Goal: Contribute content: Add original content to the website for others to see

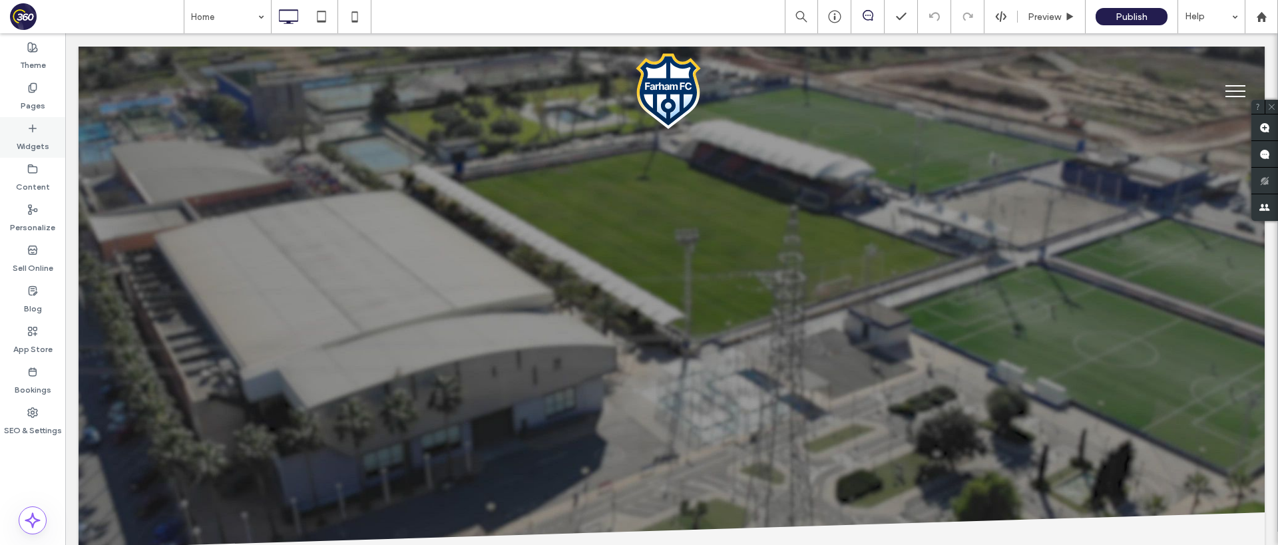
click at [31, 126] on icon at bounding box center [32, 128] width 11 height 11
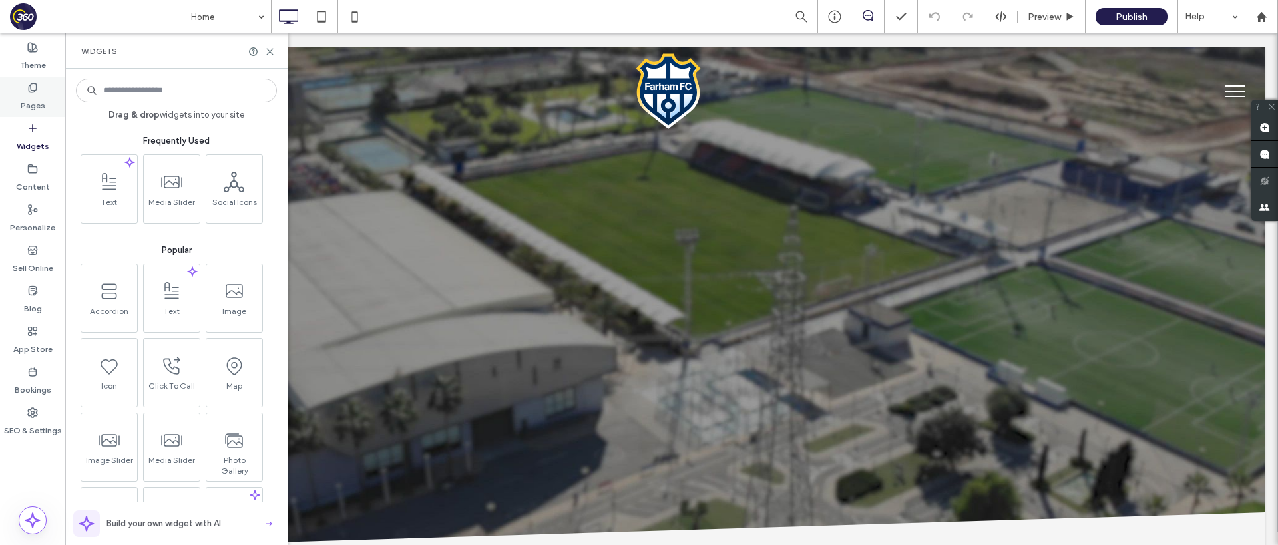
click at [49, 98] on div "Pages" at bounding box center [32, 97] width 65 height 41
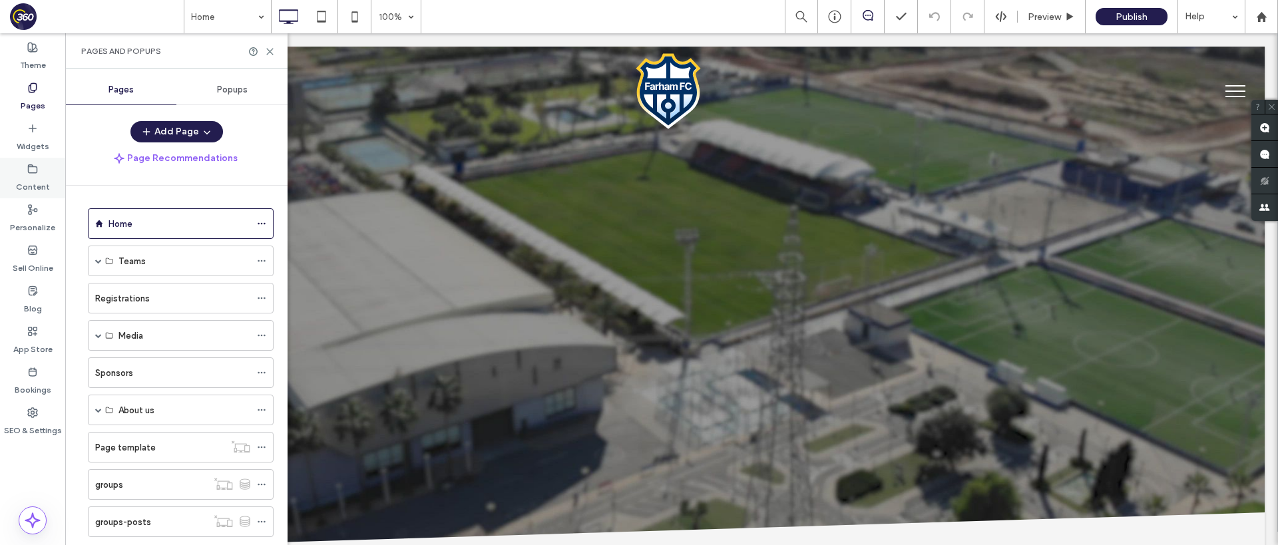
click at [41, 172] on div "Content" at bounding box center [32, 178] width 65 height 41
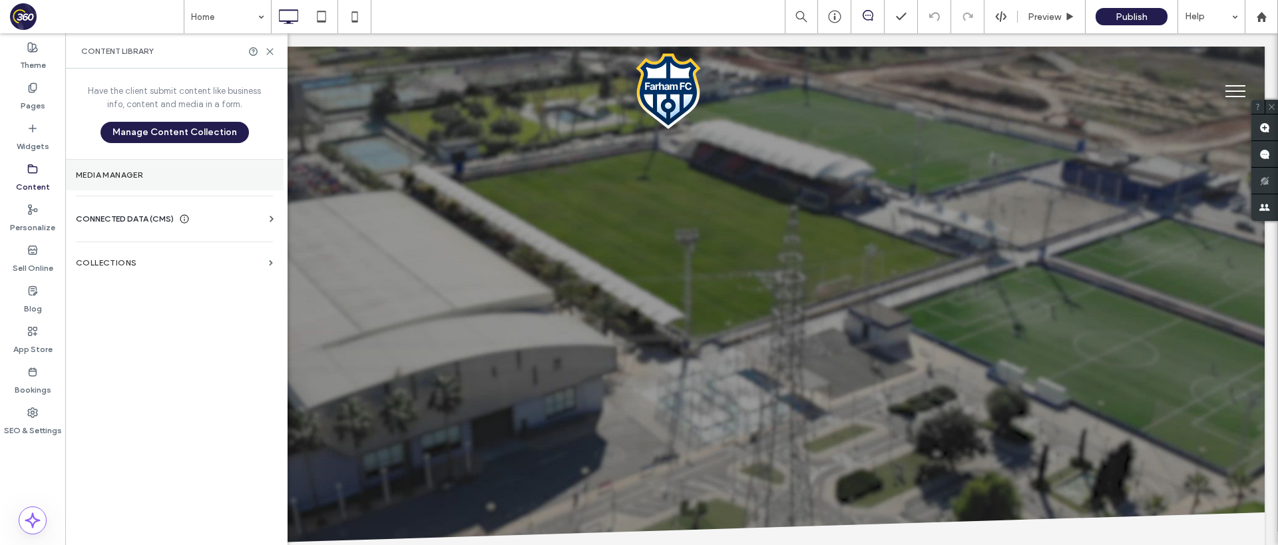
click at [220, 175] on label "Media Manager" at bounding box center [174, 174] width 197 height 9
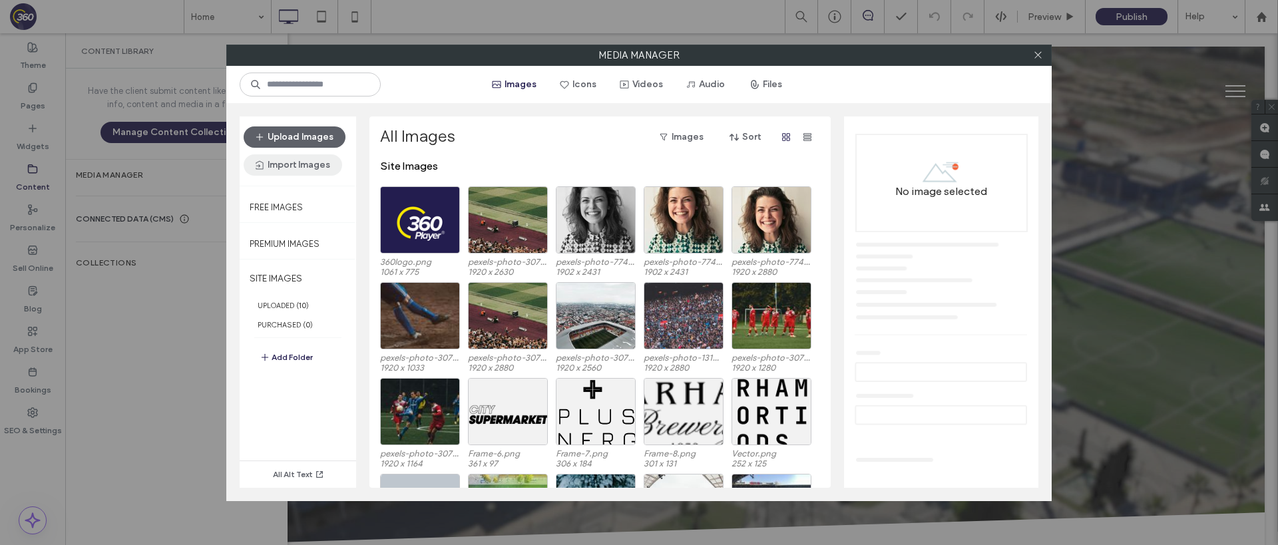
click at [300, 170] on button "Import Images" at bounding box center [293, 164] width 98 height 21
click at [307, 204] on span "From a Site" at bounding box center [294, 199] width 45 height 13
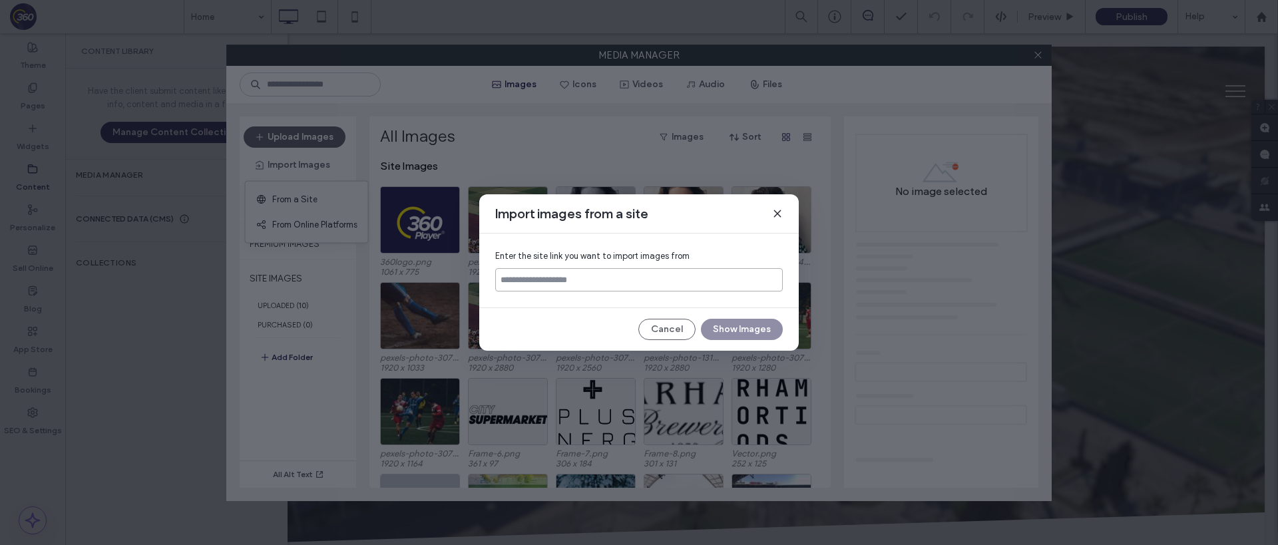
paste input "**********"
type input "**********"
click at [745, 333] on button "Show Images" at bounding box center [742, 329] width 82 height 21
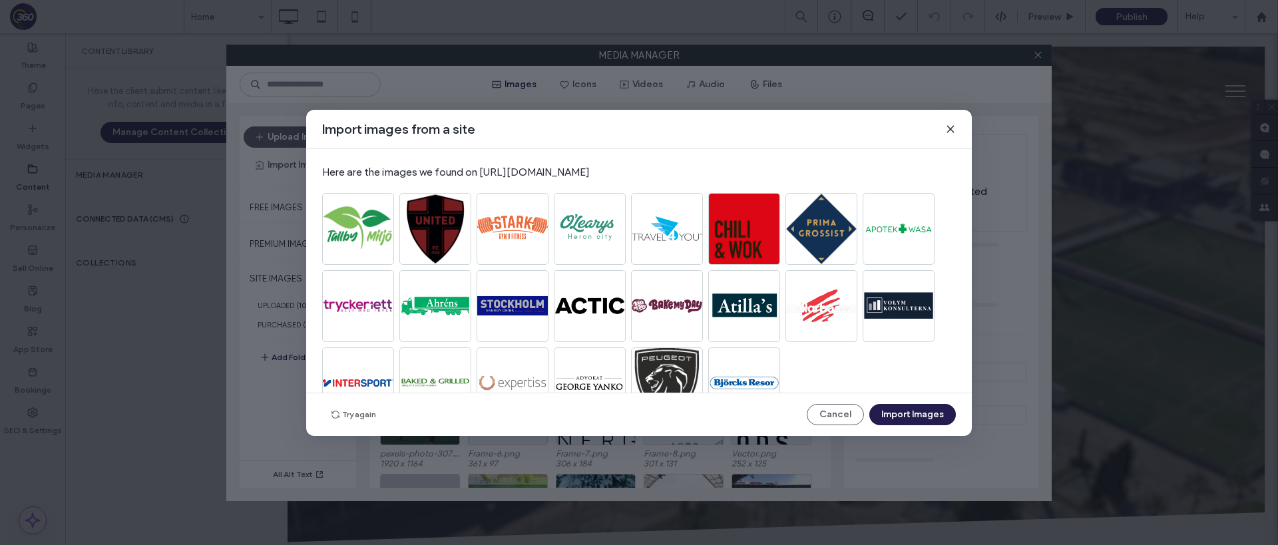
scroll to position [27, 0]
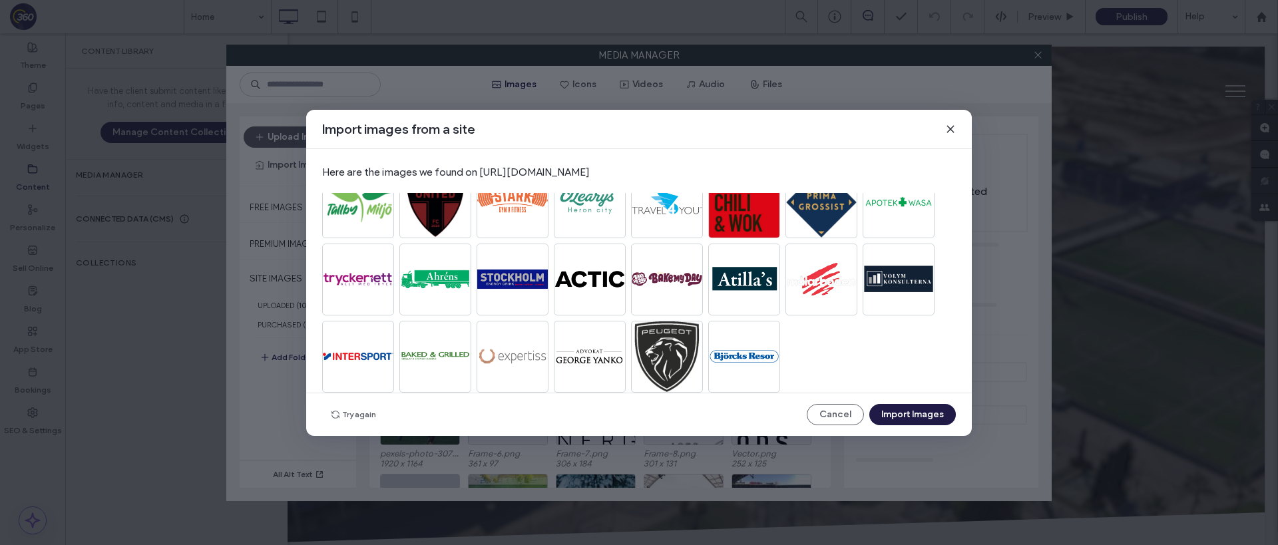
click at [930, 415] on button "Import Images" at bounding box center [912, 414] width 86 height 21
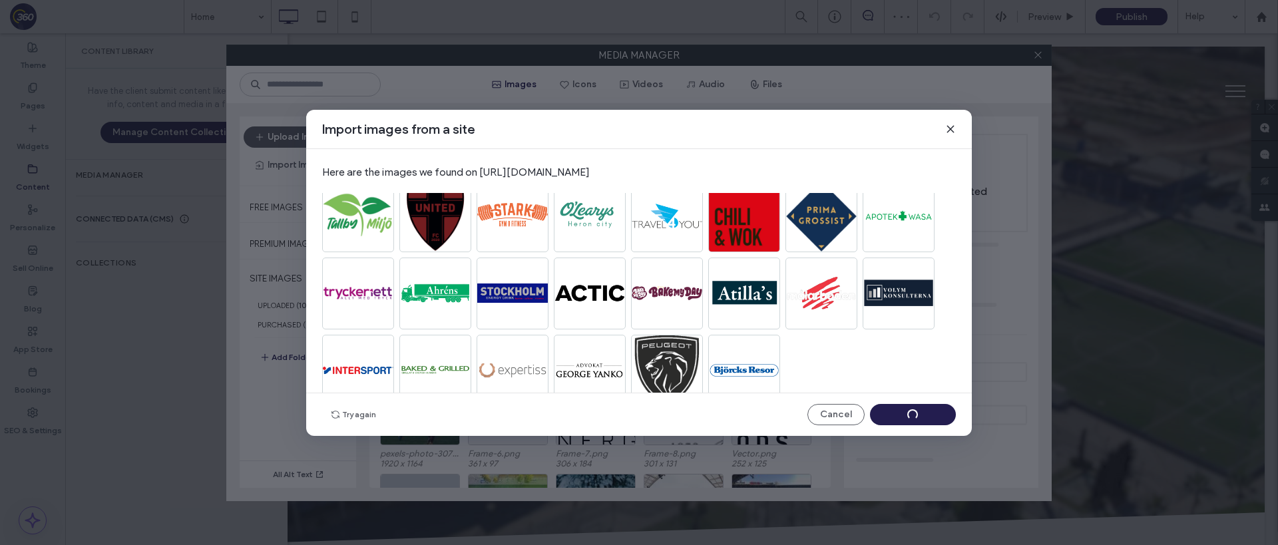
scroll to position [0, 0]
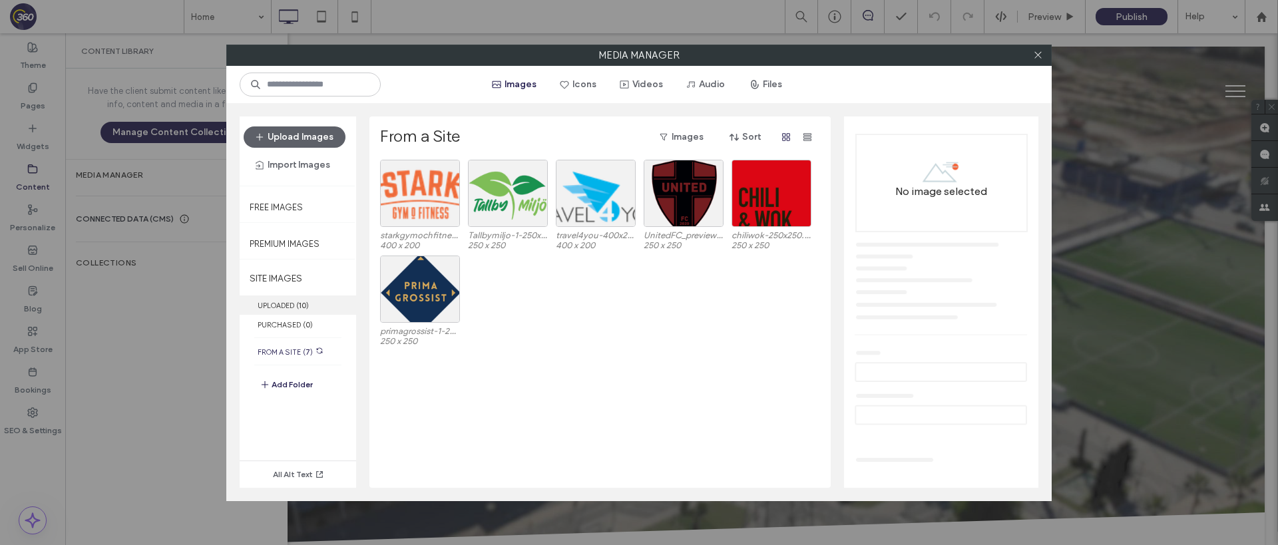
click at [294, 309] on label "UPLOADED ( 10 )" at bounding box center [298, 304] width 116 height 19
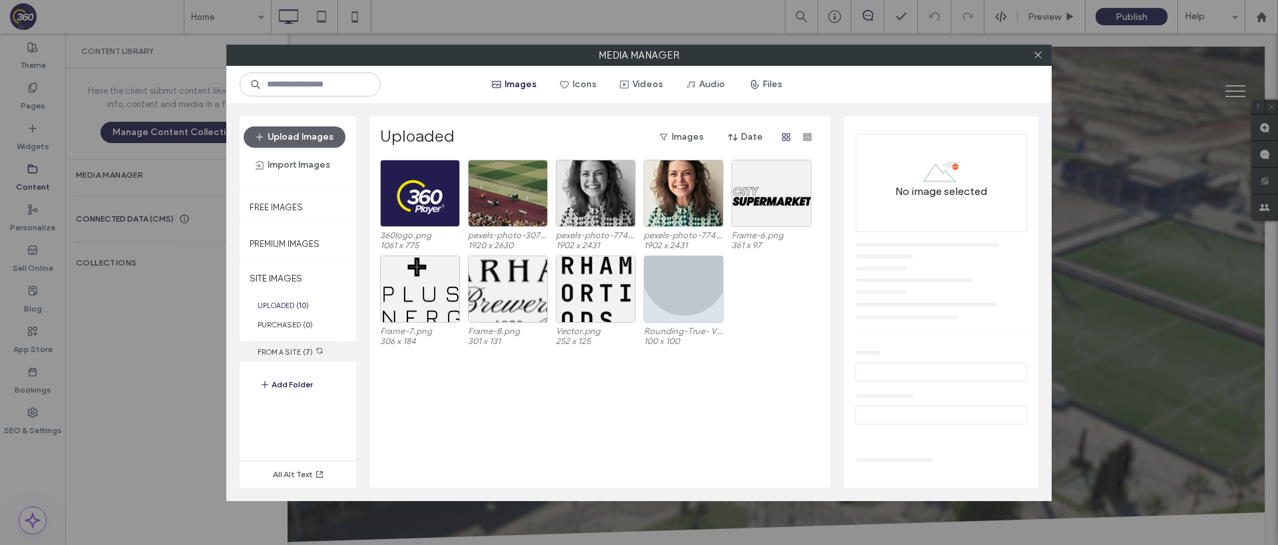
click at [295, 351] on label "FROM A SITE ( 7 )" at bounding box center [298, 351] width 116 height 20
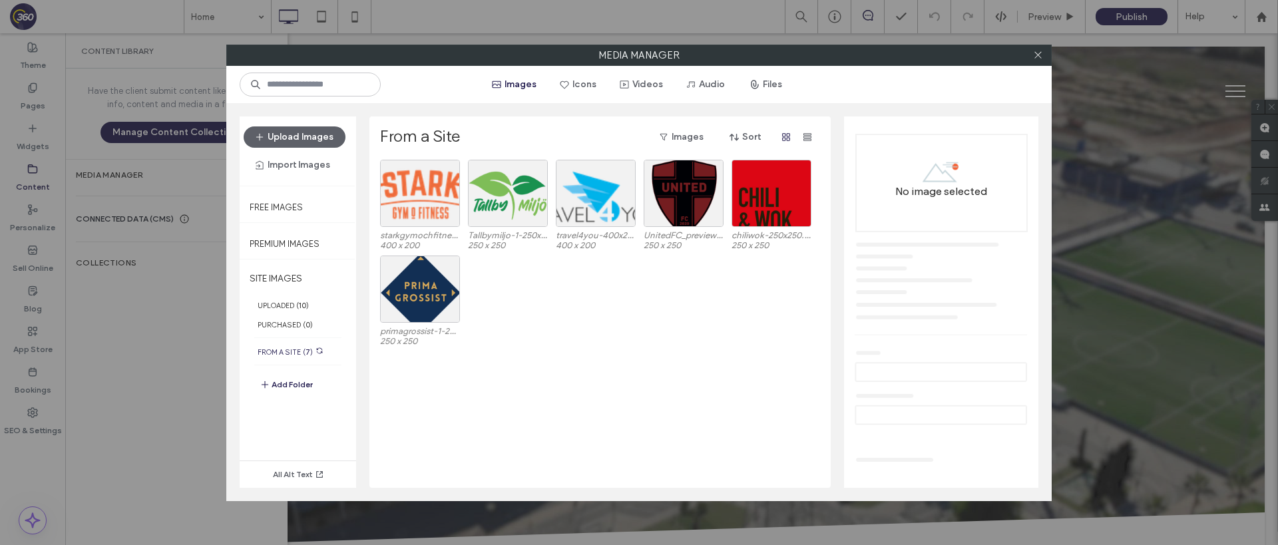
click at [316, 352] on icon at bounding box center [319, 351] width 8 height 8
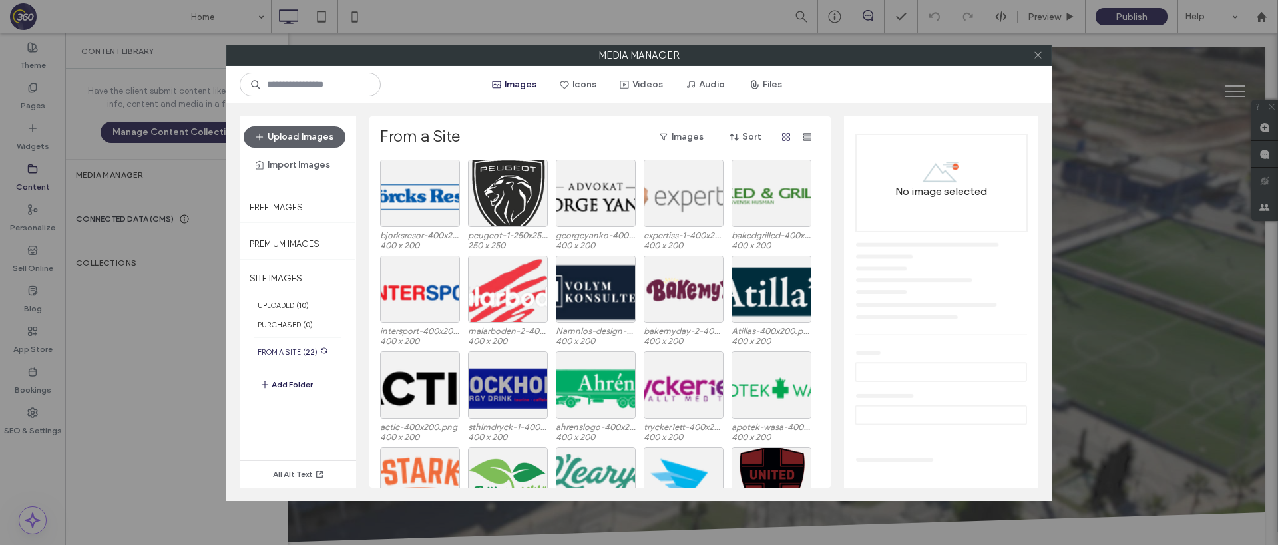
click at [1037, 62] on span at bounding box center [1038, 55] width 10 height 20
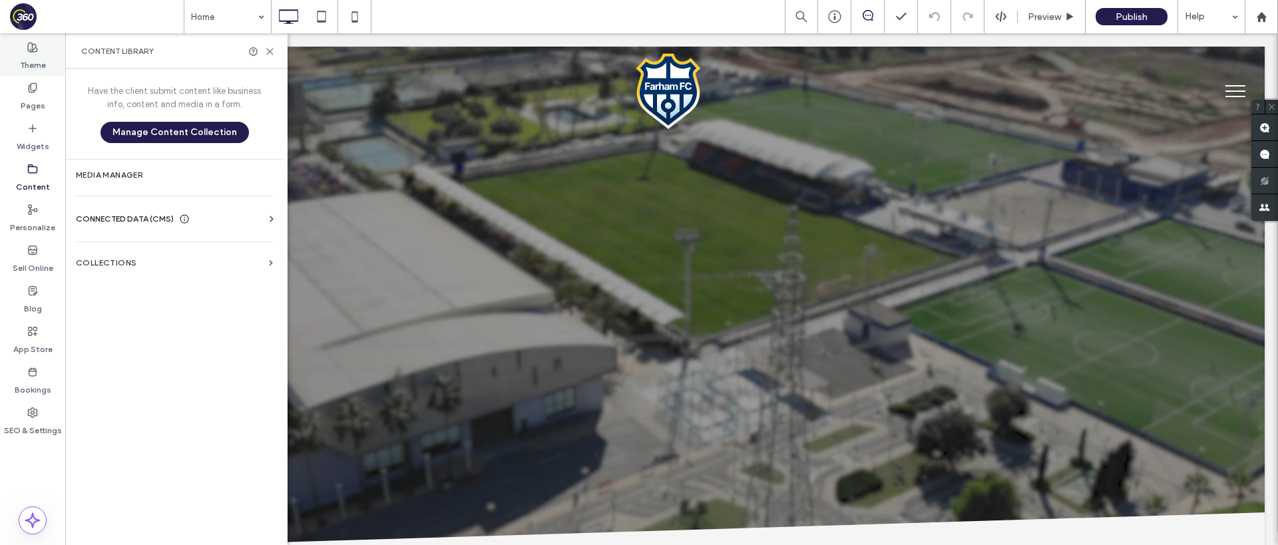
click at [46, 63] on div "Theme" at bounding box center [32, 56] width 65 height 41
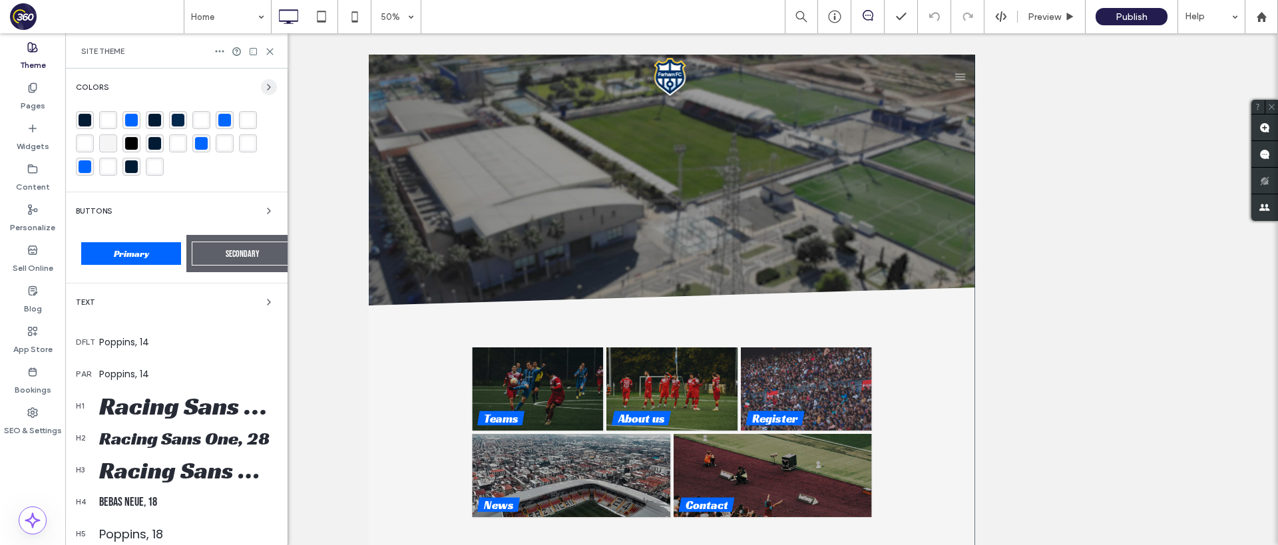
click at [263, 86] on icon "button" at bounding box center [268, 87] width 11 height 11
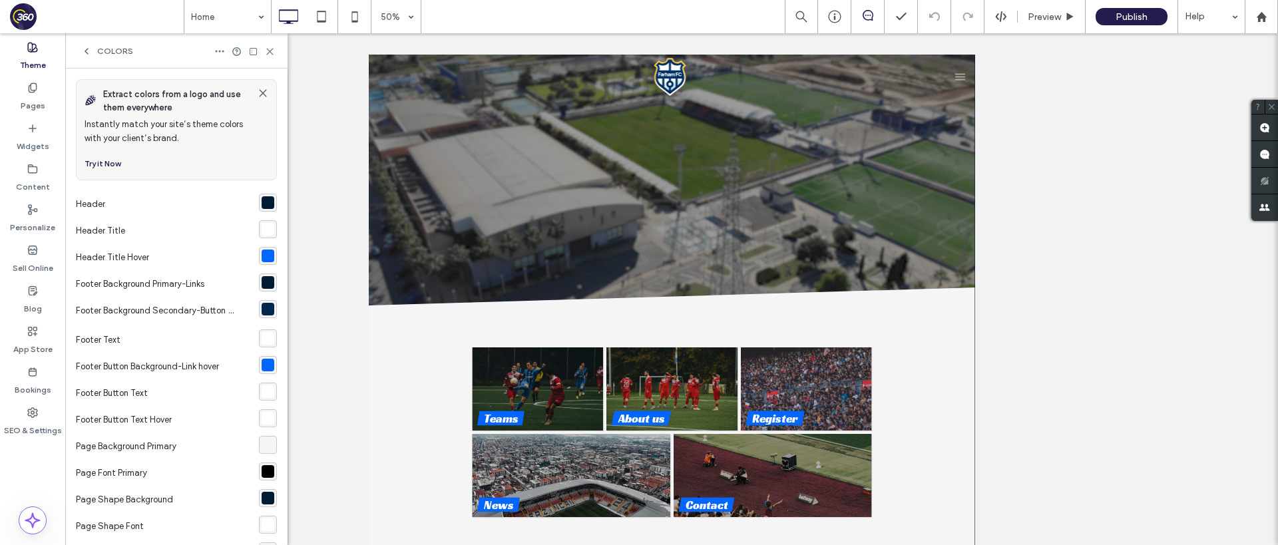
click at [261, 199] on div "rgba(0, 27, 51, 1)" at bounding box center [267, 202] width 13 height 13
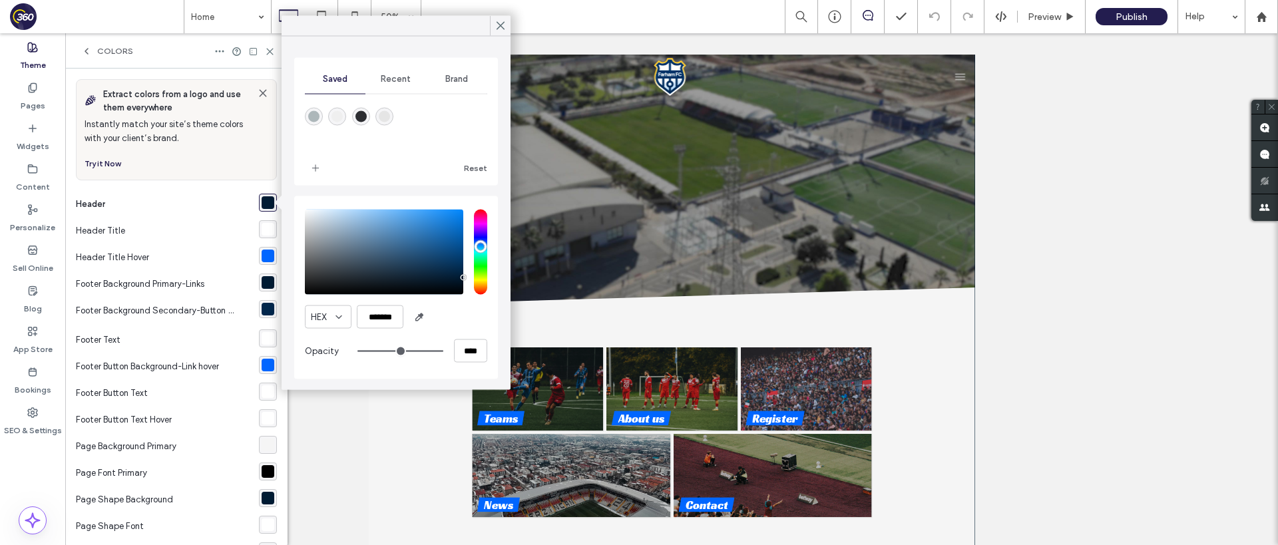
click at [464, 80] on span "Brand" at bounding box center [456, 79] width 23 height 11
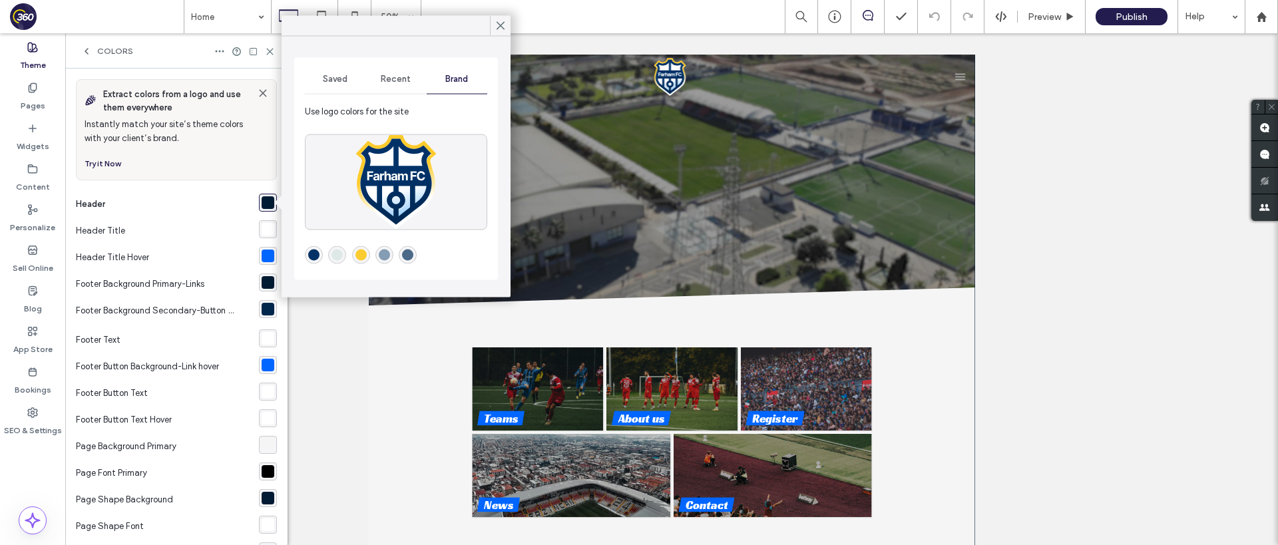
click at [340, 83] on span "Saved" at bounding box center [335, 79] width 25 height 11
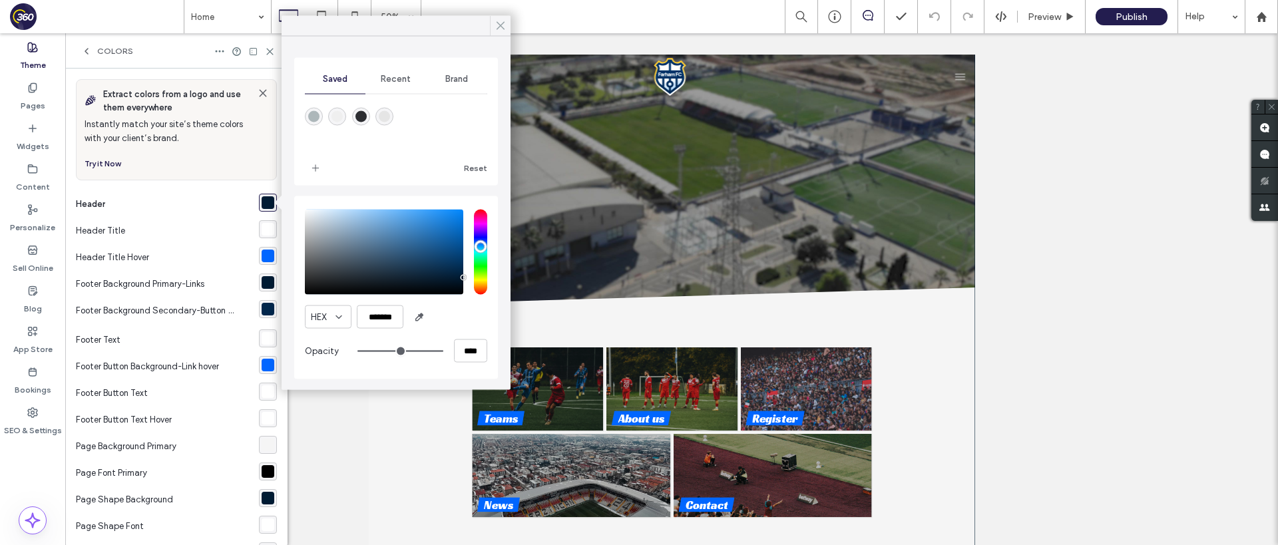
click at [498, 27] on use at bounding box center [500, 25] width 7 height 7
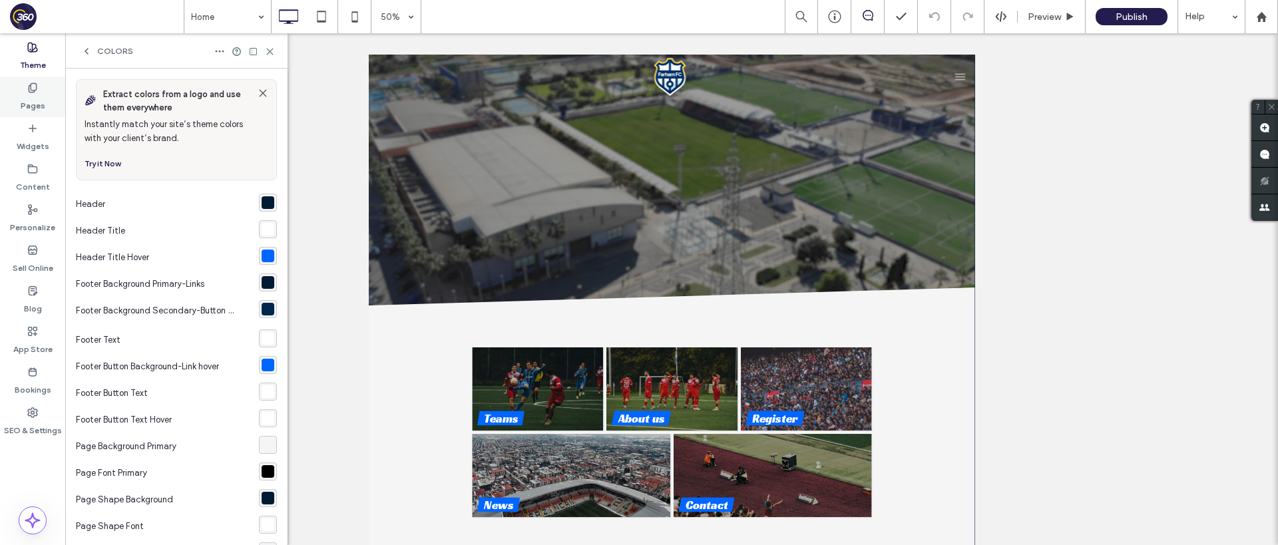
click at [37, 108] on label "Pages" at bounding box center [33, 102] width 25 height 19
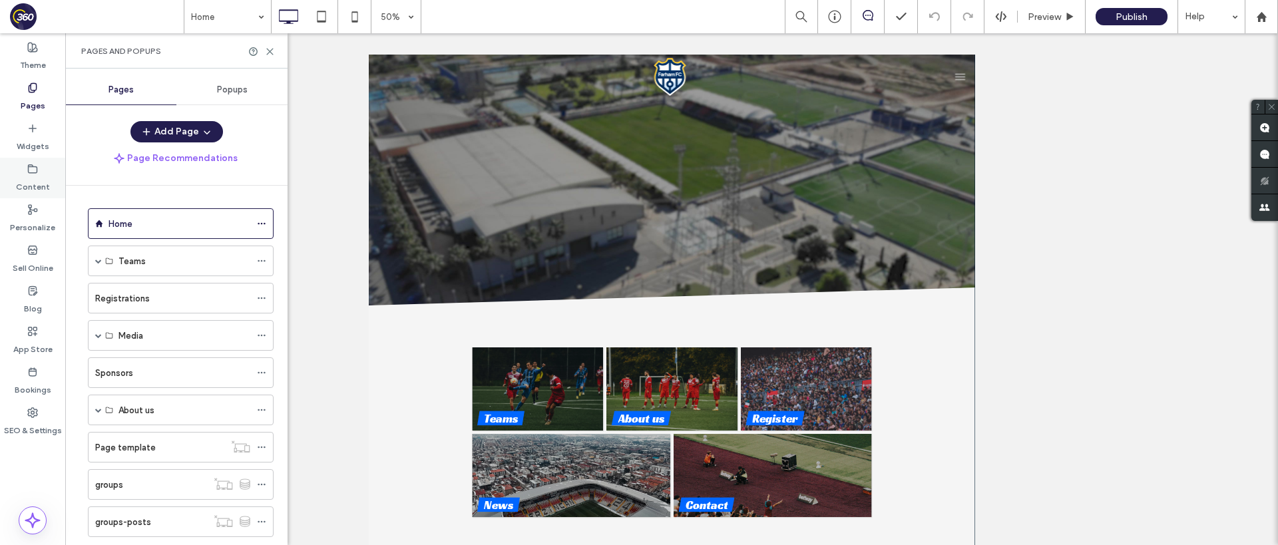
click at [41, 184] on label "Content" at bounding box center [33, 183] width 34 height 19
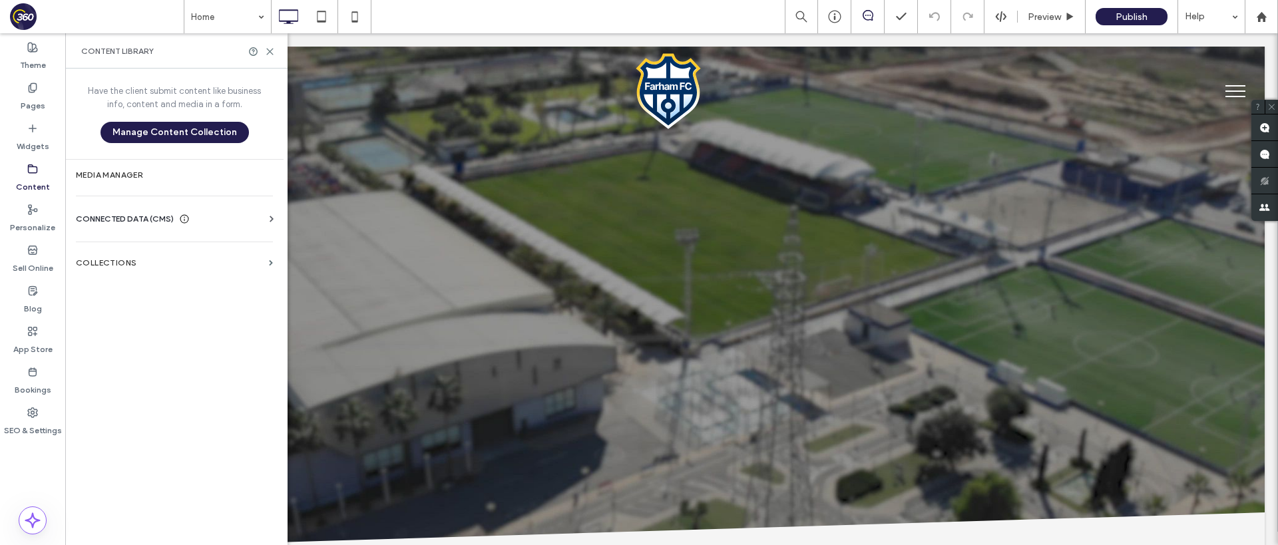
click at [212, 220] on div "CONNECTED DATA (CMS)" at bounding box center [177, 218] width 202 height 13
click at [160, 244] on section "Business Info" at bounding box center [177, 251] width 202 height 31
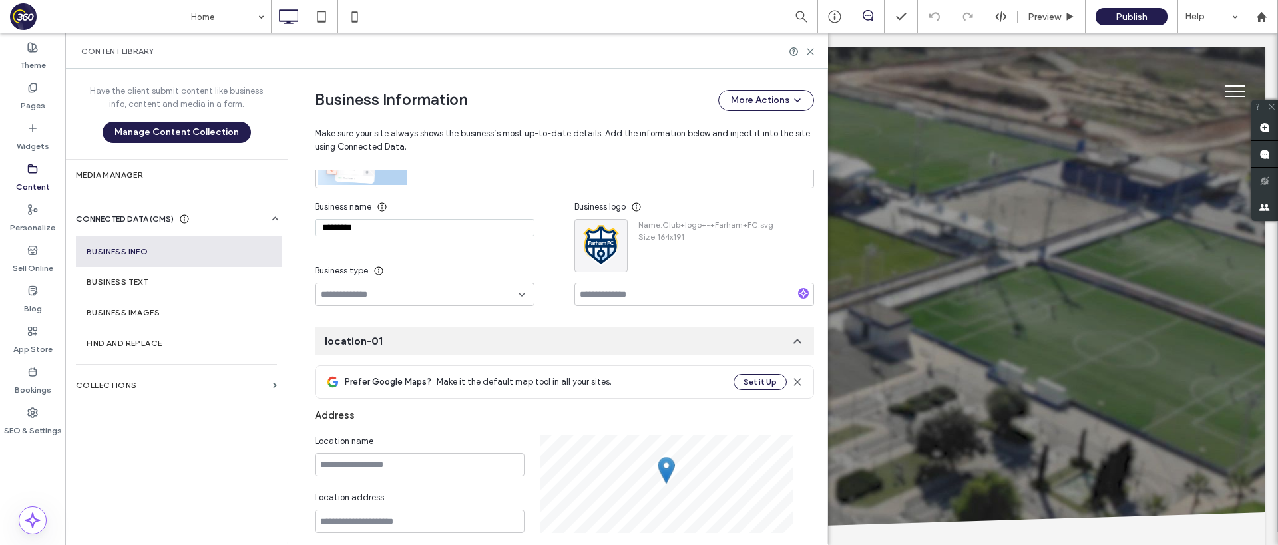
scroll to position [170, 0]
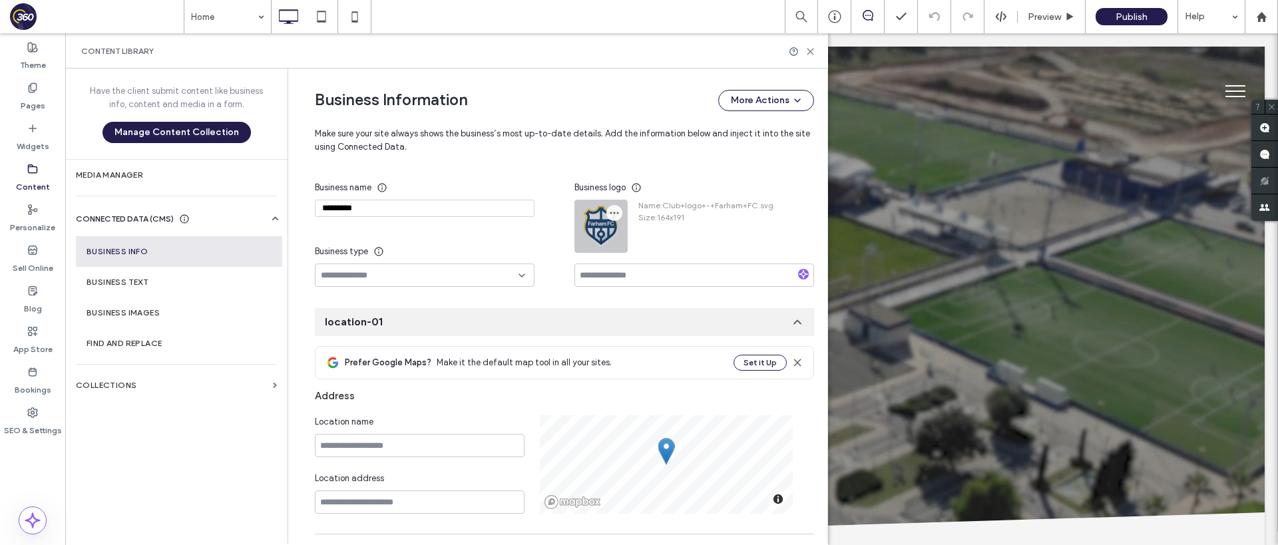
click at [613, 210] on icon "button" at bounding box center [614, 213] width 11 height 11
click at [657, 251] on span "Replace Image" at bounding box center [658, 245] width 59 height 13
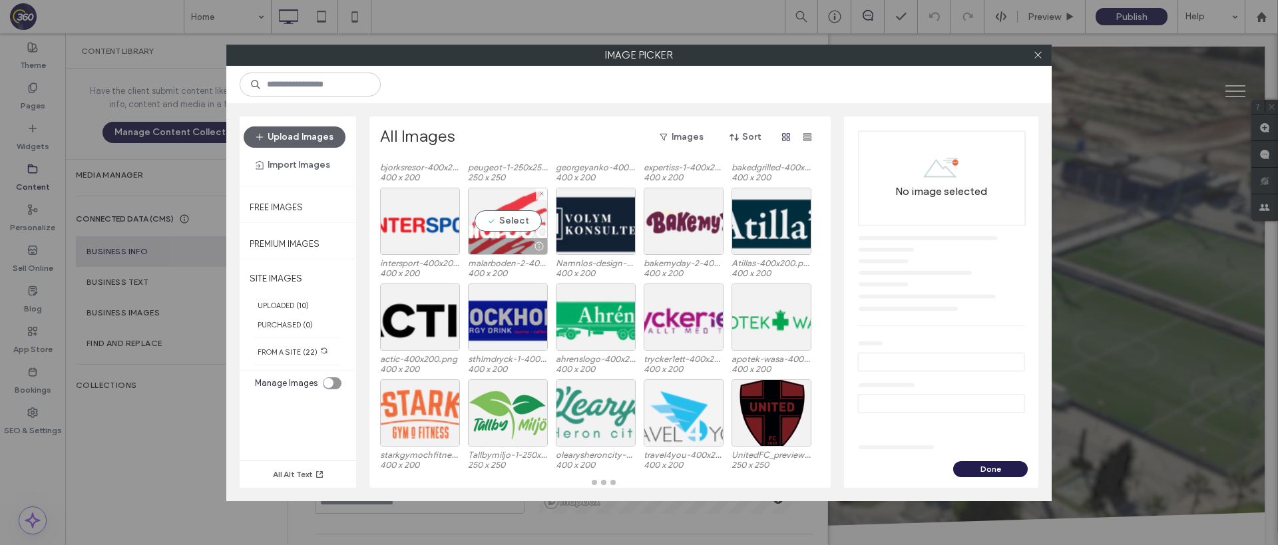
scroll to position [94, 0]
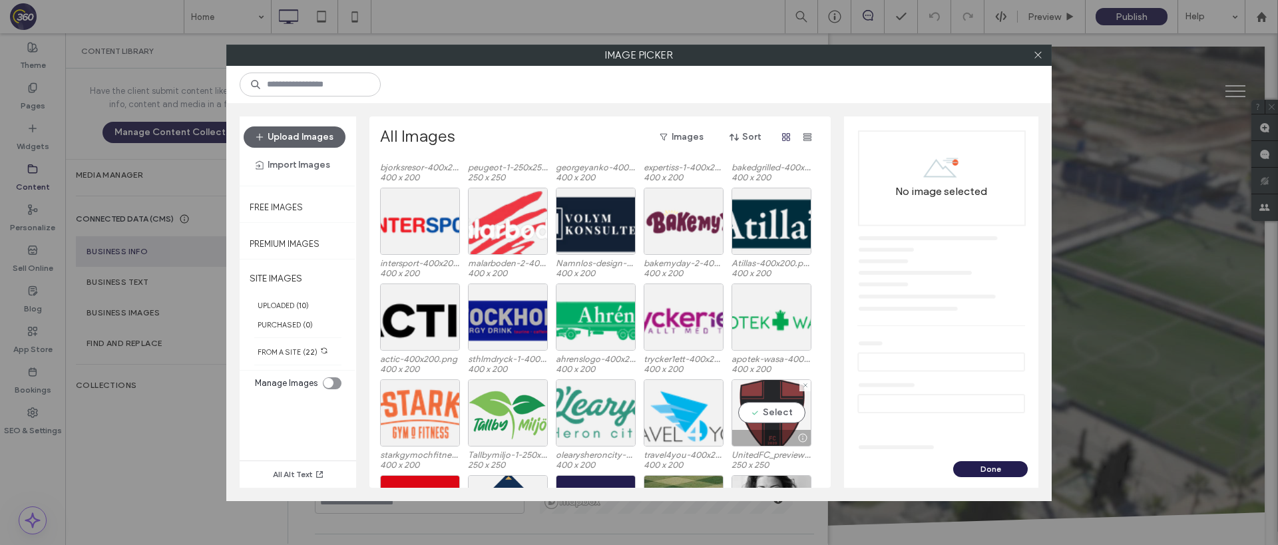
click at [780, 413] on div "Select" at bounding box center [771, 412] width 80 height 67
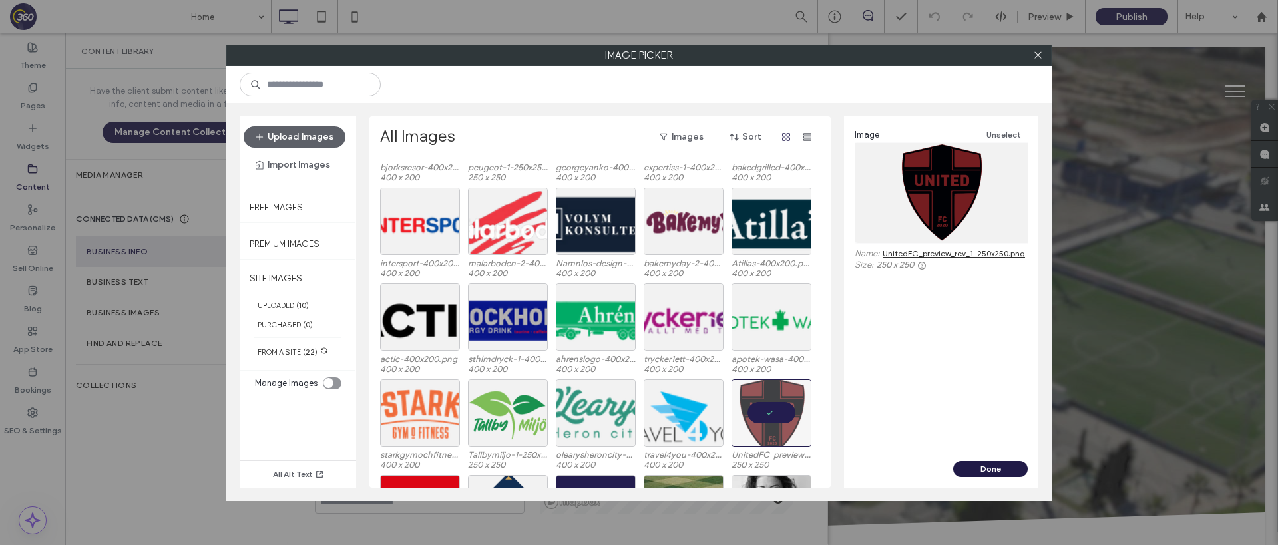
click at [1004, 464] on button "Done" at bounding box center [990, 469] width 75 height 16
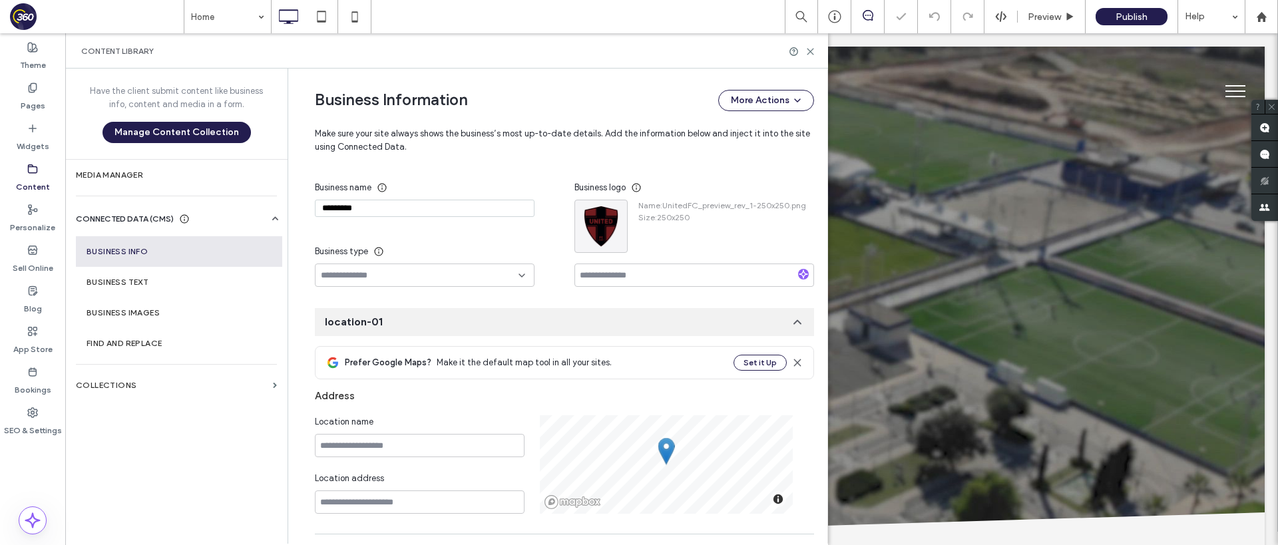
click at [391, 207] on input "*********" at bounding box center [425, 208] width 220 height 17
click at [389, 207] on input "*********" at bounding box center [425, 208] width 220 height 17
type input "*"
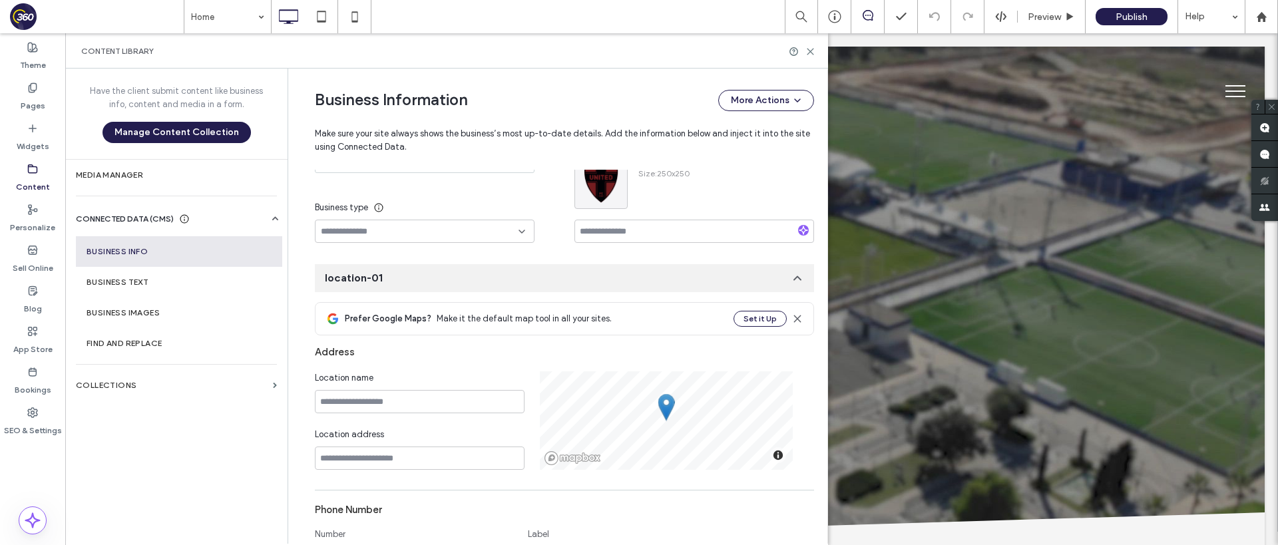
scroll to position [0, 0]
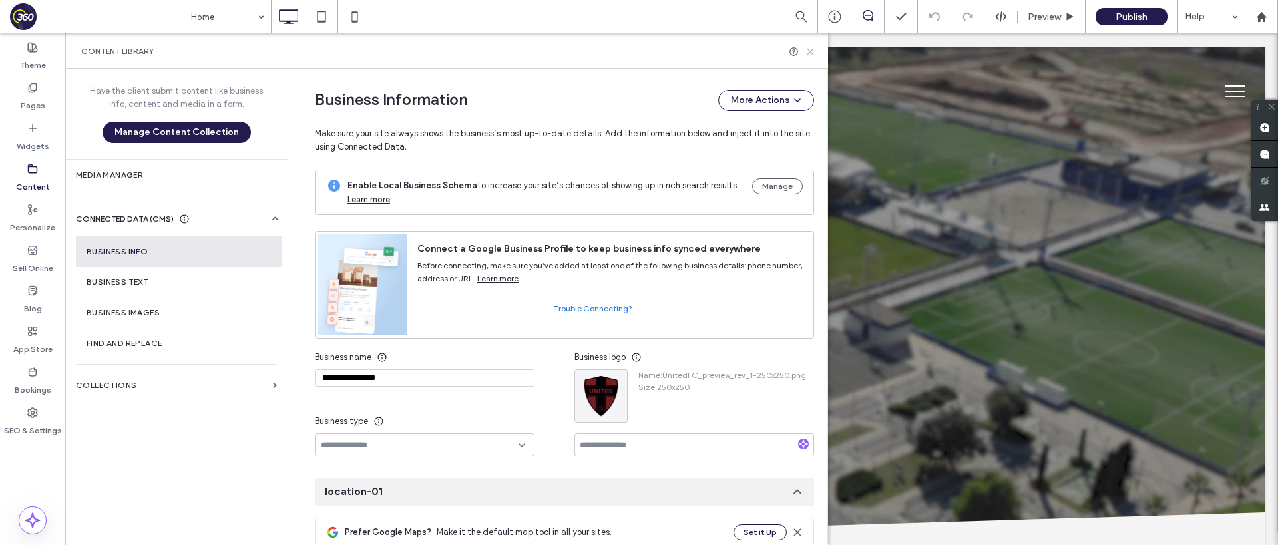
type input "**********"
click at [809, 51] on use at bounding box center [810, 52] width 6 height 6
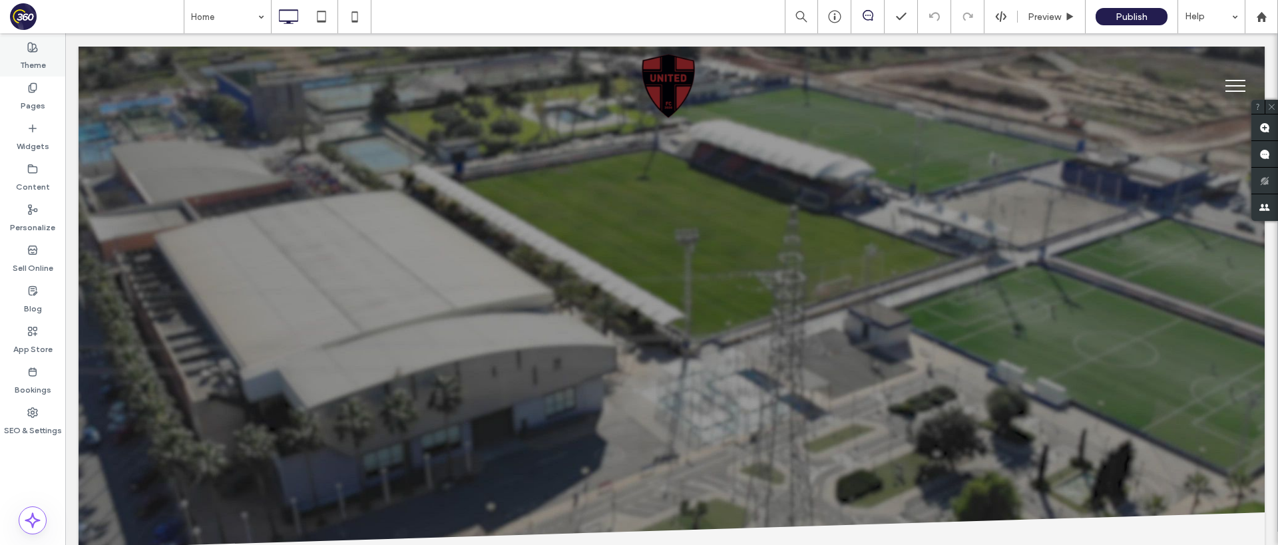
click at [38, 61] on label "Theme" at bounding box center [33, 62] width 26 height 19
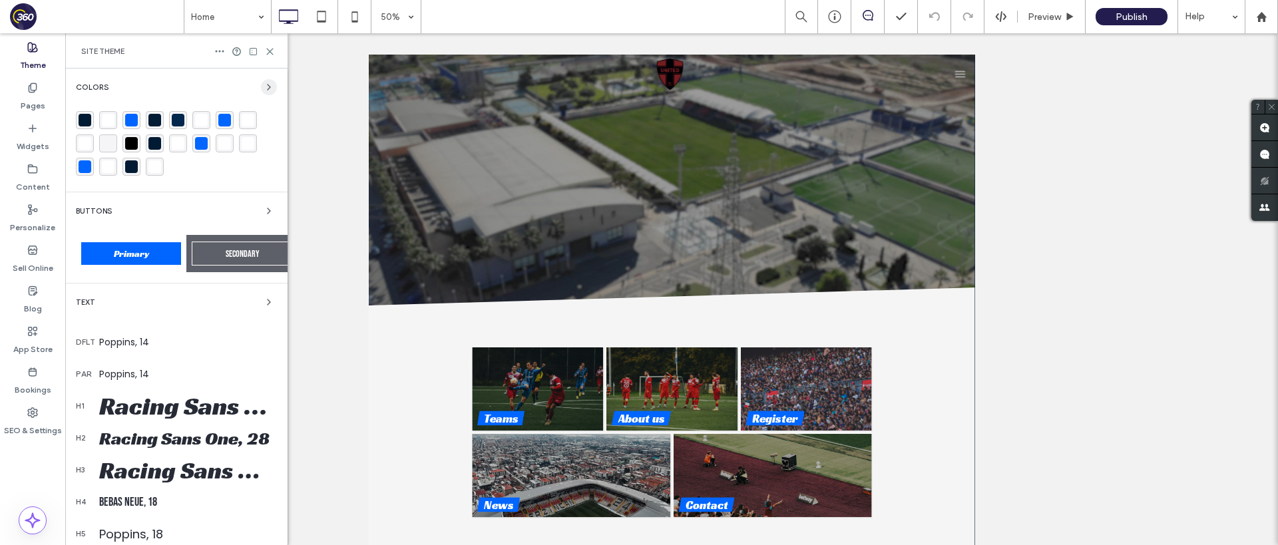
click at [261, 83] on span "button" at bounding box center [269, 87] width 16 height 16
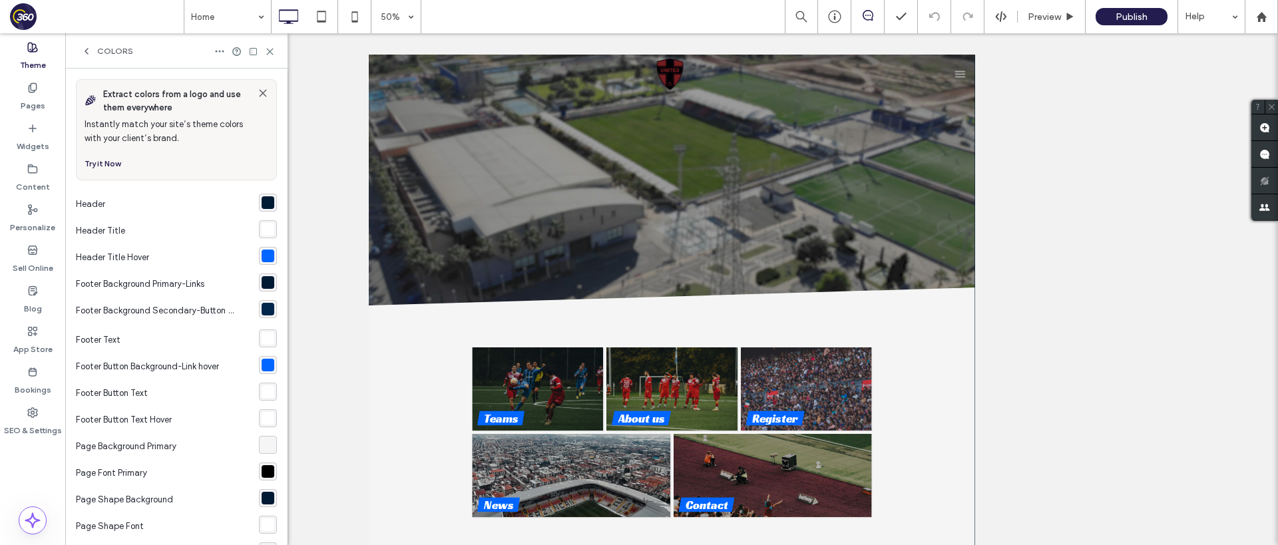
click at [259, 211] on div "rgba(0, 27, 51, 1)" at bounding box center [268, 203] width 18 height 18
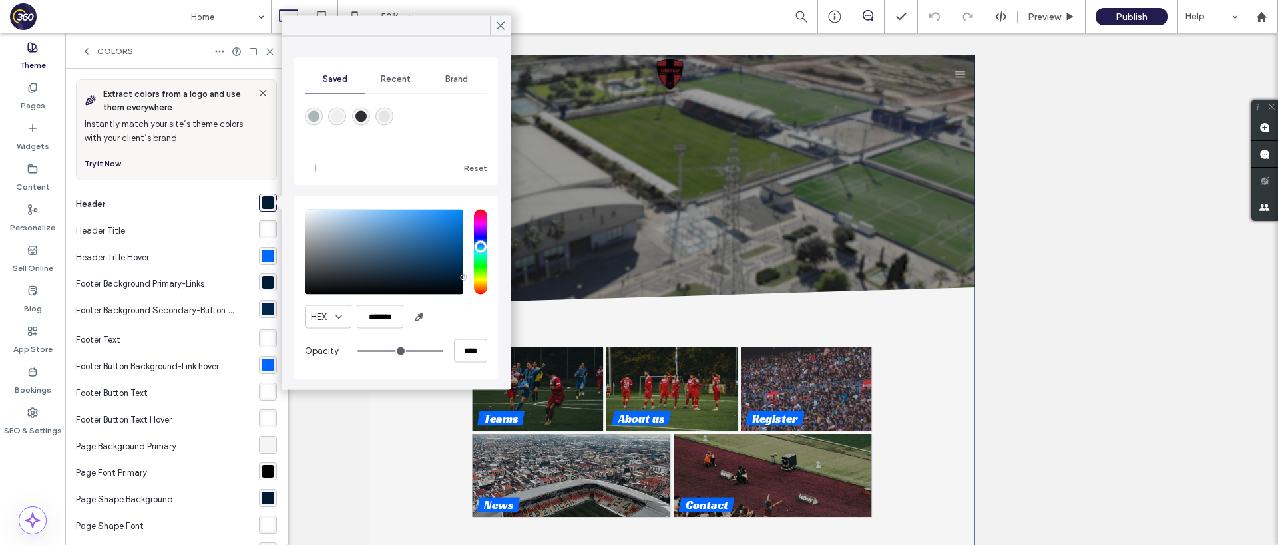
click at [449, 74] on span "Brand" at bounding box center [456, 79] width 23 height 11
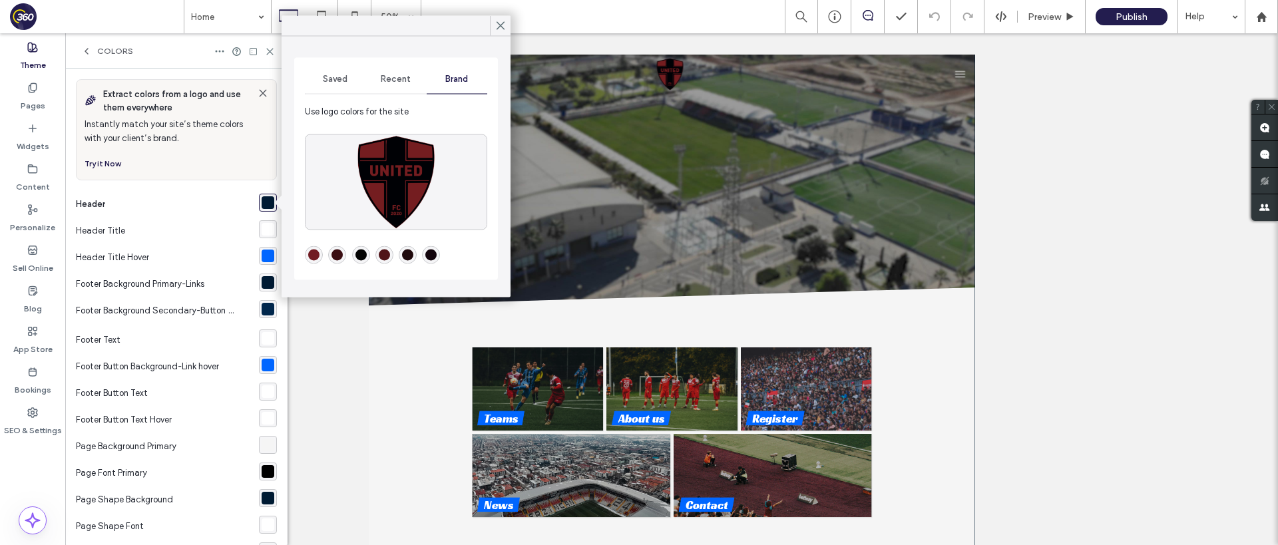
click at [311, 258] on div "rgba(113,28,34,1)" at bounding box center [313, 255] width 11 height 11
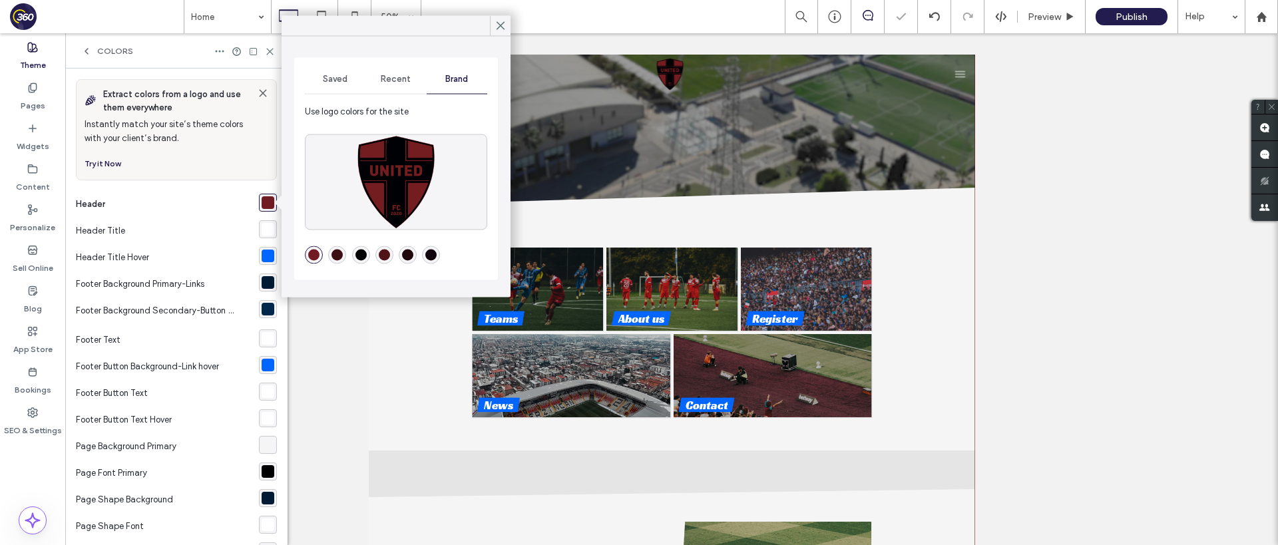
scroll to position [234, 0]
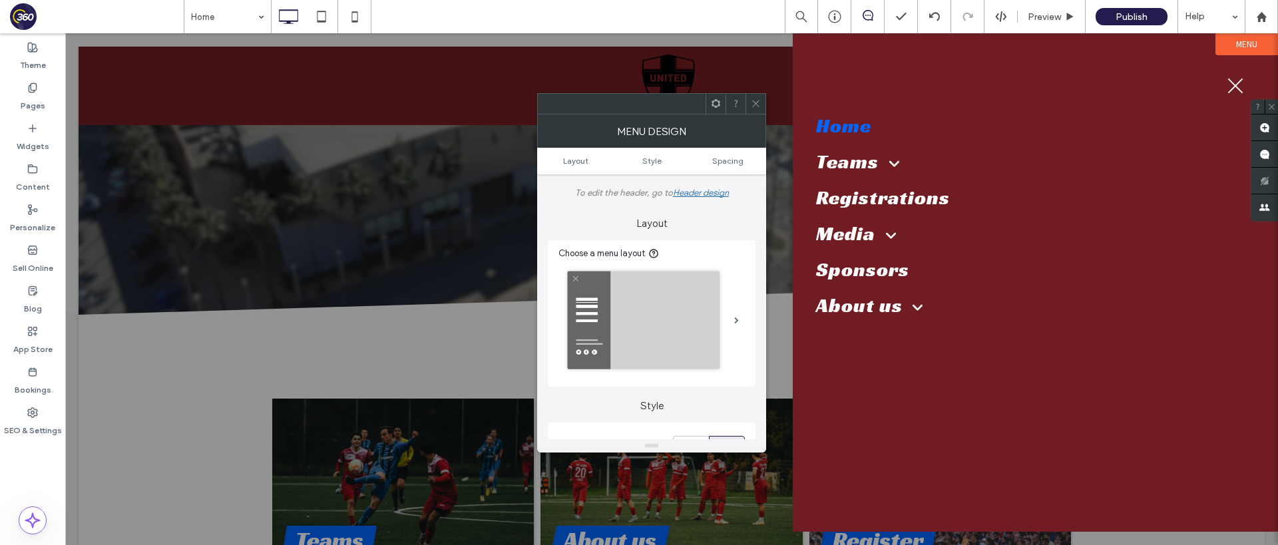
click at [1228, 90] on button "menu" at bounding box center [1235, 86] width 35 height 35
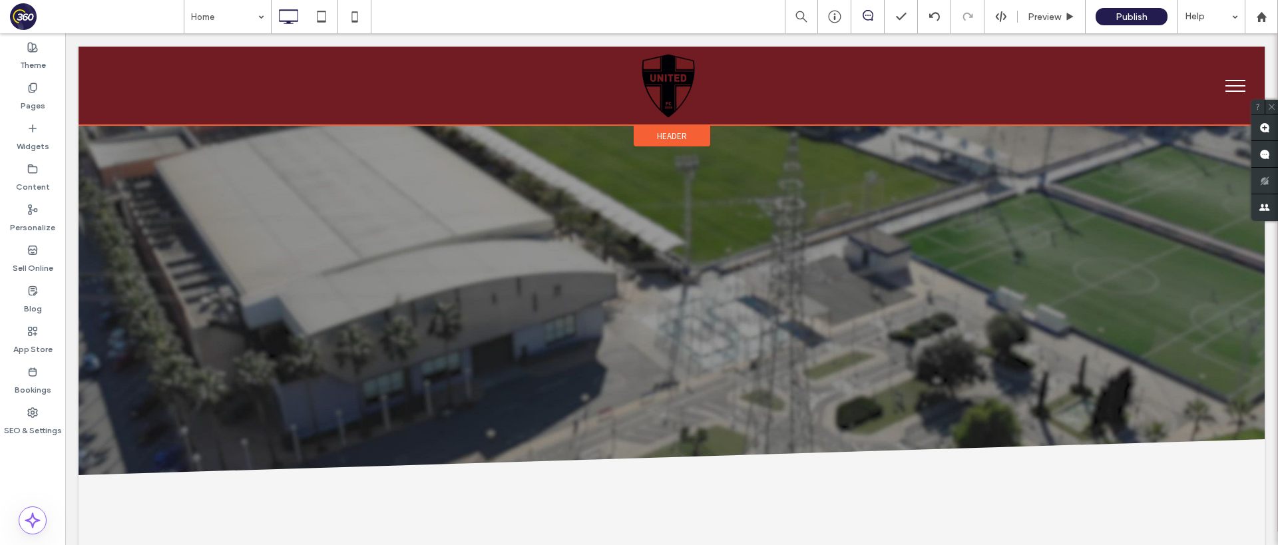
scroll to position [0, 0]
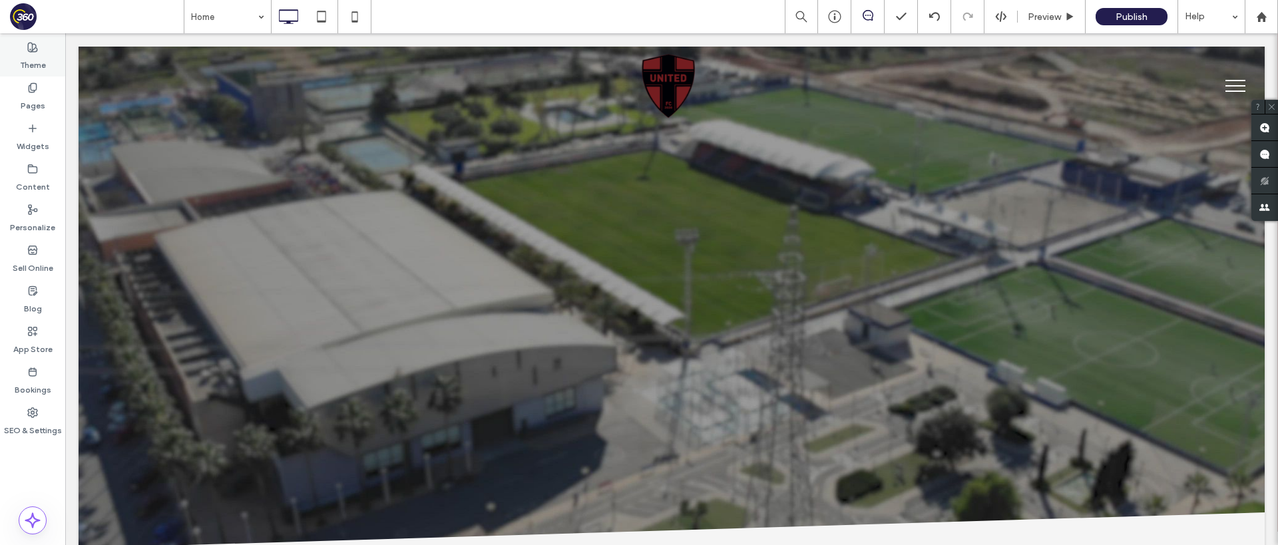
click at [34, 58] on label "Theme" at bounding box center [33, 62] width 26 height 19
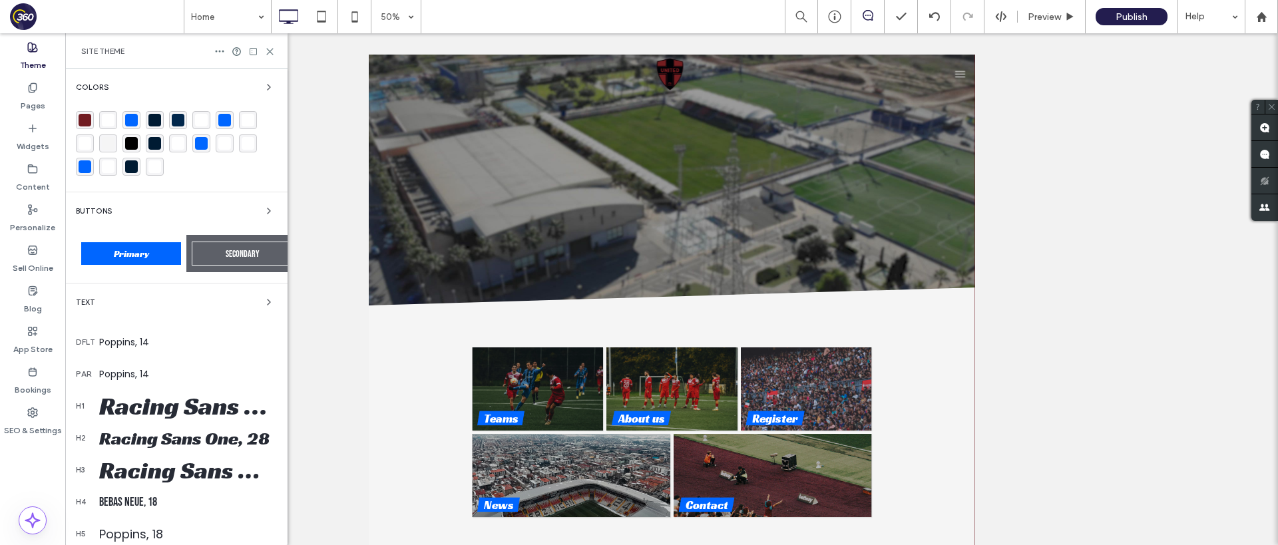
click at [244, 86] on div "Colors" at bounding box center [176, 87] width 201 height 16
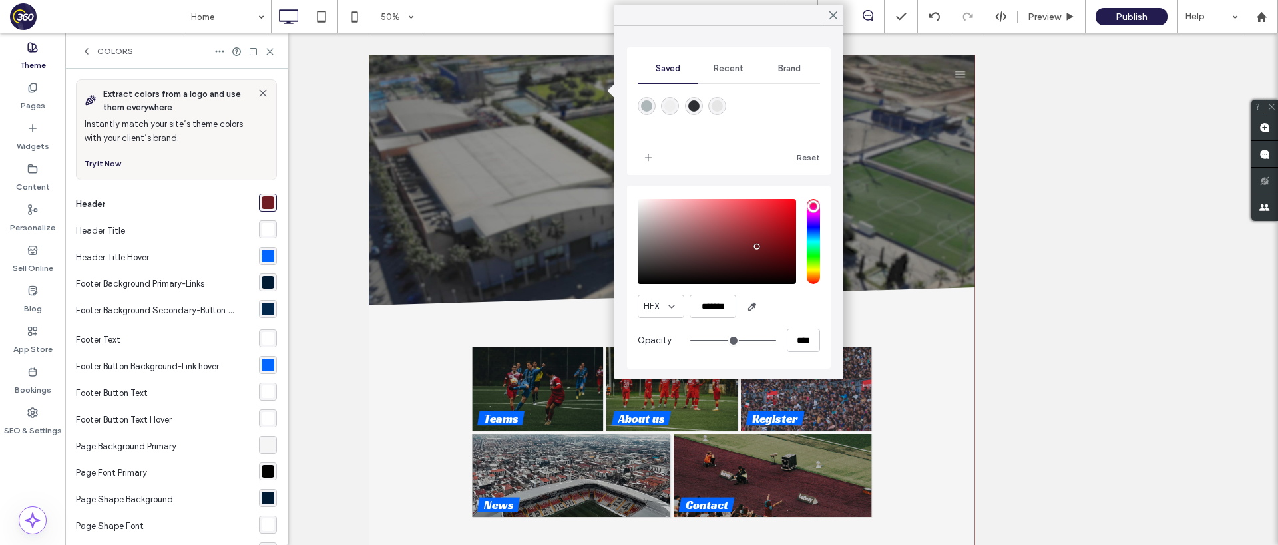
click at [251, 86] on div "Extract colors from a logo and use them everywhere Instantly match your site’s …" at bounding box center [176, 307] width 222 height 476
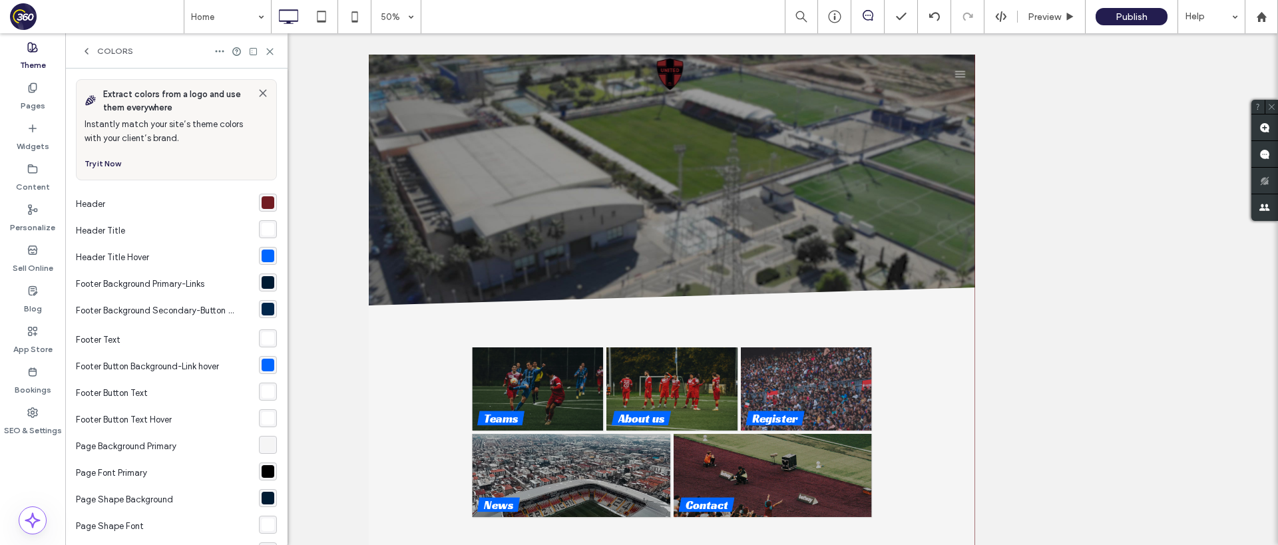
click at [263, 208] on div "rgba(113,28,34,1)" at bounding box center [267, 202] width 13 height 13
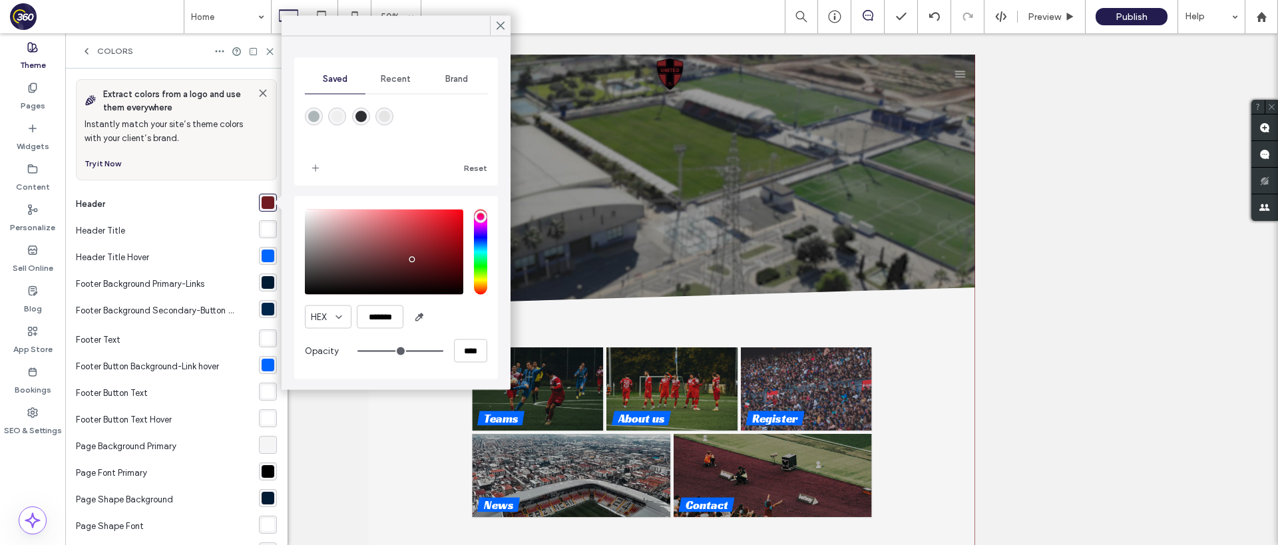
type input "*******"
drag, startPoint x: 426, startPoint y: 257, endPoint x: 260, endPoint y: 307, distance: 173.0
click at [267, 311] on body ".wqwq-1{fill:#231f20;} .cls-1q, .cls-2q { fill-rule: evenodd; } .cls-2q { fill:…" at bounding box center [639, 272] width 1278 height 545
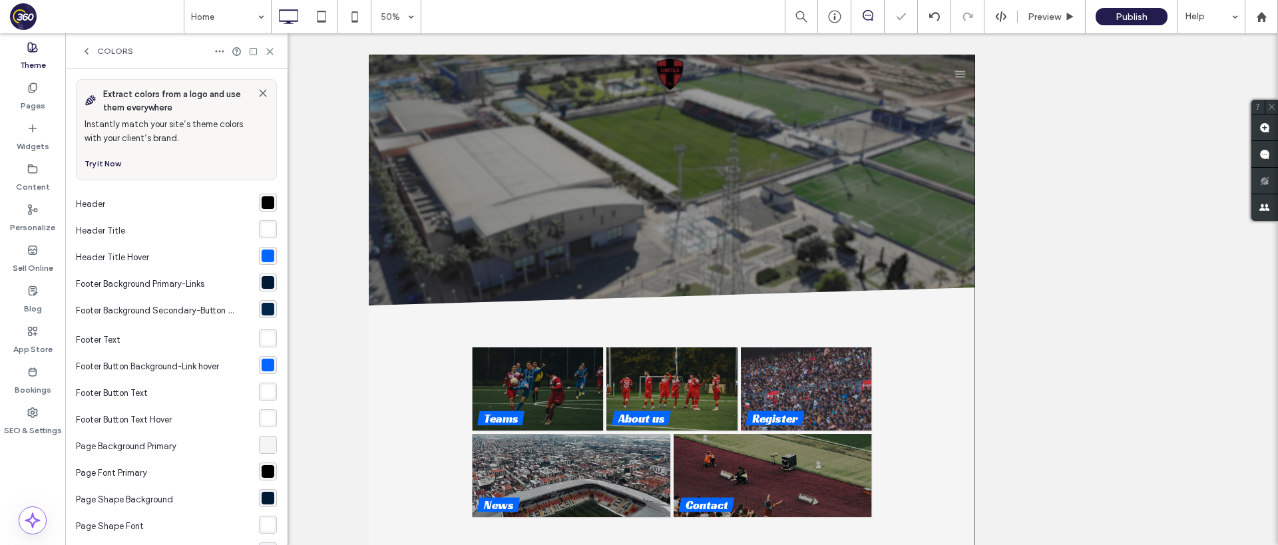
click at [261, 232] on div "rgba(255, 255, 255, 1)" at bounding box center [267, 229] width 13 height 13
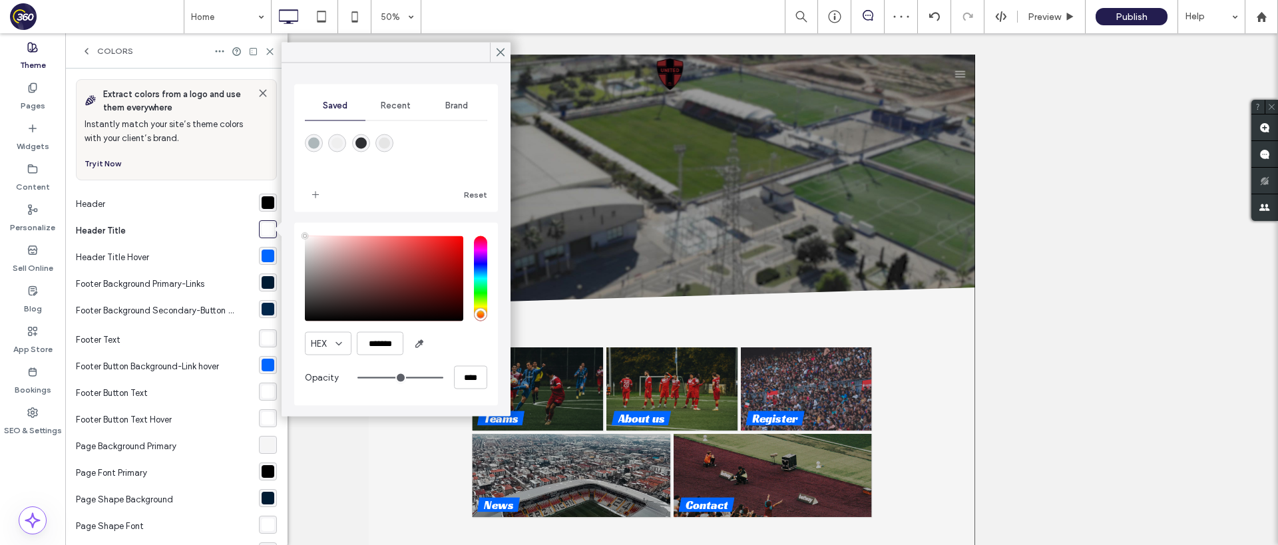
click at [463, 102] on span "Brand" at bounding box center [456, 105] width 23 height 11
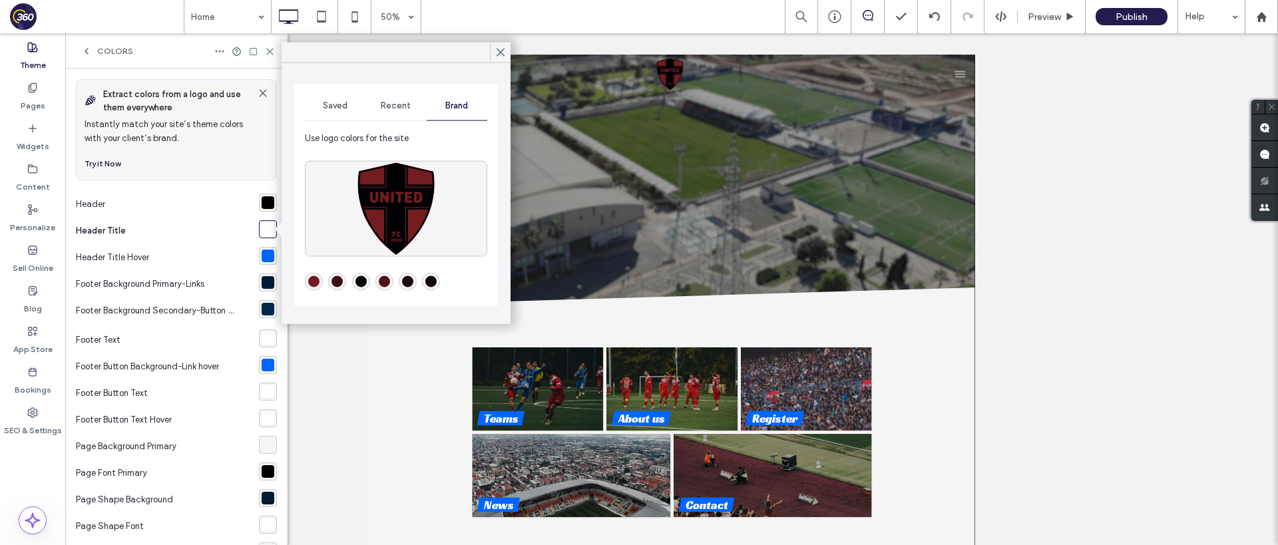
click at [312, 283] on div "rgba(113,28,34,1)" at bounding box center [313, 281] width 11 height 11
click at [498, 57] on icon at bounding box center [500, 53] width 12 height 12
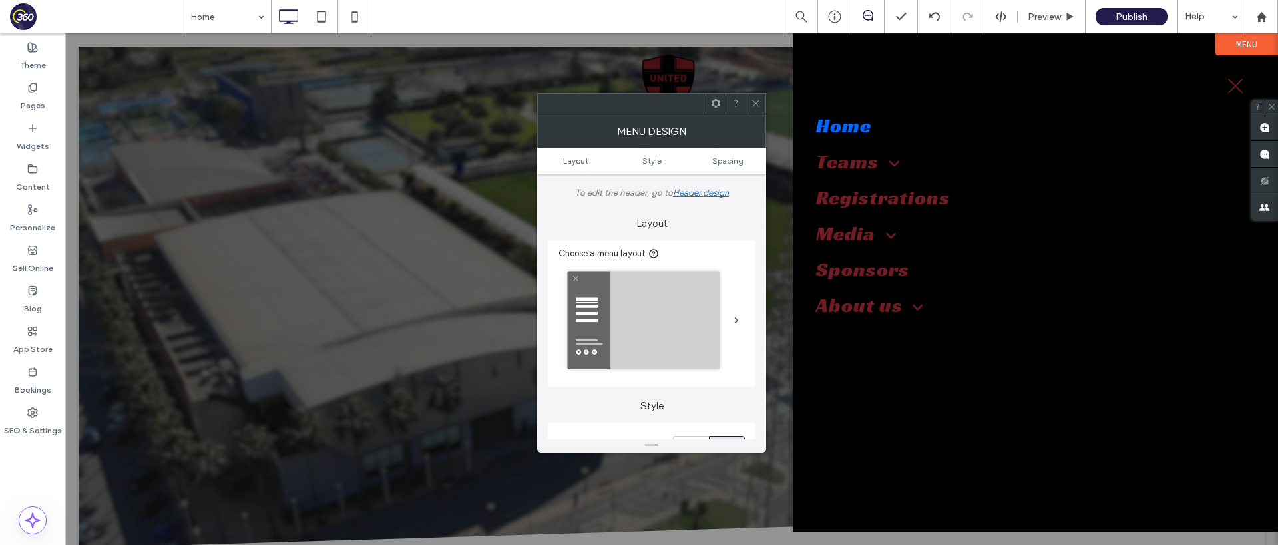
click at [758, 108] on icon at bounding box center [756, 103] width 10 height 10
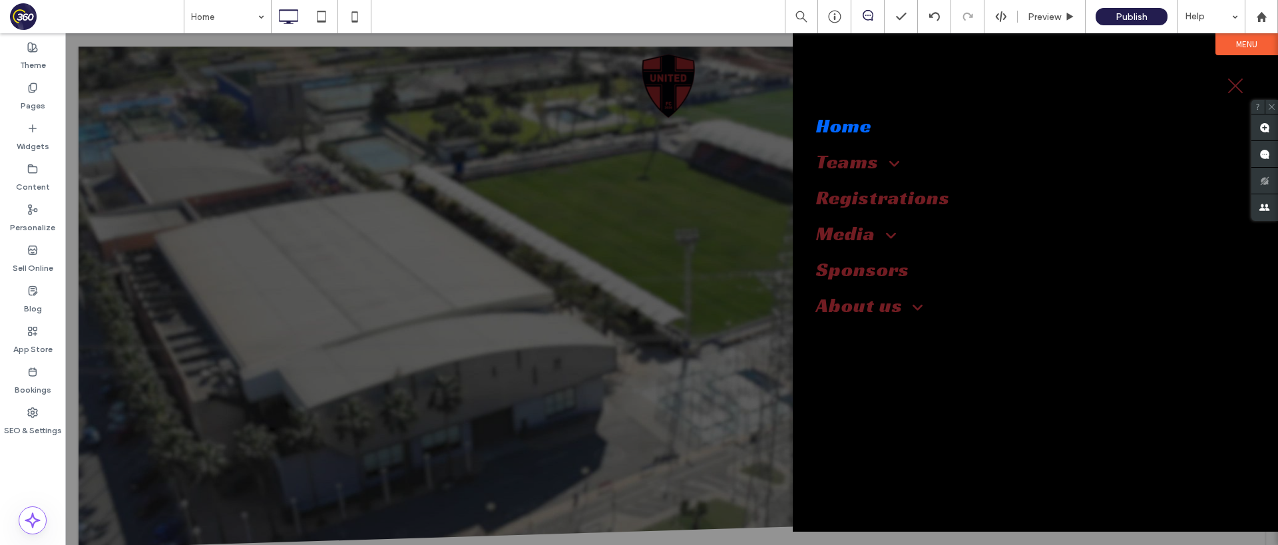
click at [1232, 83] on span "menu" at bounding box center [1235, 86] width 15 height 15
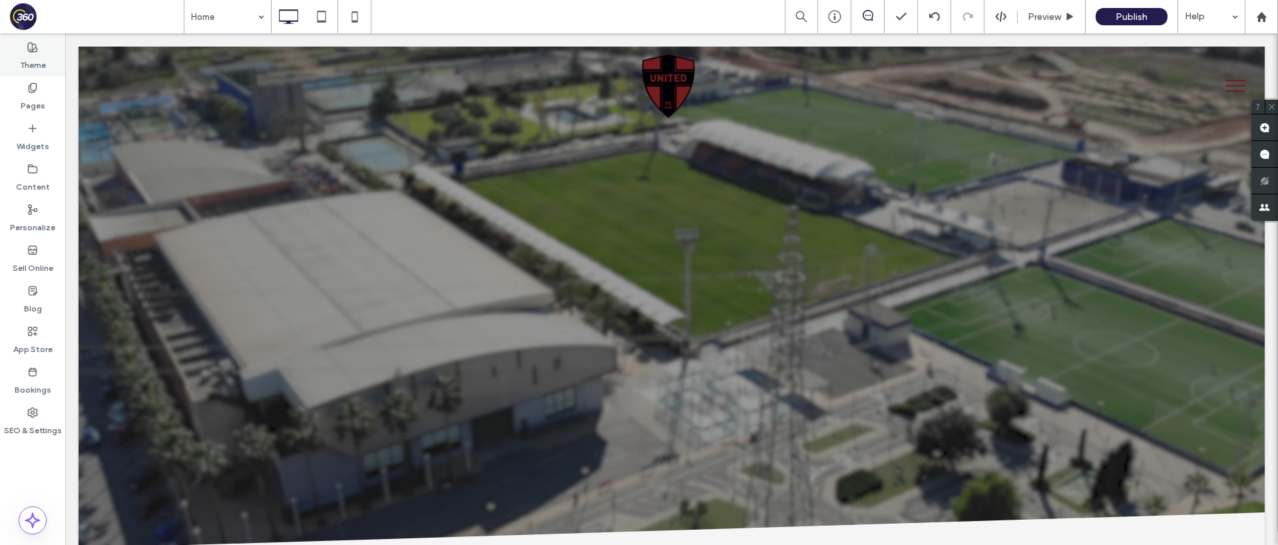
click at [47, 65] on div "Theme" at bounding box center [32, 56] width 65 height 41
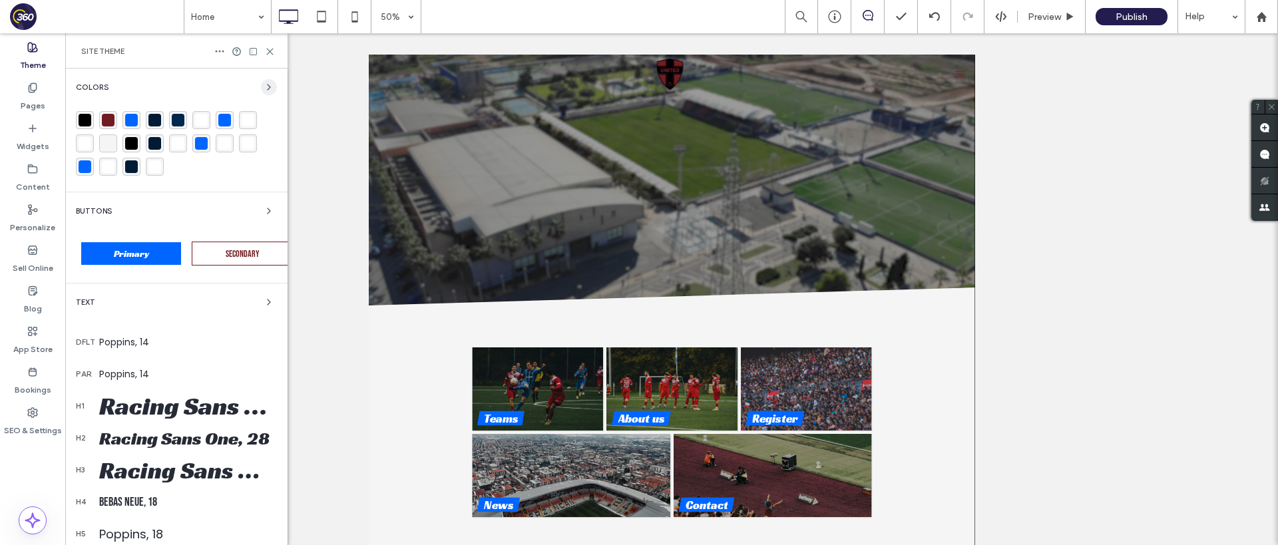
click at [263, 85] on icon "button" at bounding box center [268, 87] width 11 height 11
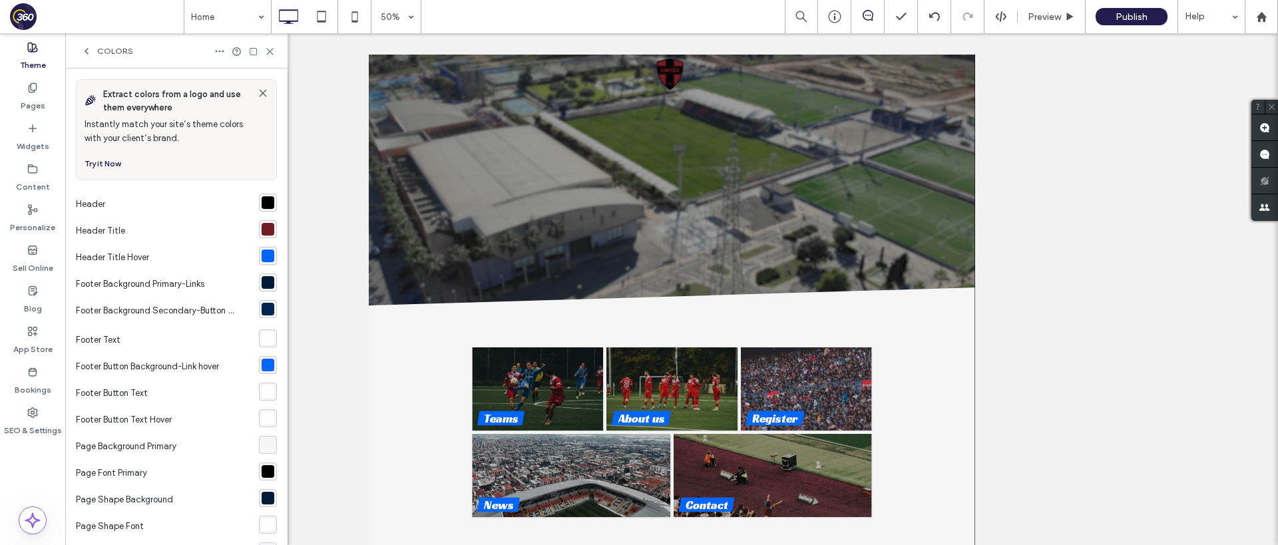
click at [263, 234] on div "rgba(113,28,34,1)" at bounding box center [267, 229] width 13 height 13
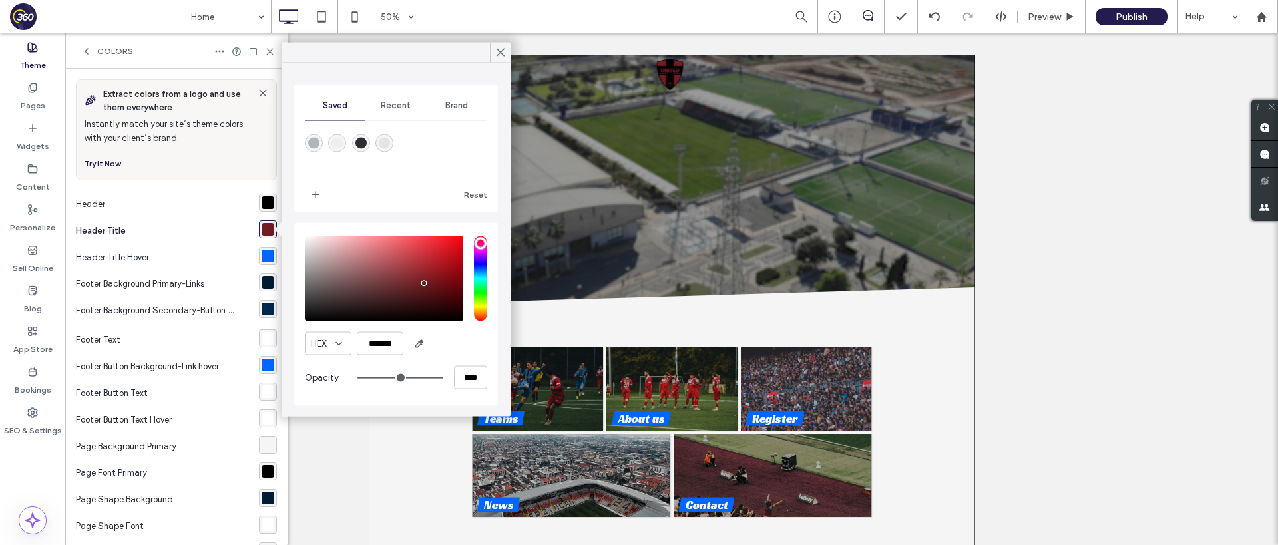
click at [473, 102] on div "Brand" at bounding box center [457, 105] width 61 height 29
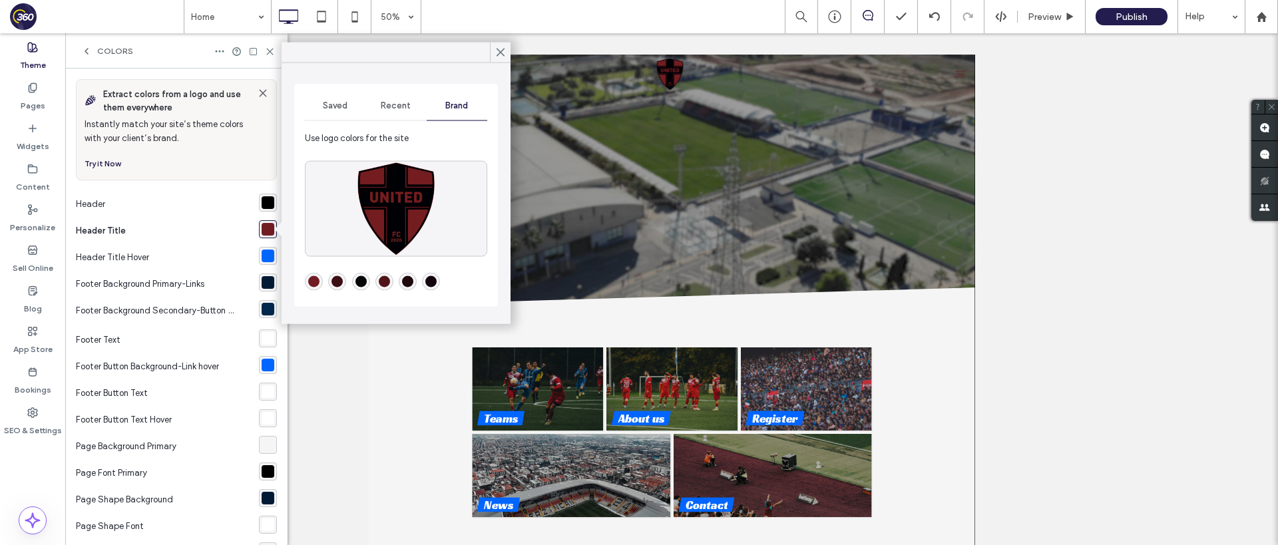
click at [348, 109] on div "Saved" at bounding box center [335, 105] width 61 height 29
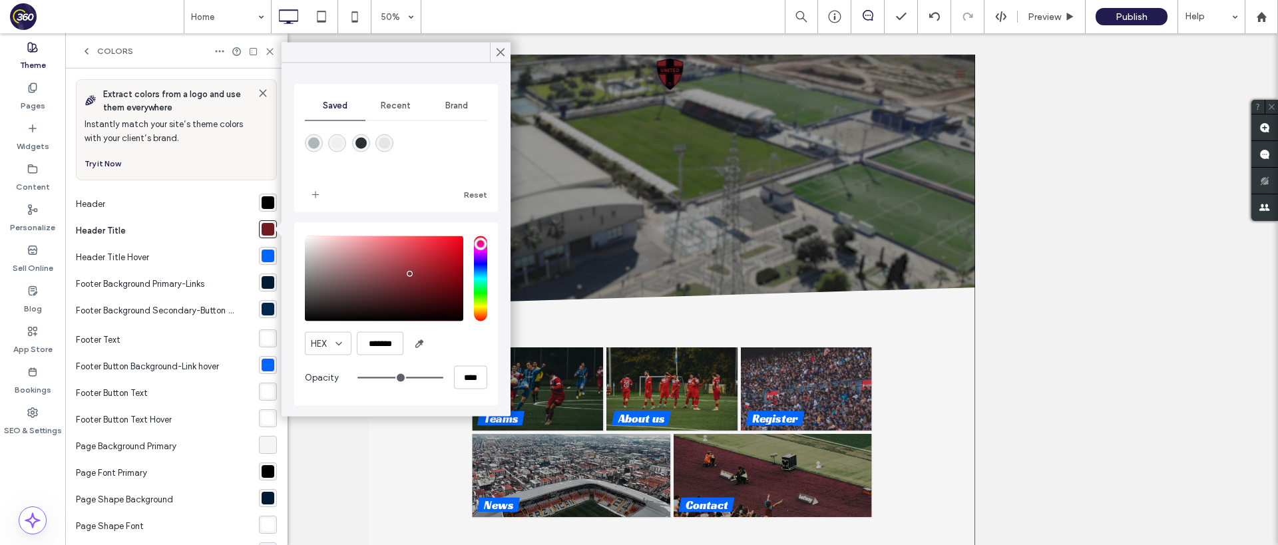
type input "*******"
drag, startPoint x: 425, startPoint y: 285, endPoint x: 258, endPoint y: 214, distance: 181.8
click at [258, 214] on body ".wqwq-1{fill:#231f20;} .cls-1q, .cls-2q { fill-rule: evenodd; } .cls-2q { fill:…" at bounding box center [639, 272] width 1278 height 545
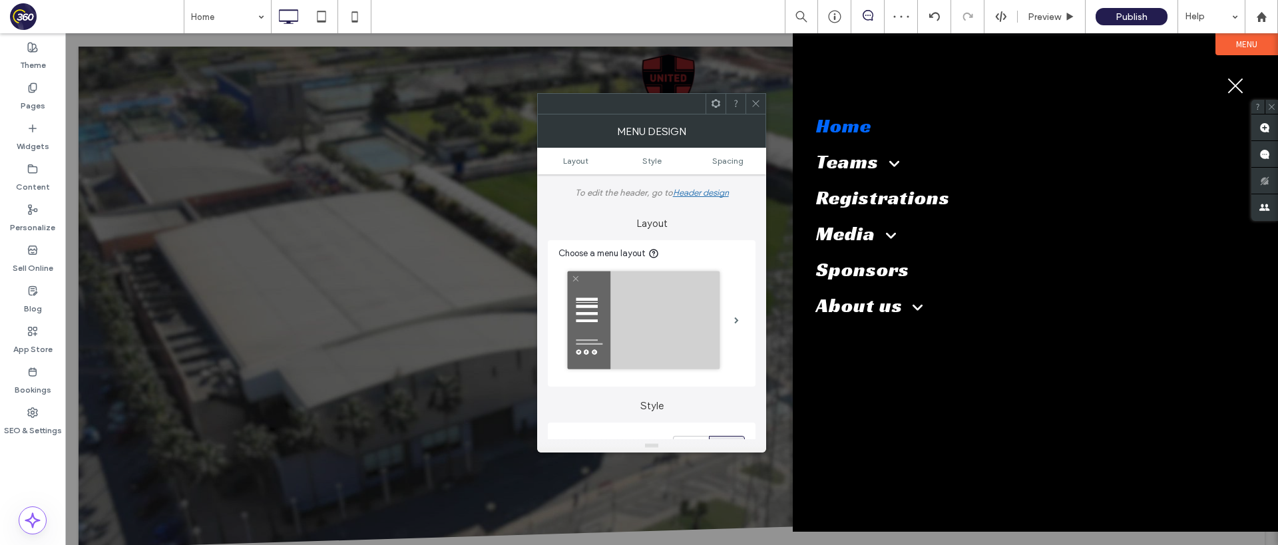
click at [1226, 86] on button "menu" at bounding box center [1235, 86] width 35 height 35
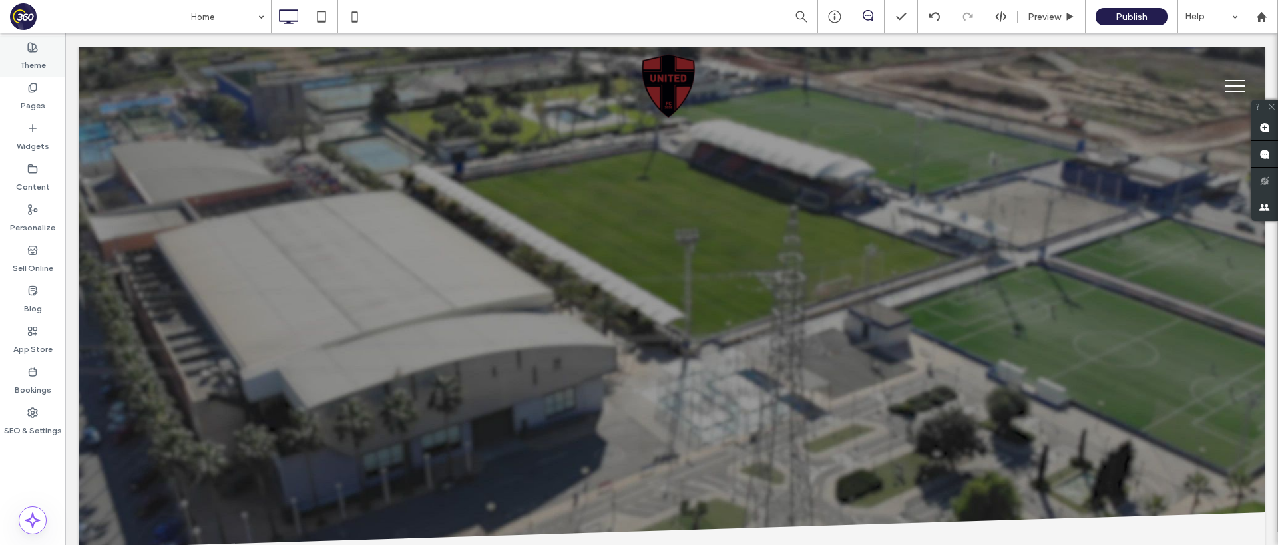
click at [27, 57] on label "Theme" at bounding box center [33, 62] width 26 height 19
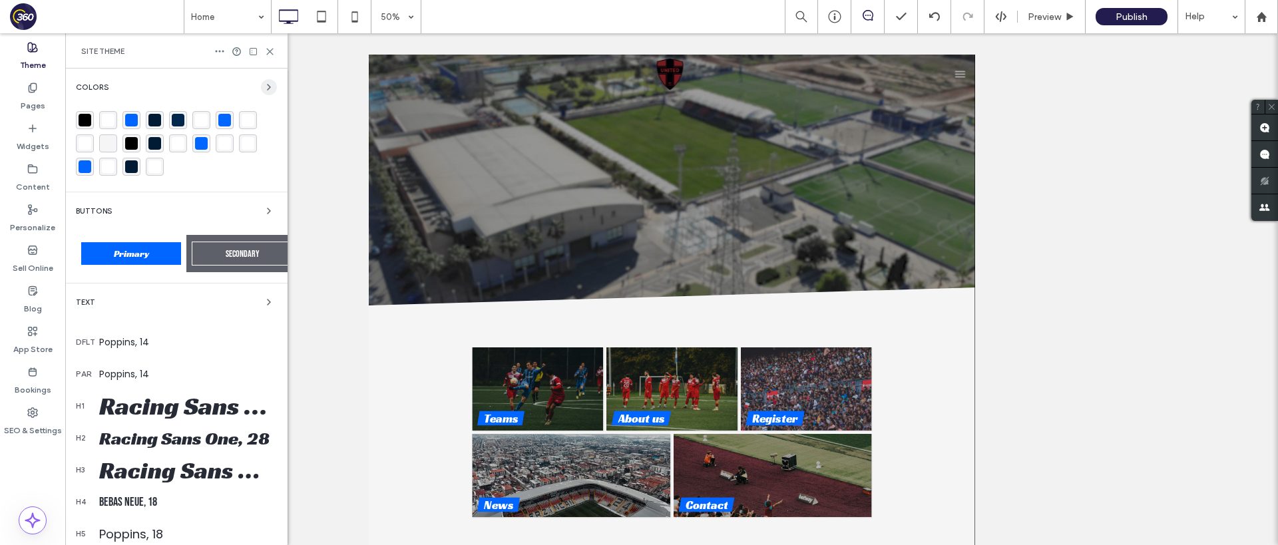
click at [261, 94] on span "button" at bounding box center [269, 87] width 16 height 16
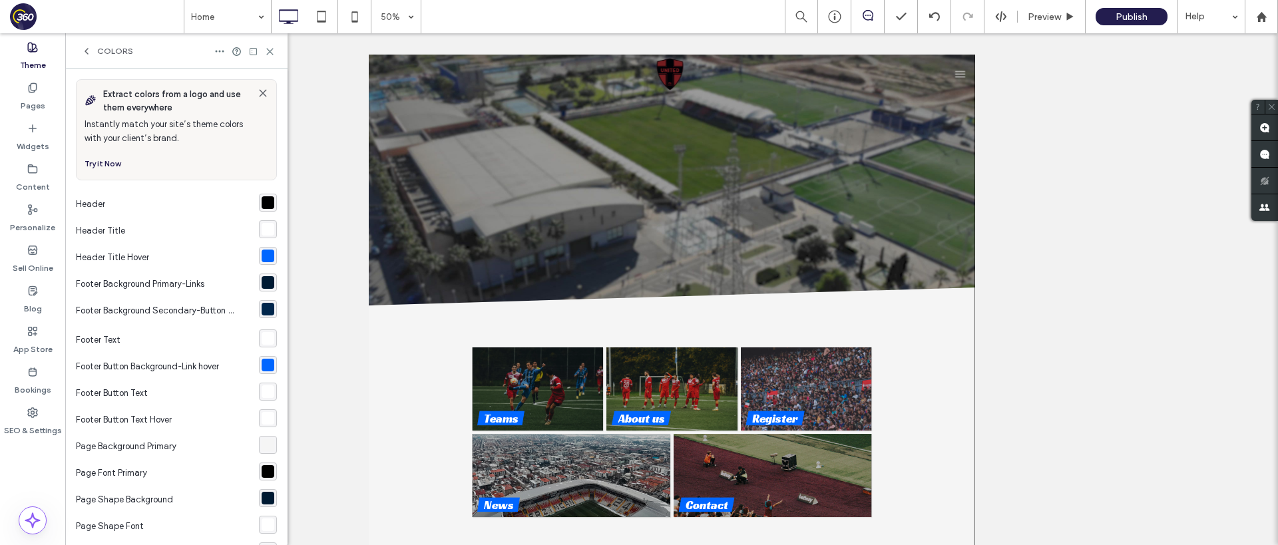
click at [263, 262] on div "rgba(0, 102, 255, 1)" at bounding box center [268, 256] width 18 height 18
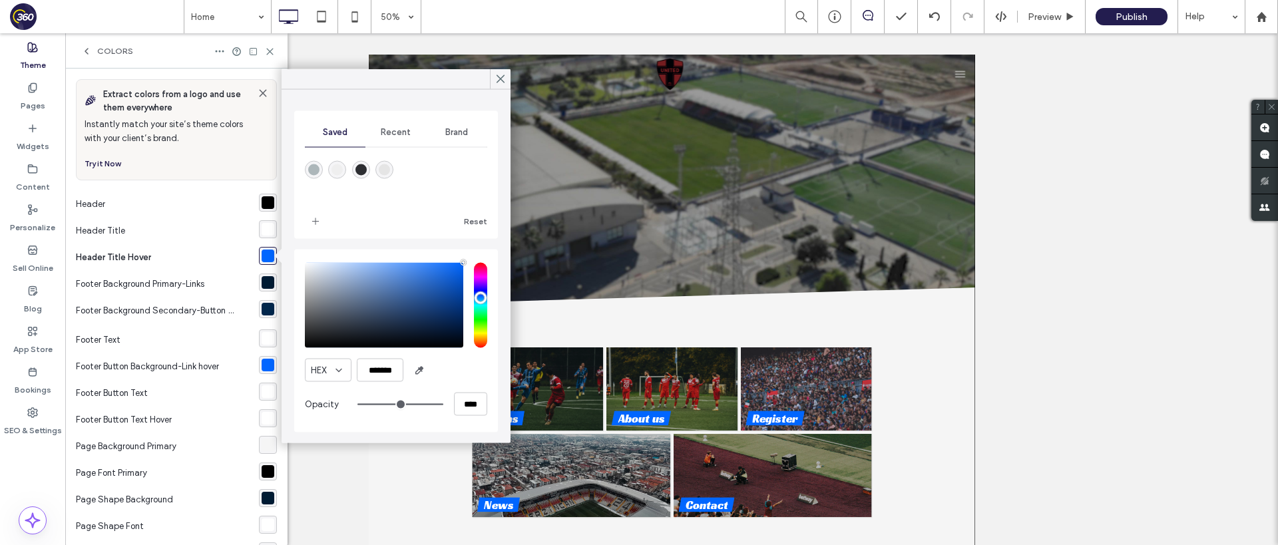
click at [452, 135] on span "Brand" at bounding box center [456, 132] width 23 height 11
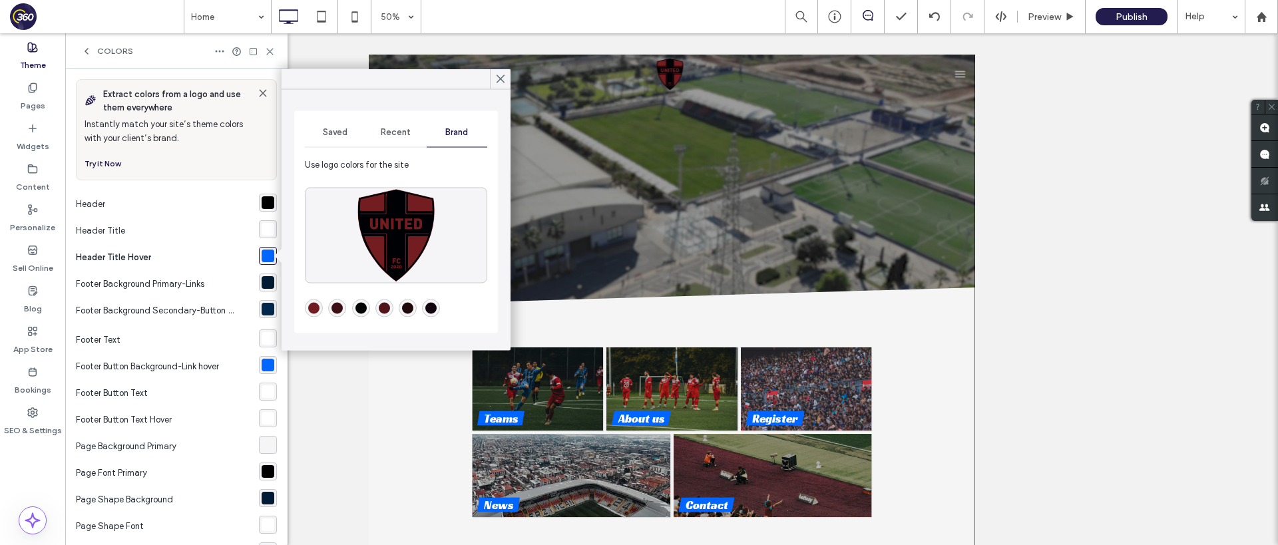
click at [309, 309] on div "rgba(113,28,34,1)" at bounding box center [313, 308] width 11 height 11
click at [508, 81] on div at bounding box center [500, 79] width 21 height 20
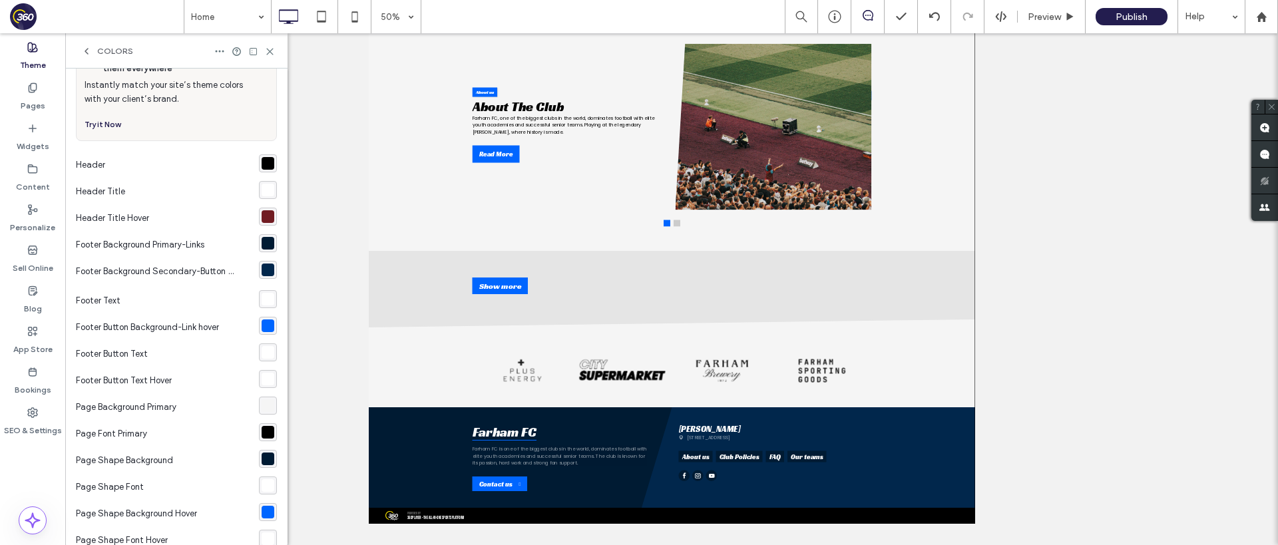
scroll to position [41, 0]
click at [261, 246] on div "rgba(0, 27, 51, 1)" at bounding box center [267, 241] width 13 height 13
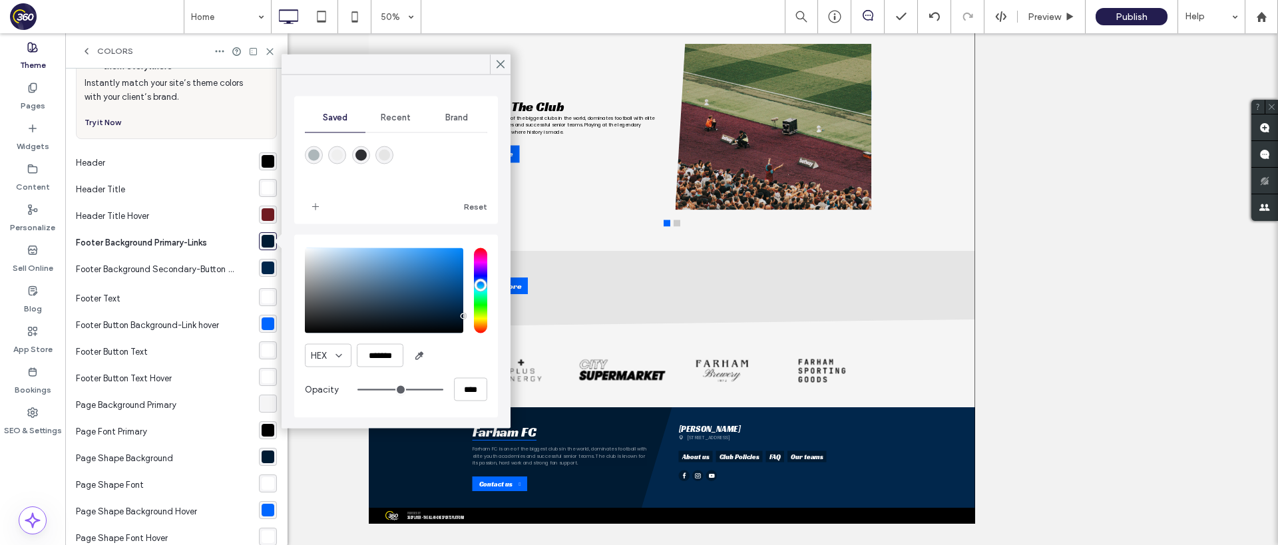
click at [457, 112] on span "Brand" at bounding box center [456, 117] width 23 height 11
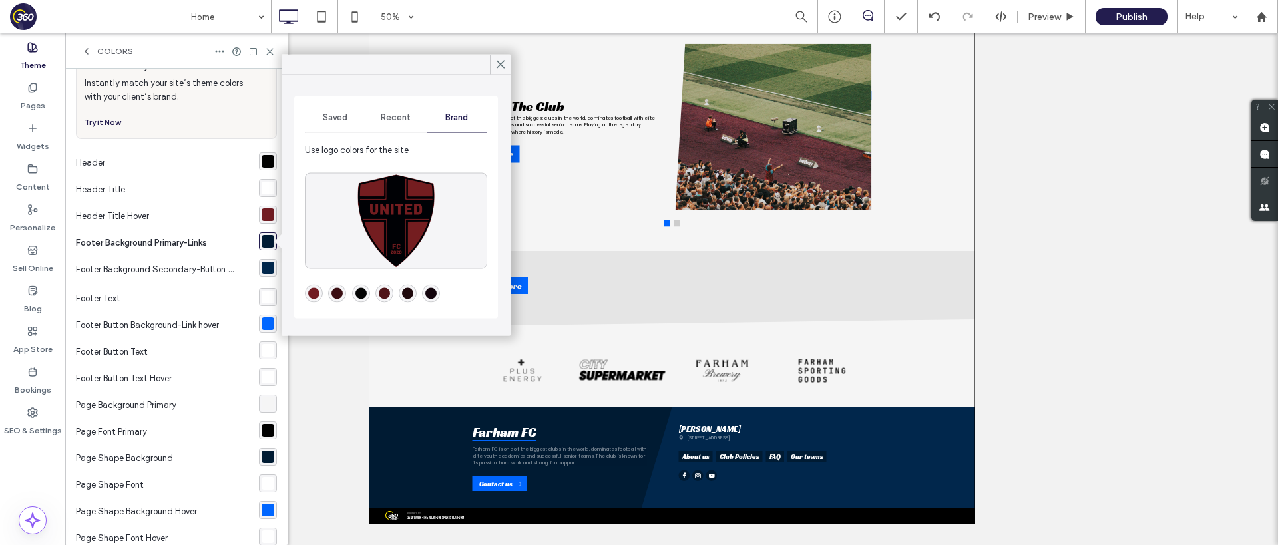
click at [308, 297] on div "rgba(113,28,34,1)" at bounding box center [313, 293] width 11 height 11
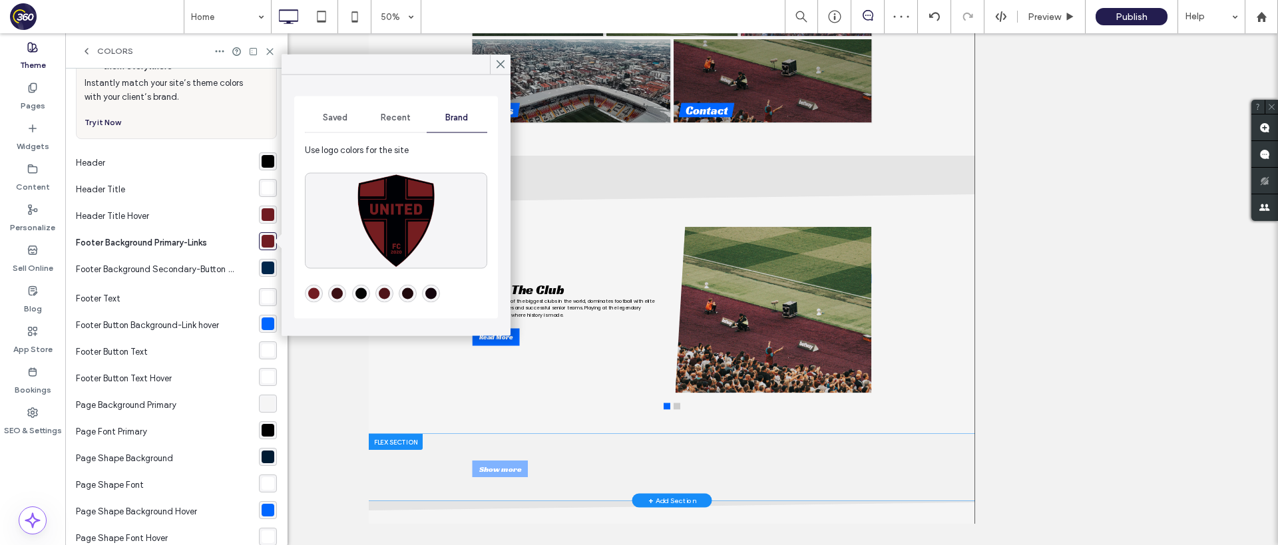
scroll to position [0, 0]
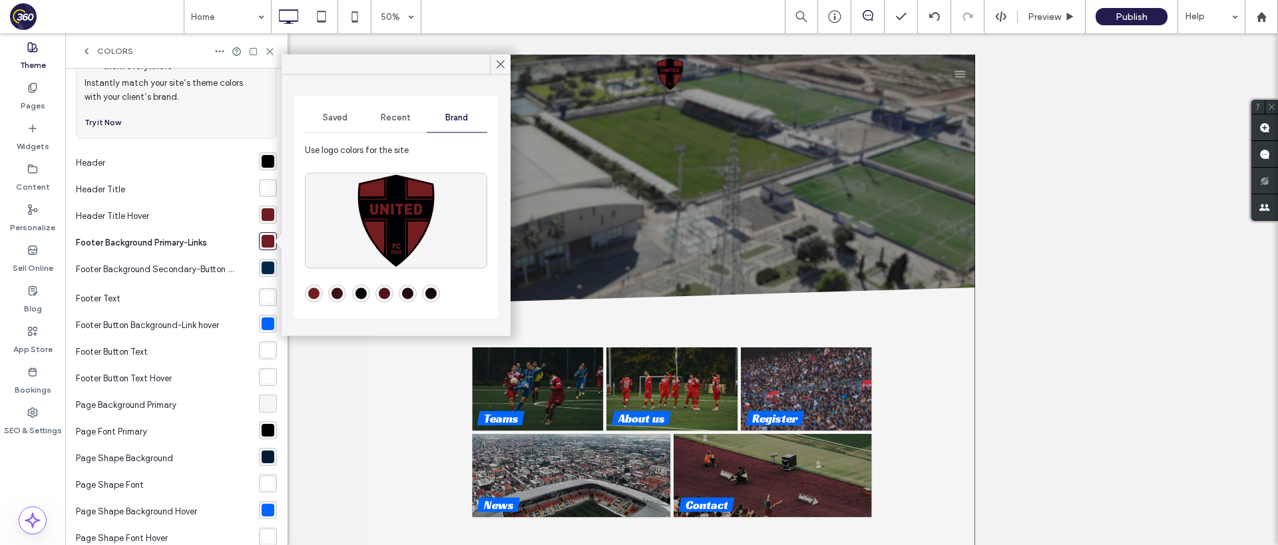
click at [265, 273] on div "rgba(1, 39, 76, 1)" at bounding box center [267, 267] width 13 height 13
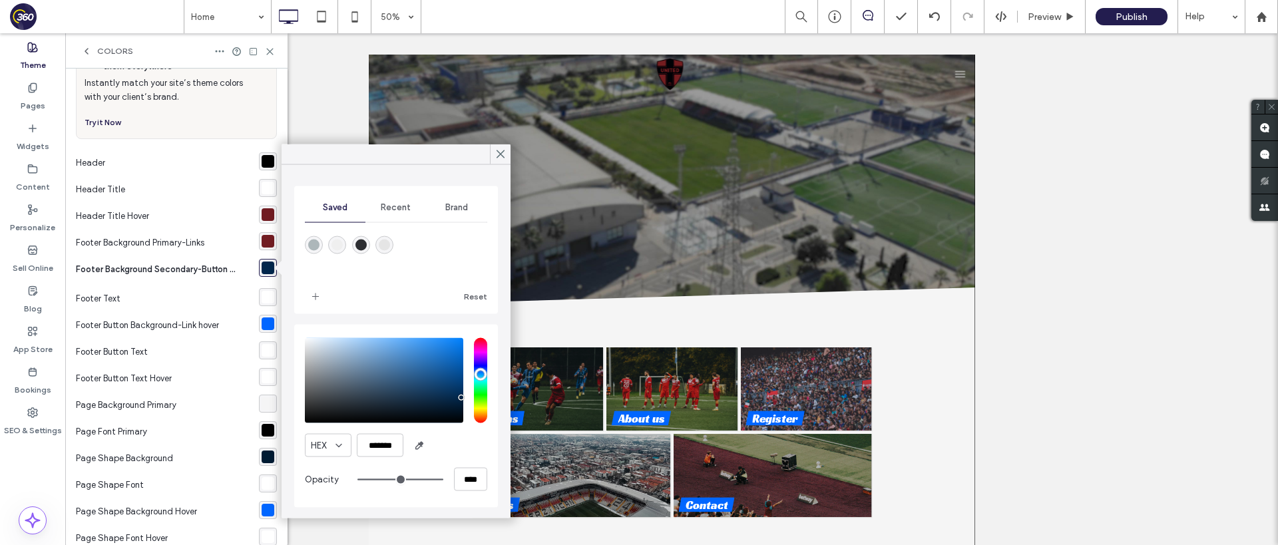
click at [452, 209] on span "Brand" at bounding box center [456, 207] width 23 height 11
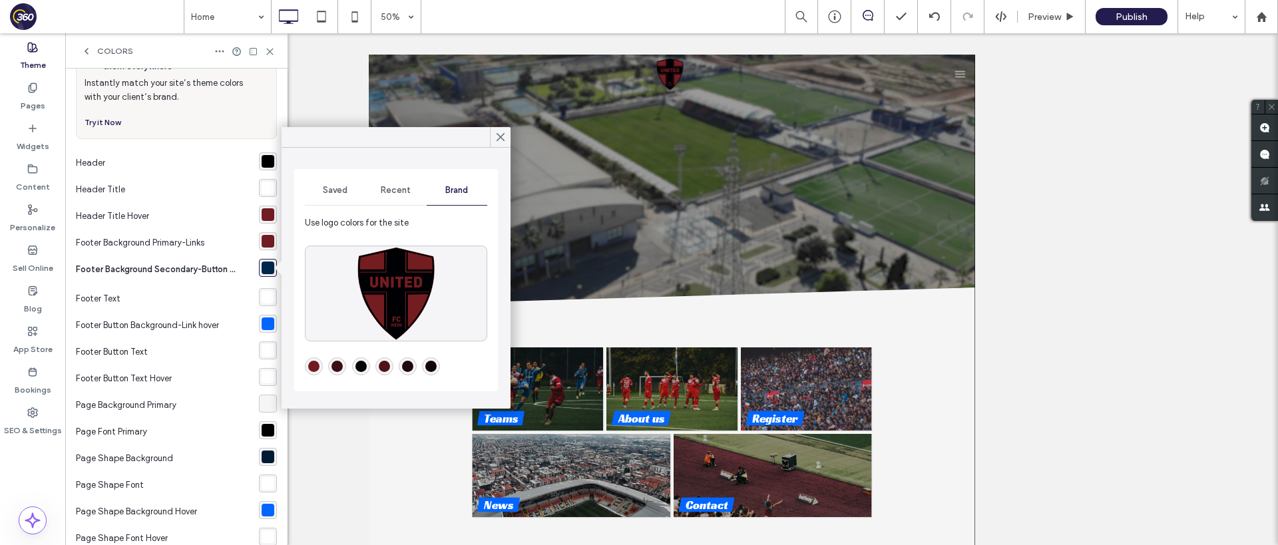
click at [313, 361] on div "rgba(113,28,34,1)" at bounding box center [313, 366] width 11 height 11
click at [336, 367] on div "rgba(59,15,19,1)" at bounding box center [336, 366] width 11 height 11
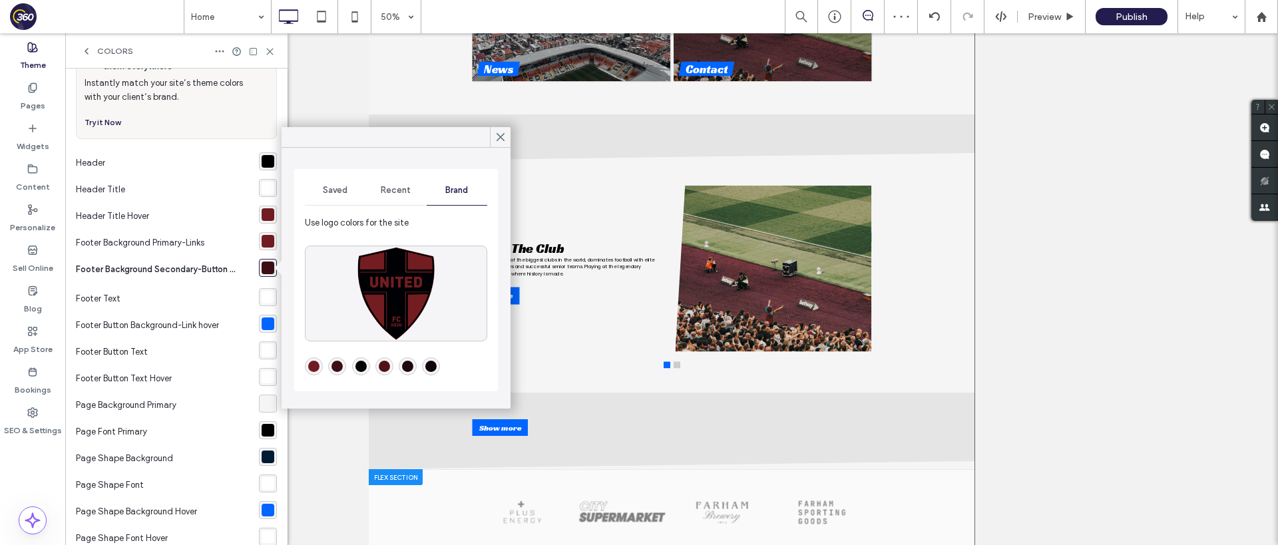
scroll to position [395, 0]
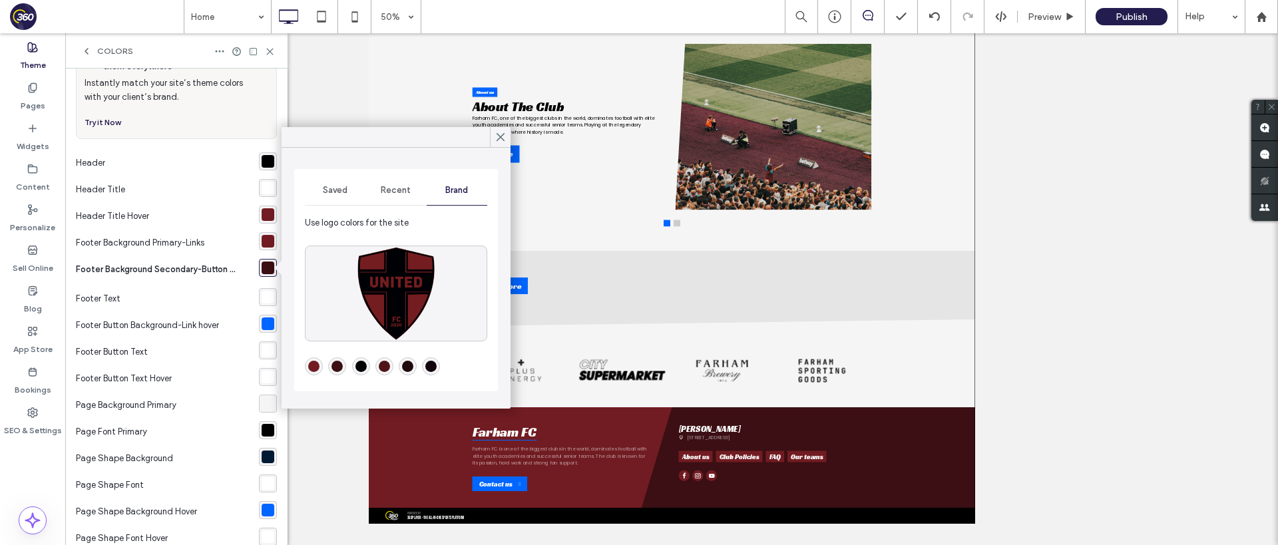
click at [391, 368] on div "rgba(80,20,24,1)" at bounding box center [384, 366] width 18 height 18
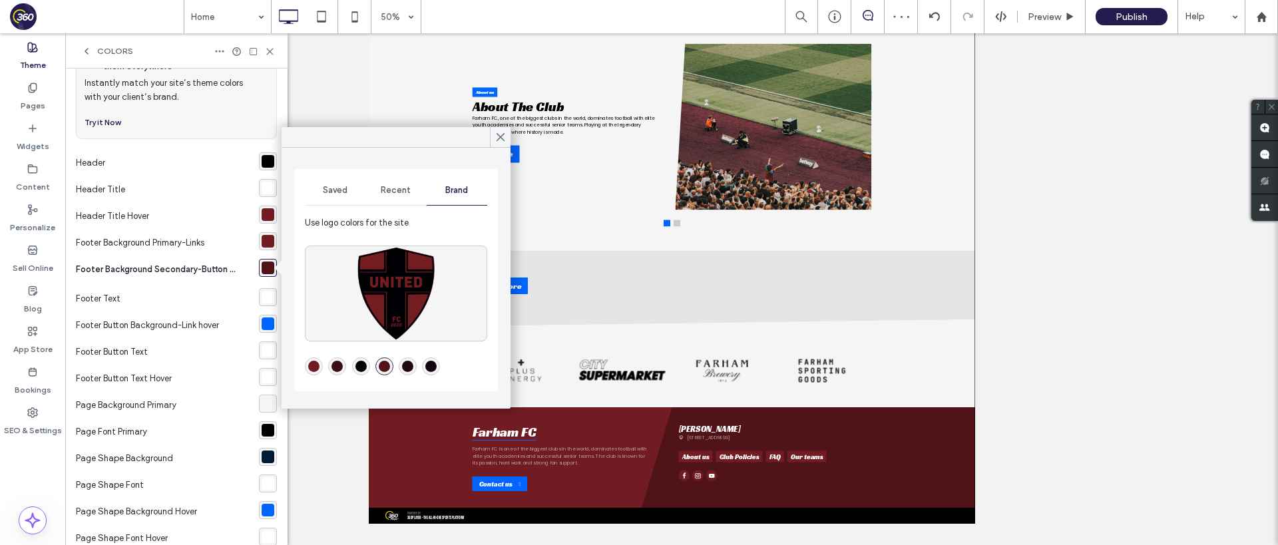
click at [413, 369] on div "rgba(31,9,12,1)" at bounding box center [408, 366] width 18 height 18
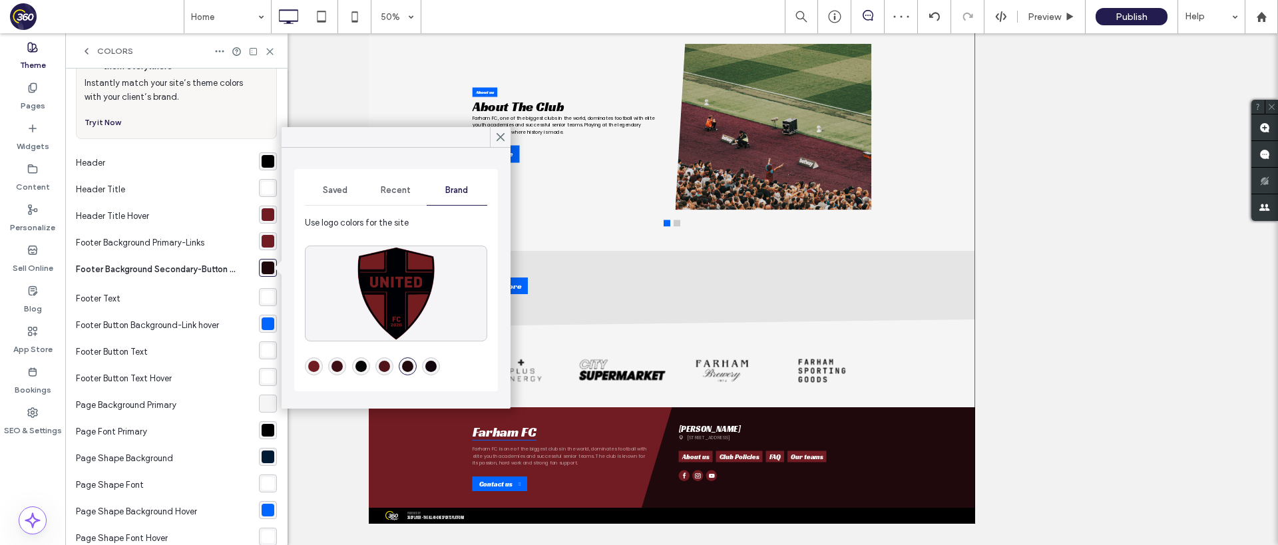
click at [435, 368] on div "rgba(18,4,12,1)" at bounding box center [430, 366] width 11 height 11
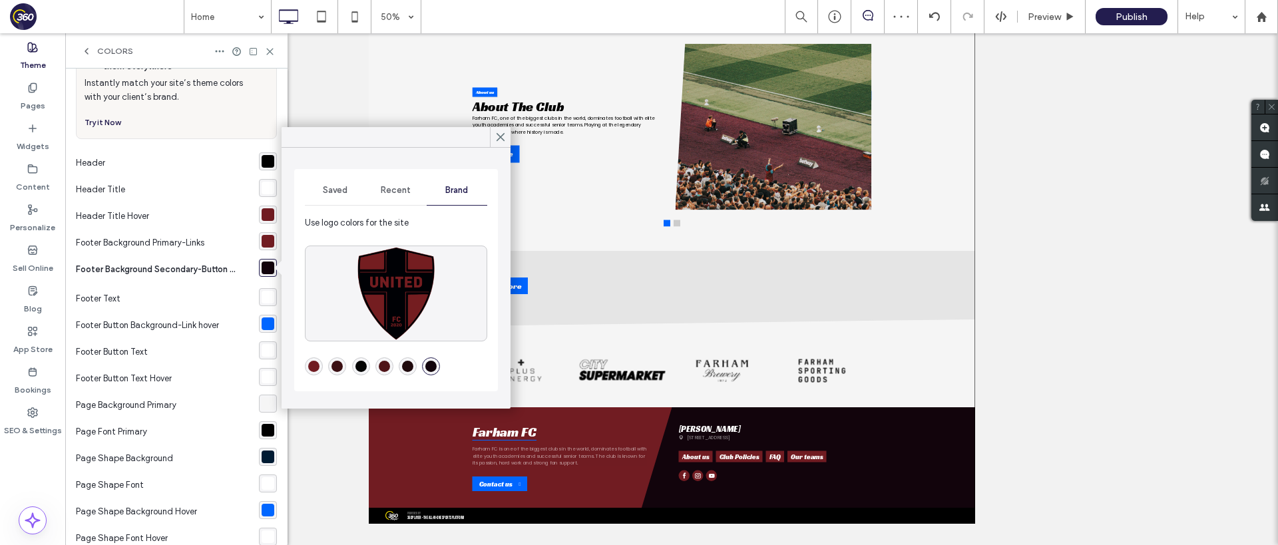
click at [340, 371] on div "rgba(59,15,19,1)" at bounding box center [336, 366] width 11 height 11
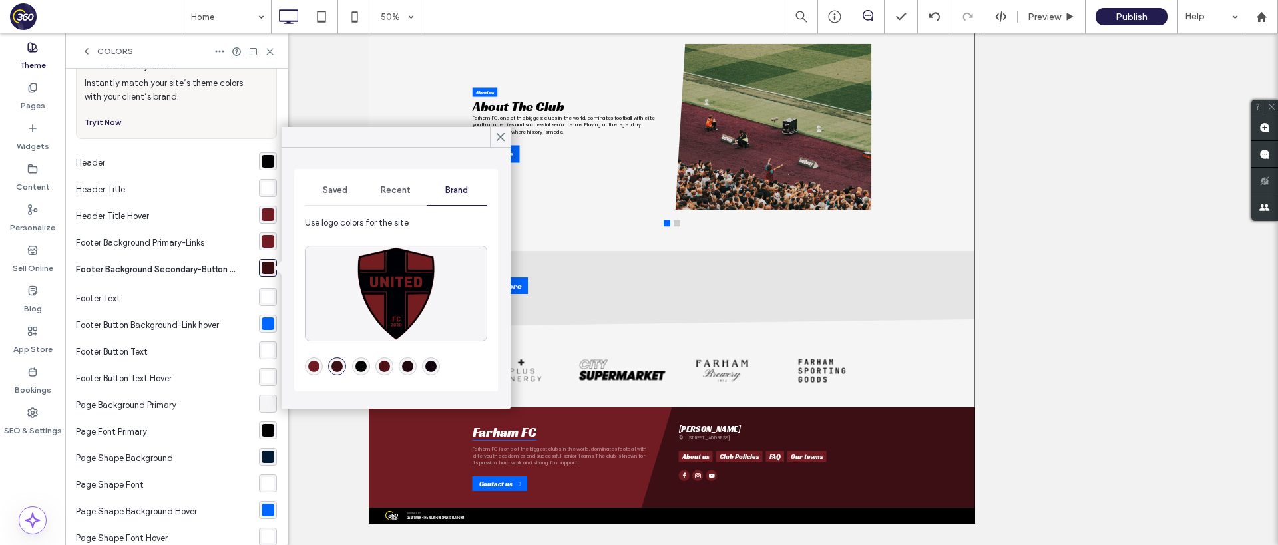
click at [381, 369] on div "rgba(80,20,24,1)" at bounding box center [384, 366] width 11 height 11
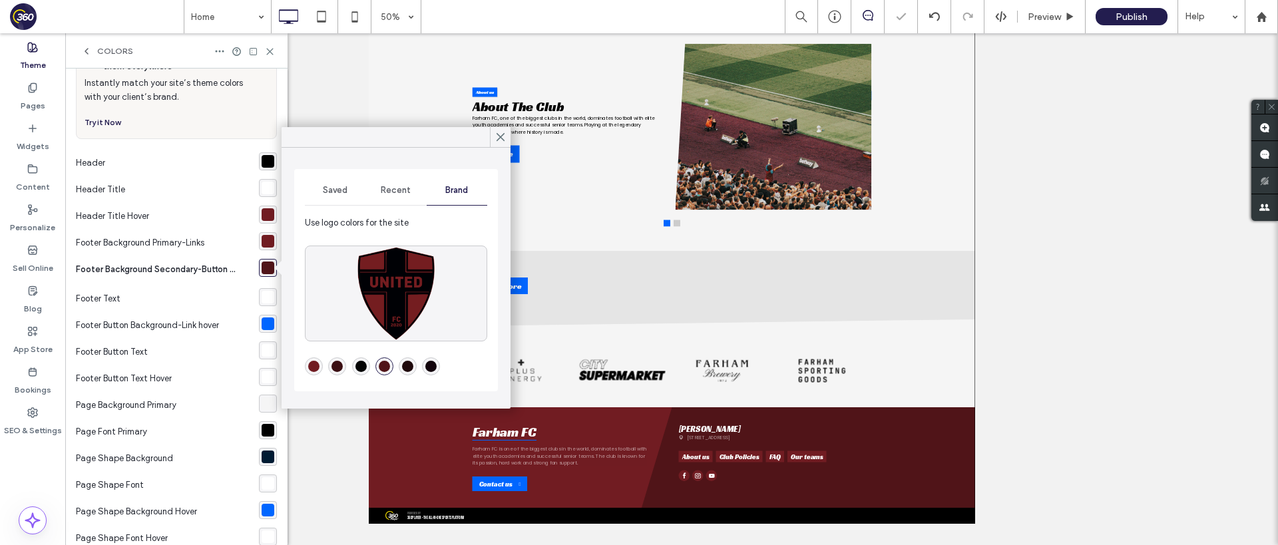
click at [338, 369] on div "rgba(59,15,19,1)" at bounding box center [336, 366] width 11 height 11
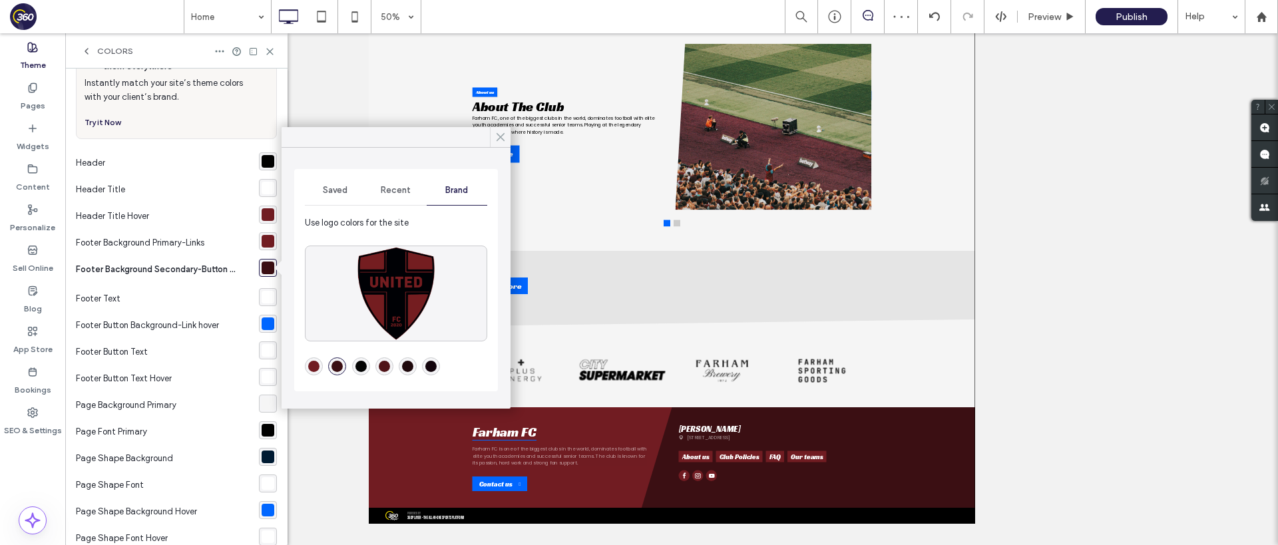
drag, startPoint x: 502, startPoint y: 134, endPoint x: 265, endPoint y: 953, distance: 852.0
click at [502, 134] on use at bounding box center [500, 137] width 7 height 7
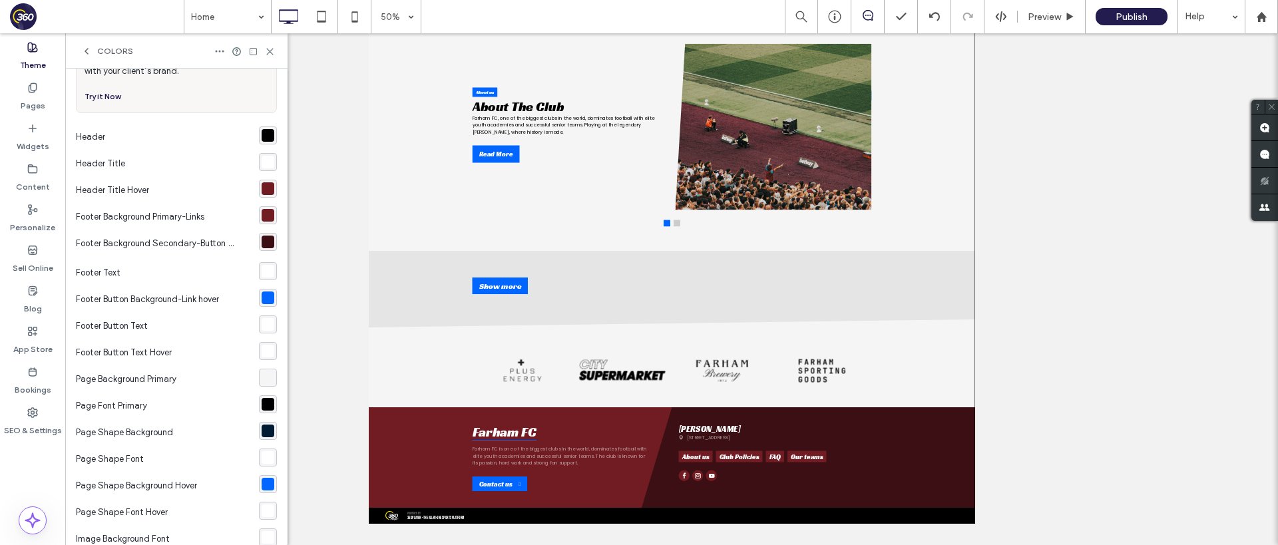
scroll to position [69, 0]
click at [261, 301] on div "rgba(0, 102, 255, 1)" at bounding box center [267, 296] width 13 height 13
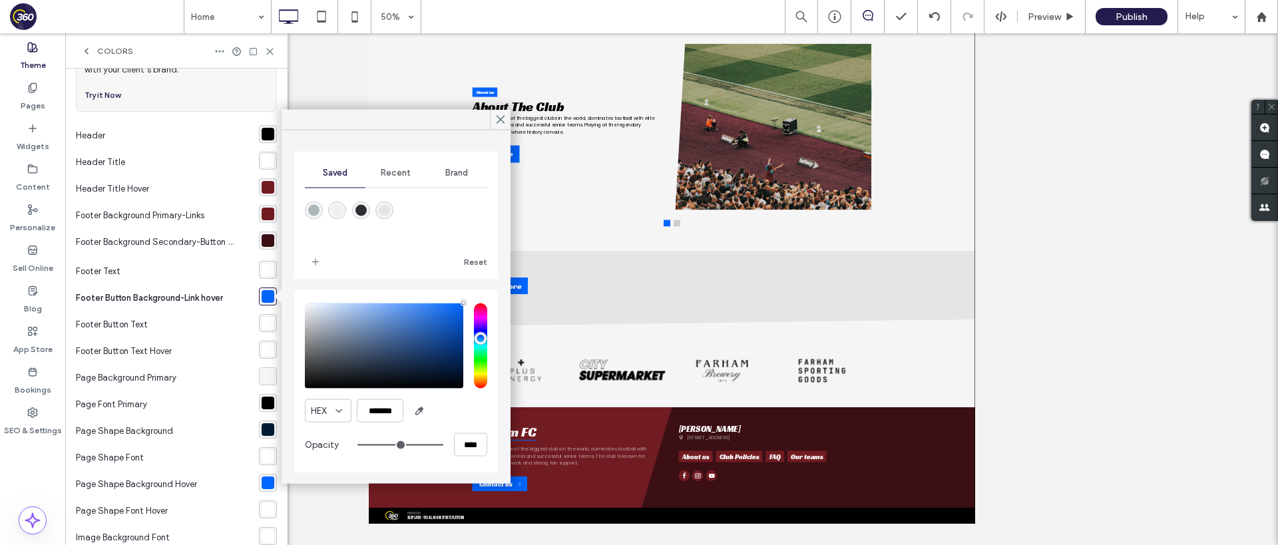
click at [453, 172] on span "Brand" at bounding box center [456, 173] width 23 height 11
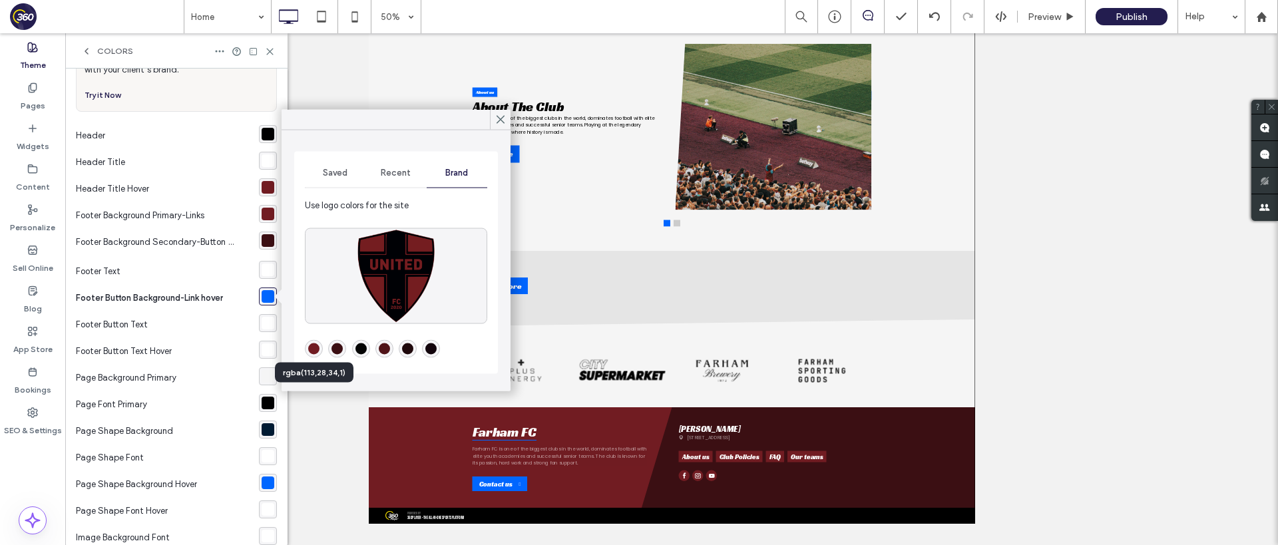
click at [313, 352] on div "rgba(113,28,34,1)" at bounding box center [313, 348] width 11 height 11
click at [332, 351] on div "rgba(59,15,19,1)" at bounding box center [336, 348] width 11 height 11
click at [501, 120] on use at bounding box center [500, 119] width 7 height 7
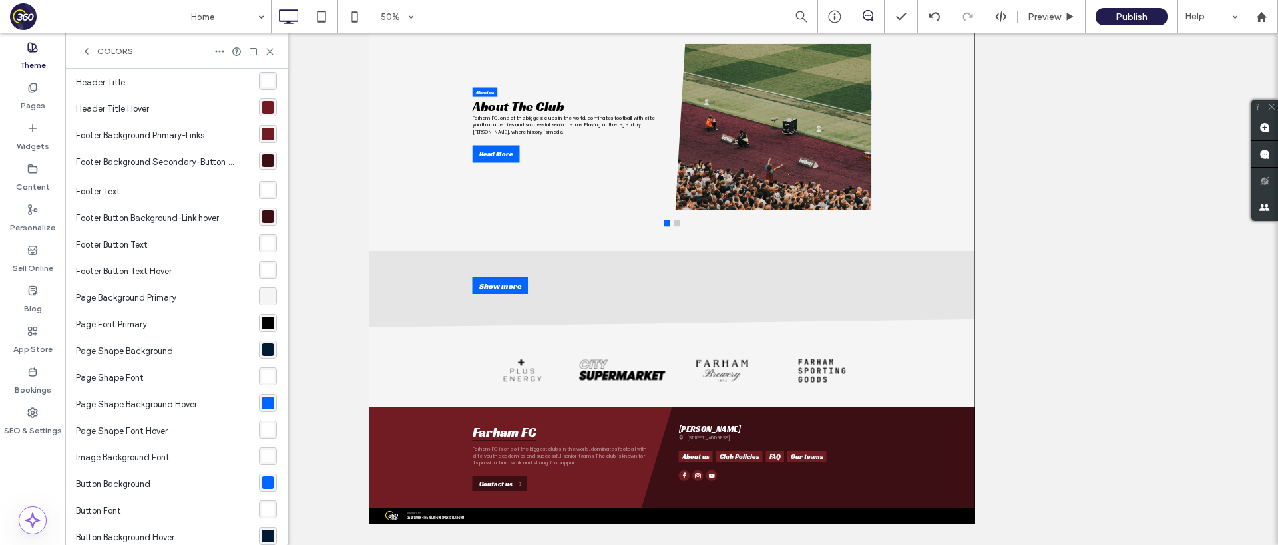
scroll to position [154, 0]
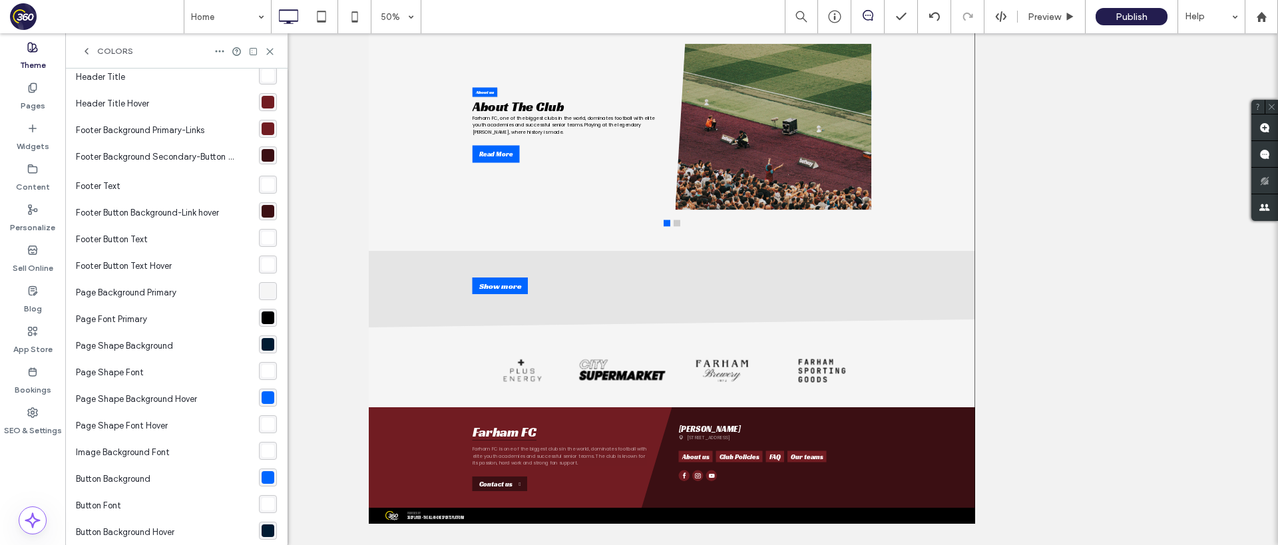
click at [261, 320] on div "rgba(0, 0, 0, 1)" at bounding box center [267, 317] width 13 height 13
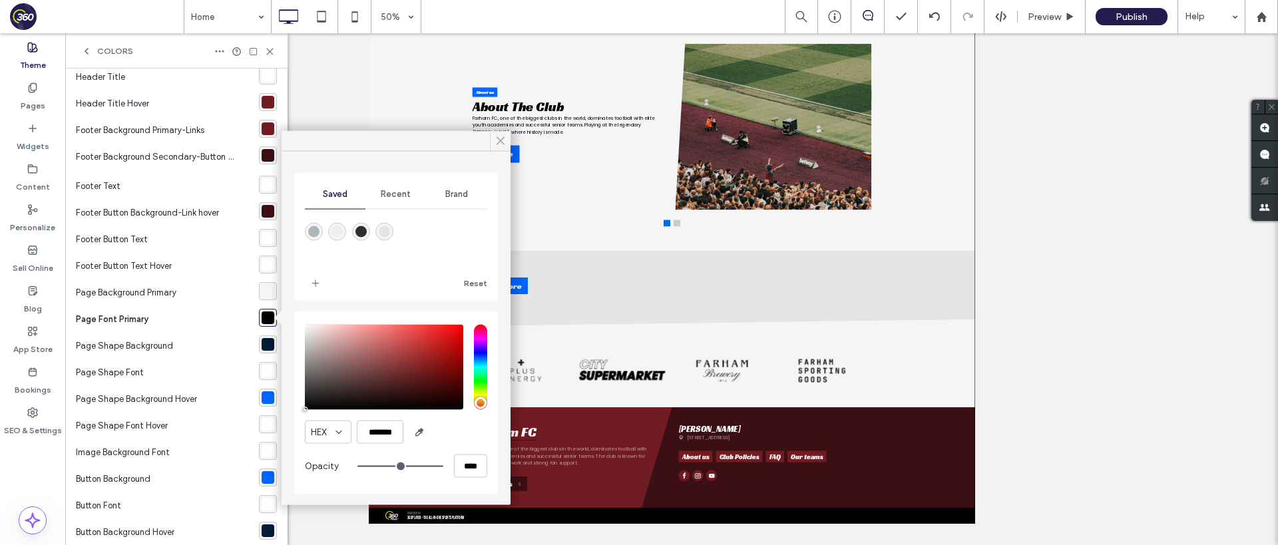
click at [494, 140] on icon at bounding box center [500, 141] width 12 height 12
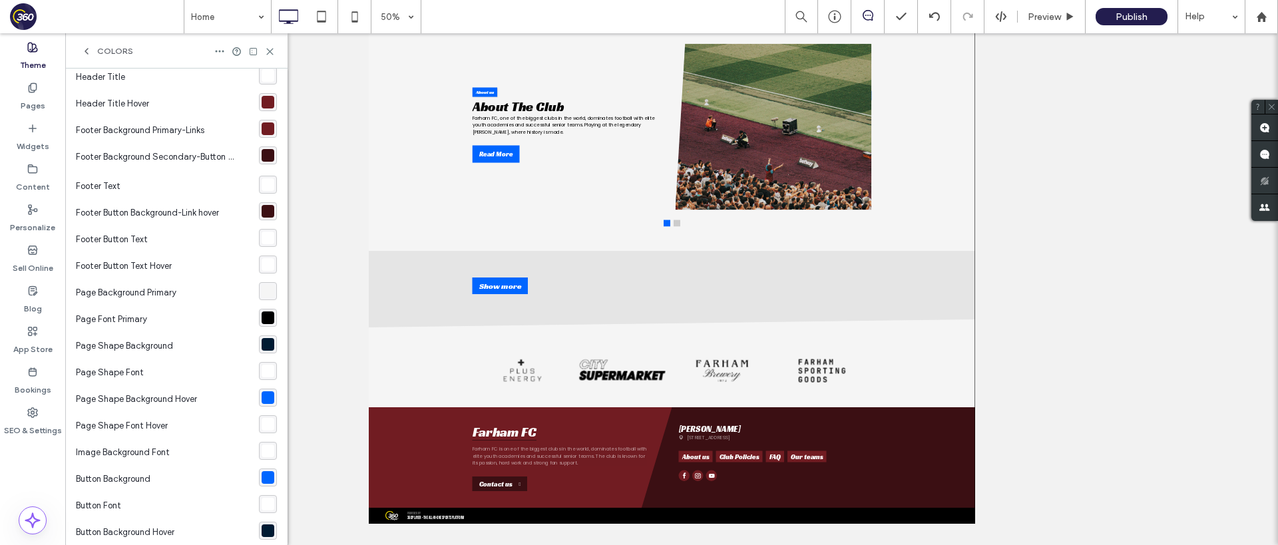
click at [264, 401] on div "rgba(0, 102, 255, 1)" at bounding box center [267, 397] width 13 height 13
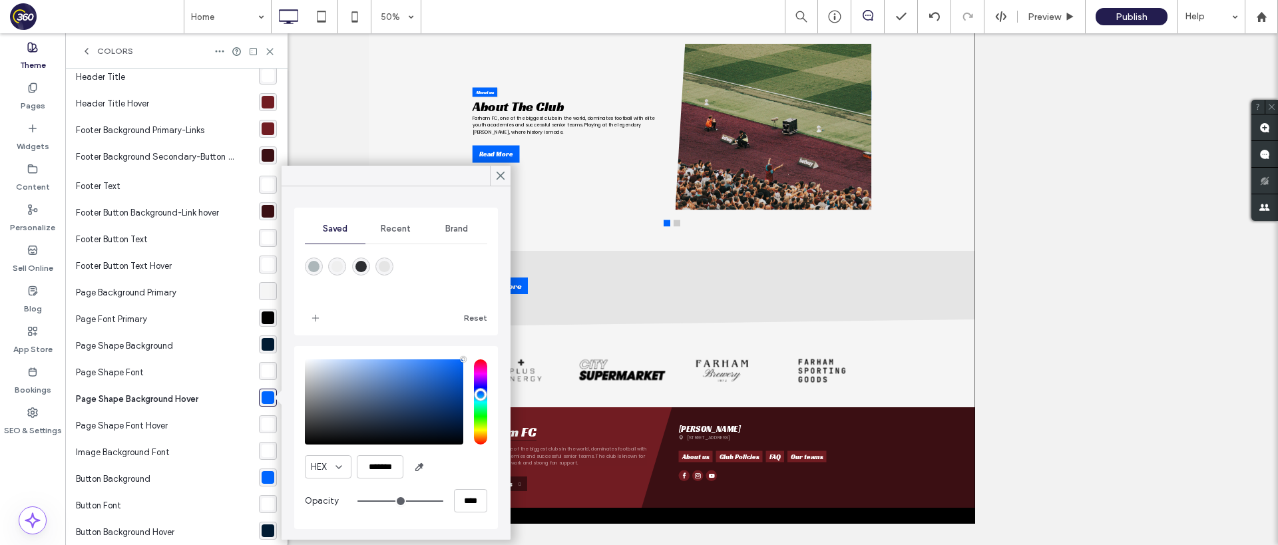
click at [474, 223] on div "Brand" at bounding box center [457, 228] width 61 height 29
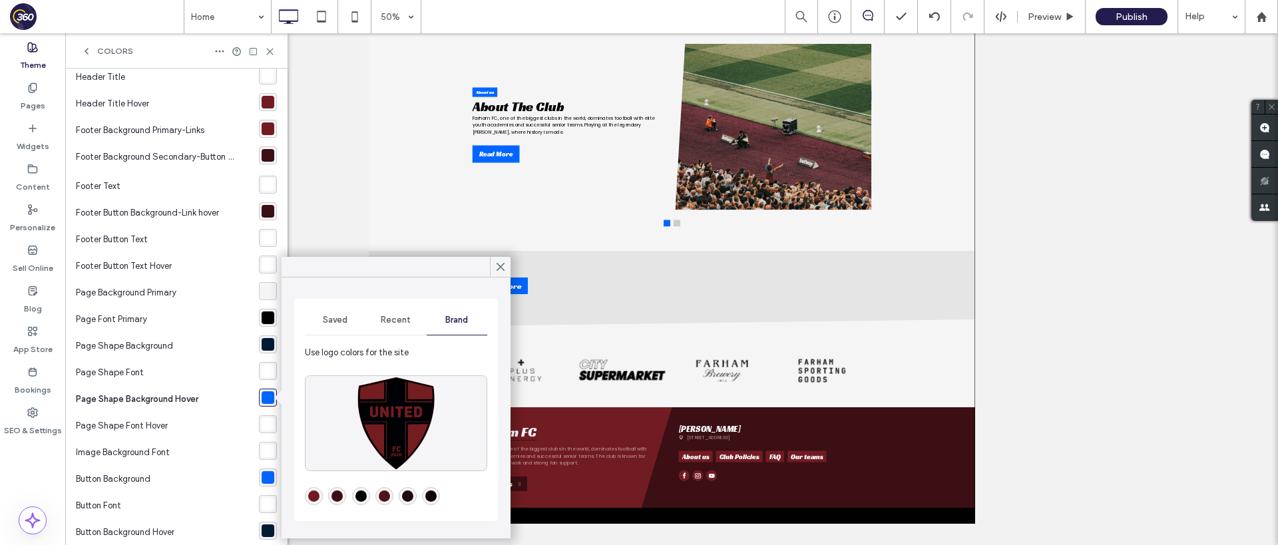
click at [308, 500] on div "rgba(113,28,34,1)" at bounding box center [313, 495] width 11 height 11
click at [261, 481] on div "rgba(0, 102, 255, 1)" at bounding box center [267, 477] width 13 height 13
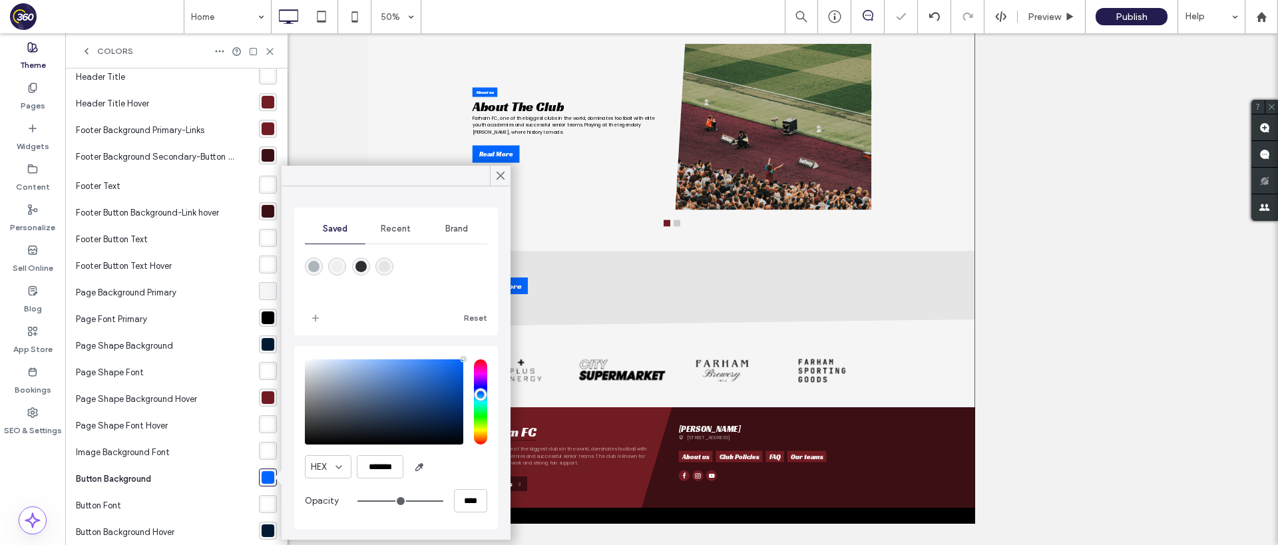
click at [463, 226] on span "Brand" at bounding box center [456, 229] width 23 height 11
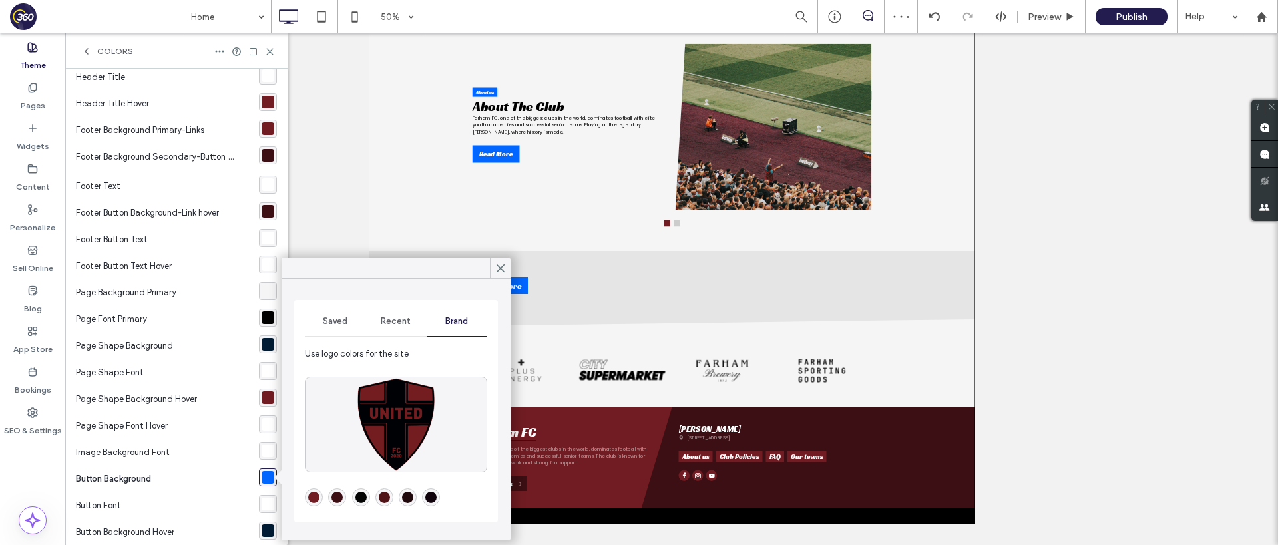
click at [315, 496] on div "rgba(113,28,34,1)" at bounding box center [313, 497] width 11 height 11
drag, startPoint x: 498, startPoint y: 269, endPoint x: 53, endPoint y: 1283, distance: 1108.3
click at [498, 269] on use at bounding box center [500, 268] width 7 height 7
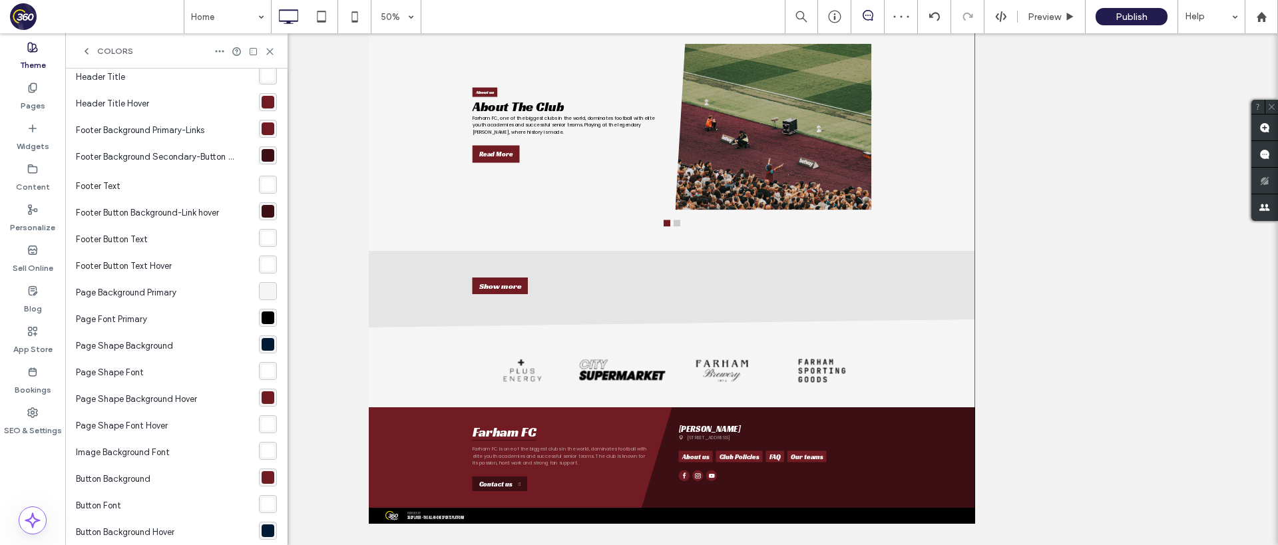
click at [266, 315] on div "rgba(0, 0, 0, 1)" at bounding box center [267, 317] width 13 height 13
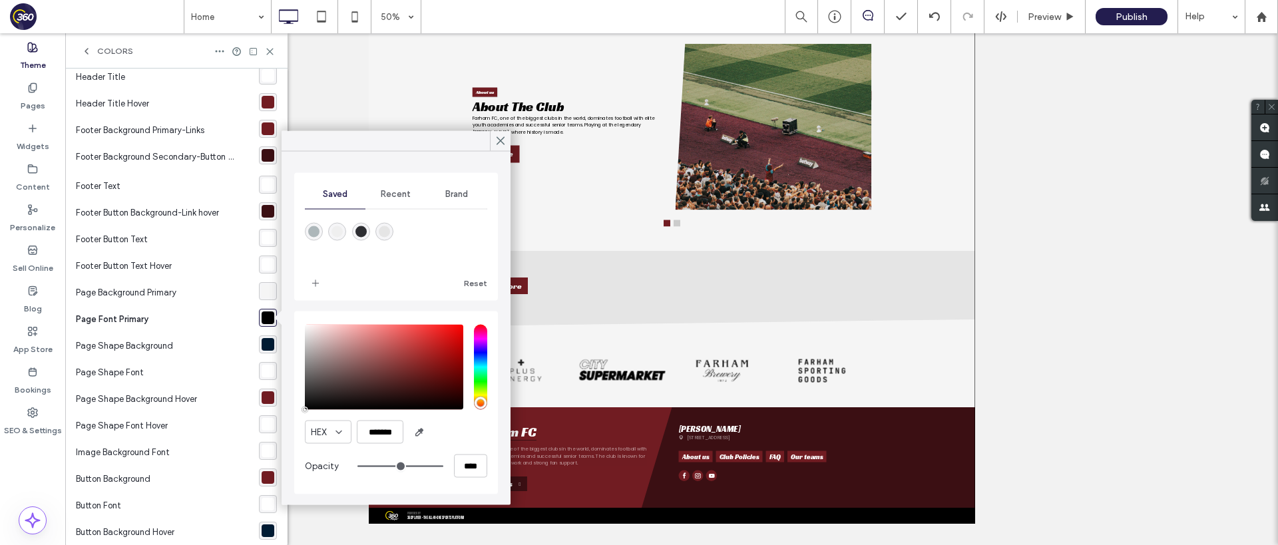
click at [261, 345] on div "rgba(0, 27, 51, 1)" at bounding box center [267, 344] width 13 height 13
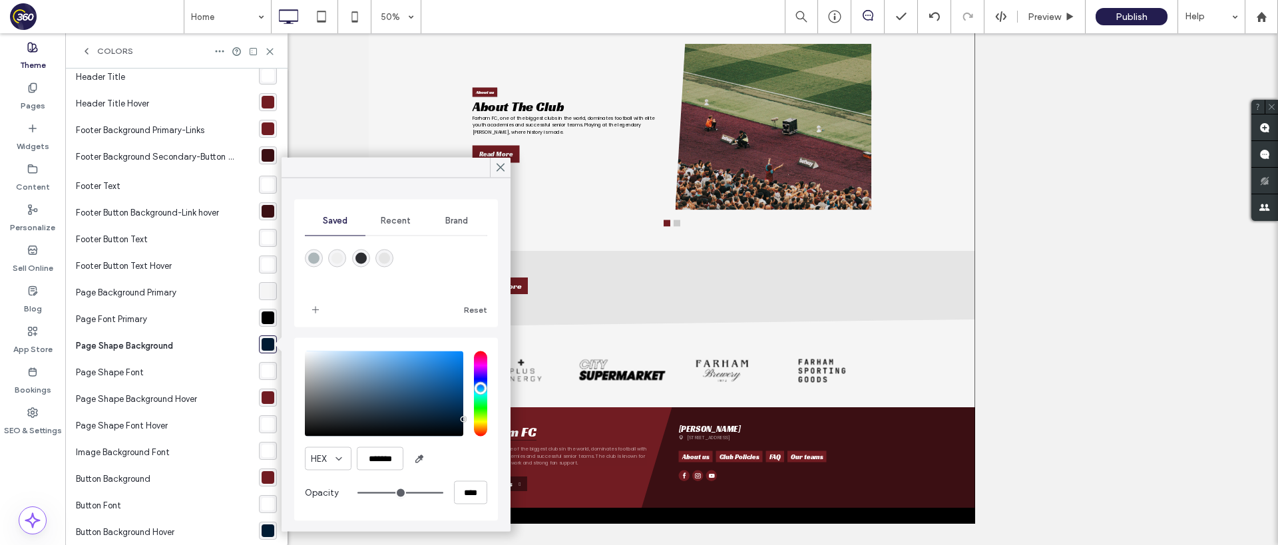
type input "*******"
drag, startPoint x: 460, startPoint y: 421, endPoint x: 256, endPoint y: 456, distance: 207.8
click at [256, 456] on body ".wqwq-1{fill:#231f20;} .cls-1q, .cls-2q { fill-rule: evenodd; } .cls-2q { fill:…" at bounding box center [639, 272] width 1278 height 545
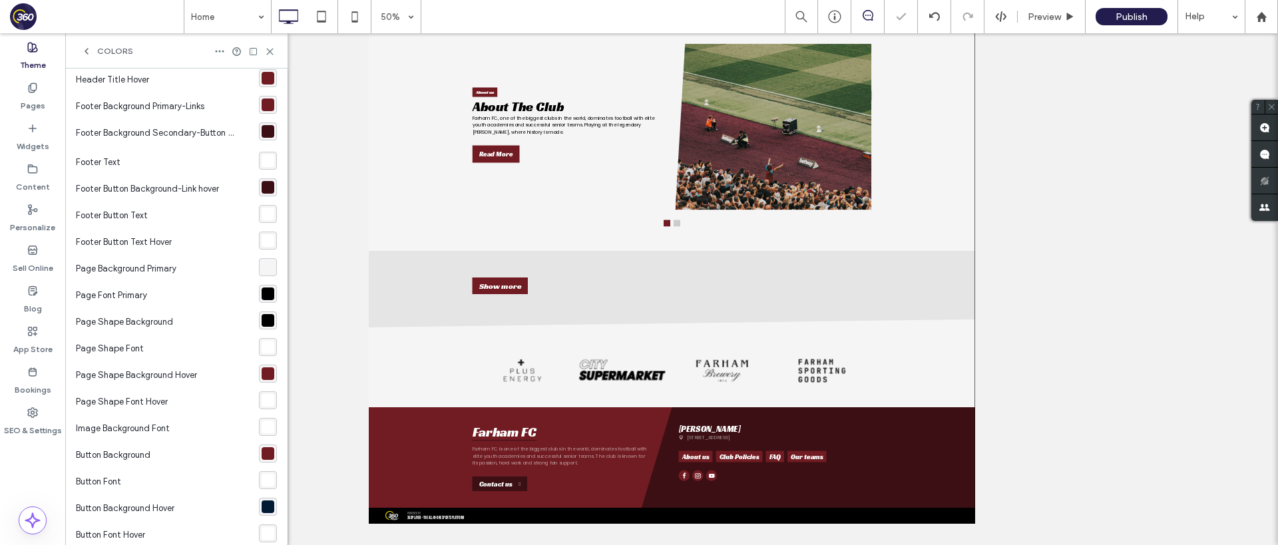
scroll to position [208, 0]
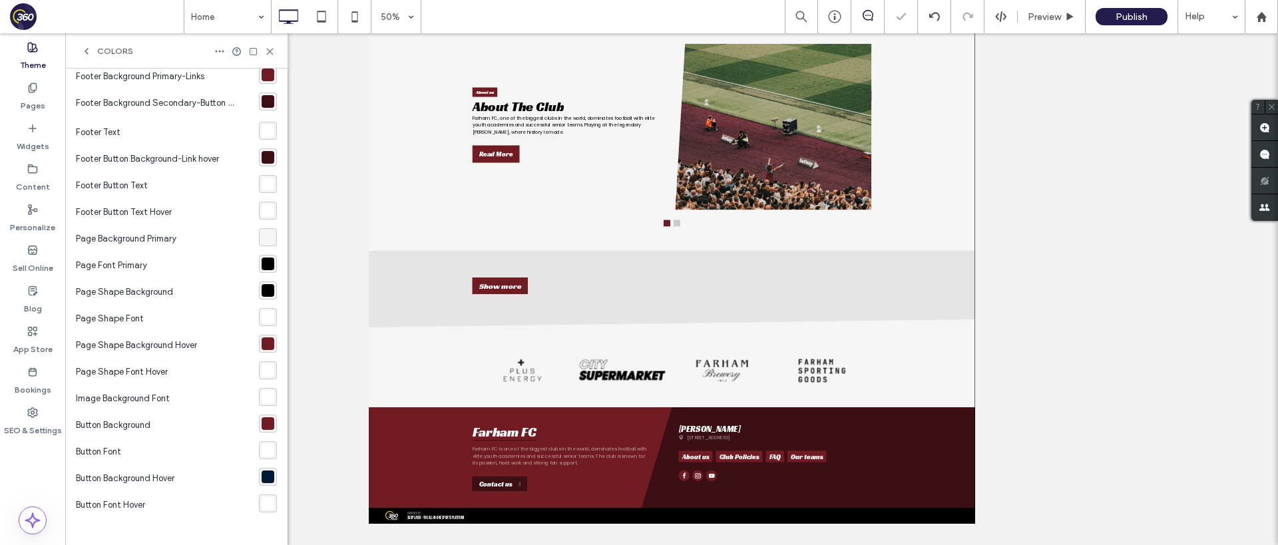
click at [261, 477] on div "rgba(0, 27, 51, 1)" at bounding box center [267, 476] width 13 height 13
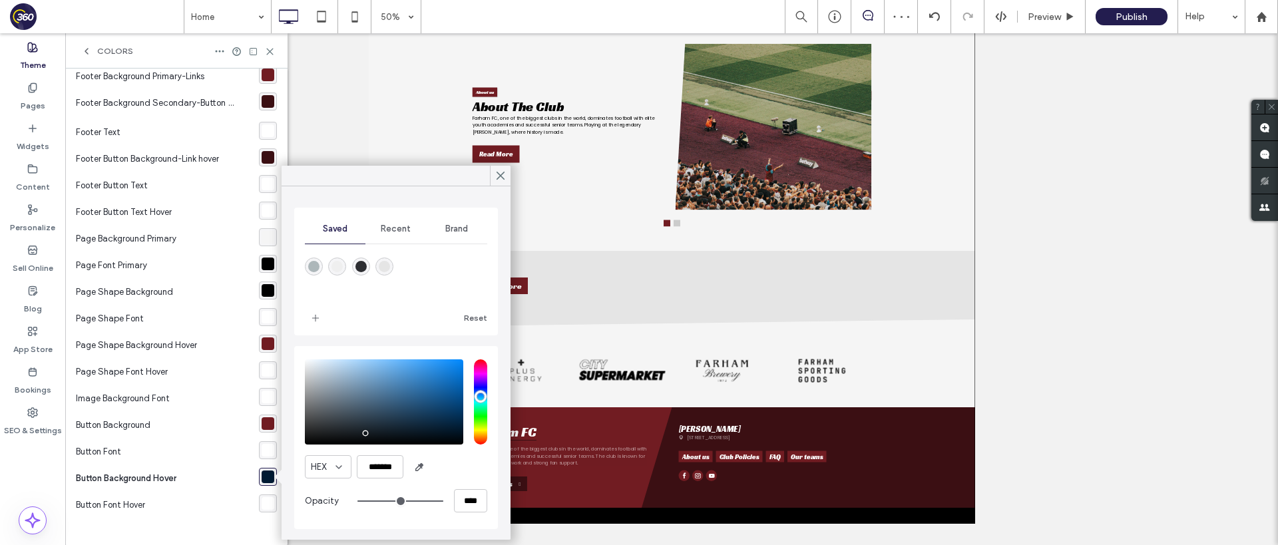
type input "*******"
drag, startPoint x: 460, startPoint y: 430, endPoint x: 286, endPoint y: 467, distance: 178.1
click at [286, 467] on div "Saved Recent Brand Reset HEX ******* Opacity ****" at bounding box center [395, 362] width 229 height 353
click at [499, 181] on icon at bounding box center [500, 176] width 12 height 12
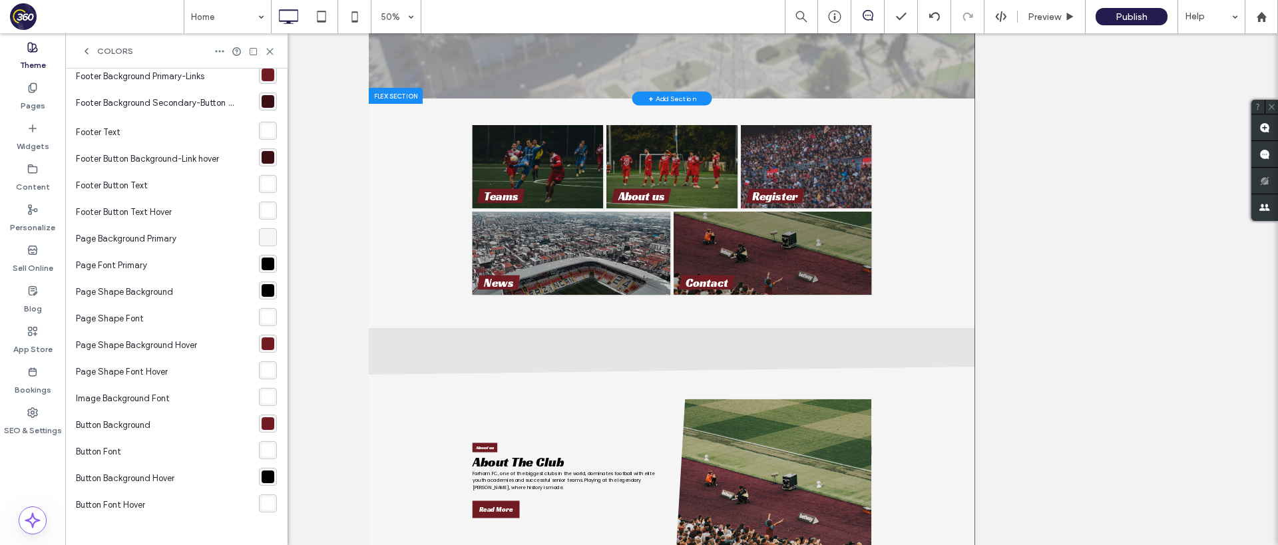
scroll to position [0, 0]
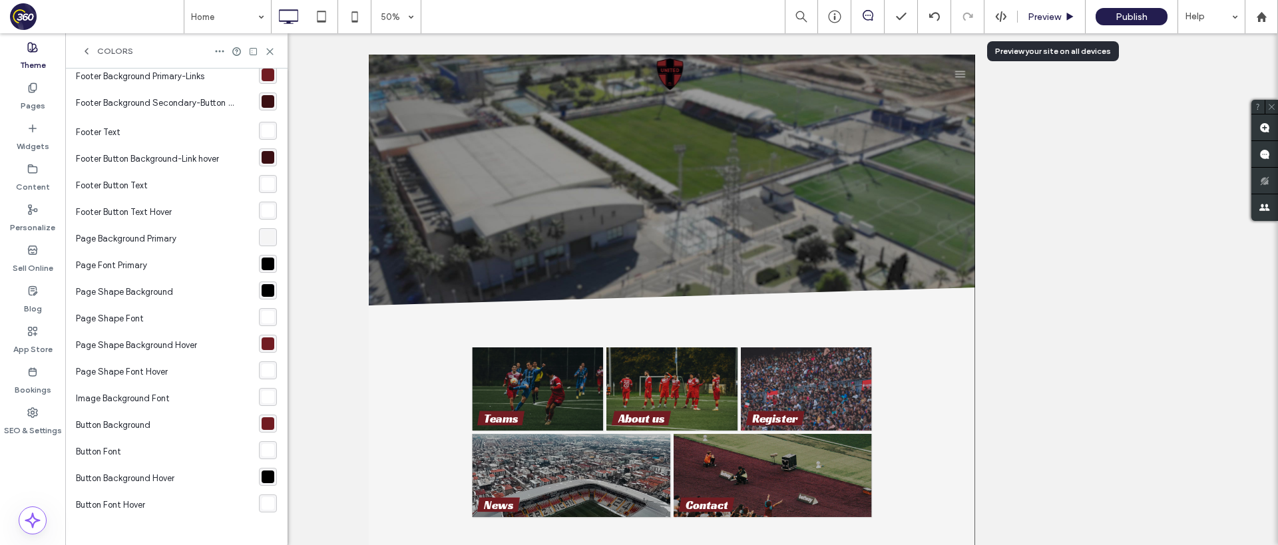
click at [1049, 21] on span "Preview" at bounding box center [1043, 16] width 33 height 11
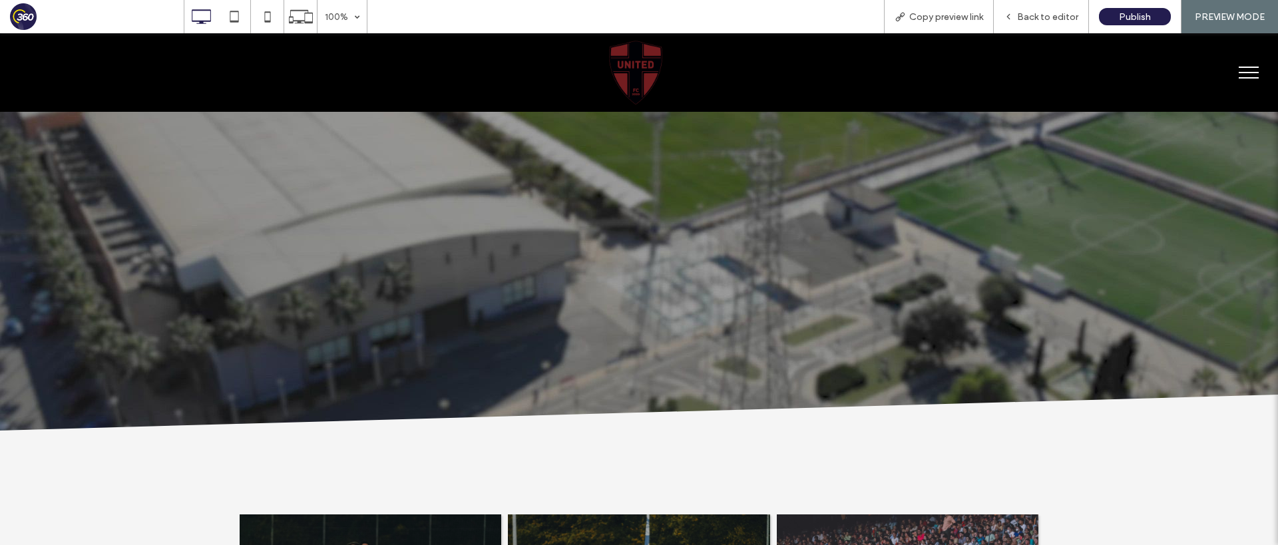
scroll to position [106, 0]
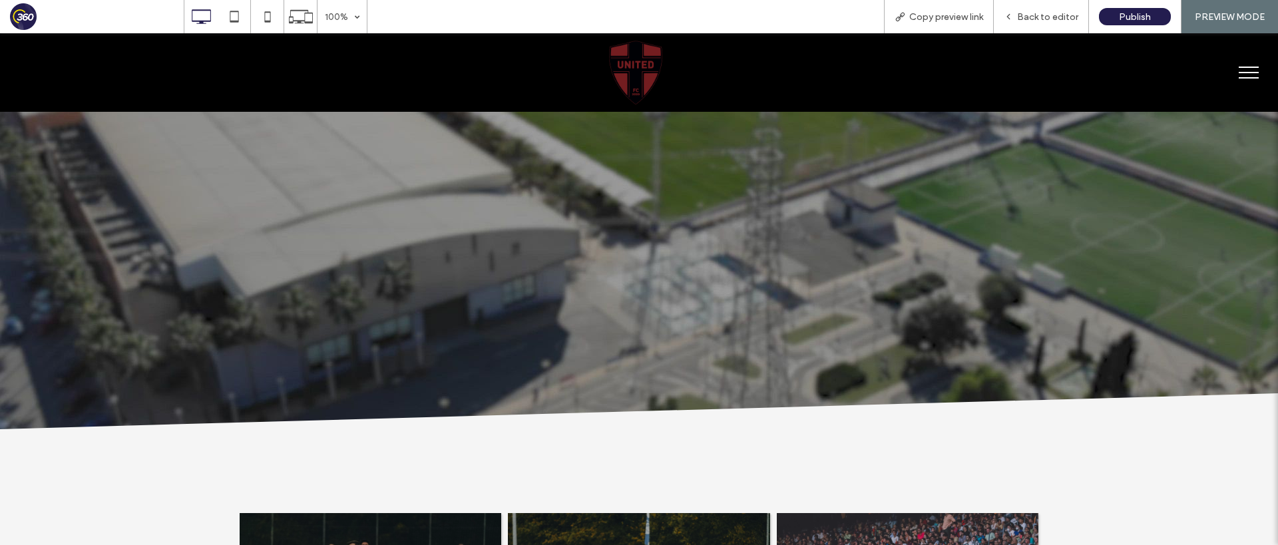
click at [1254, 73] on span "menu" at bounding box center [1248, 72] width 20 height 1
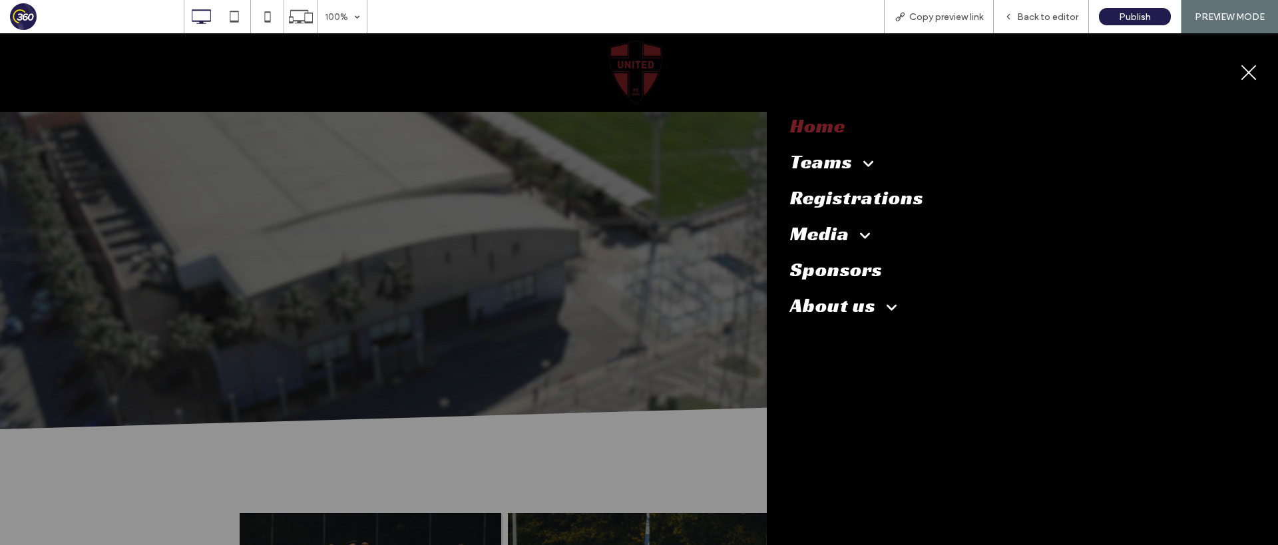
click at [1241, 73] on button "menu" at bounding box center [1248, 72] width 35 height 35
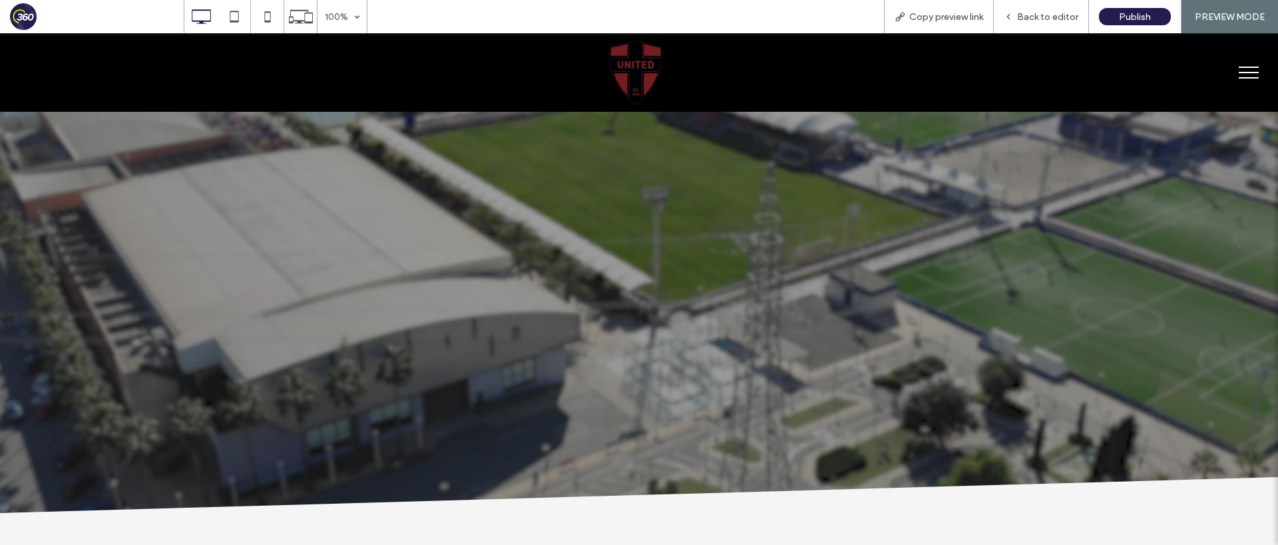
scroll to position [0, 0]
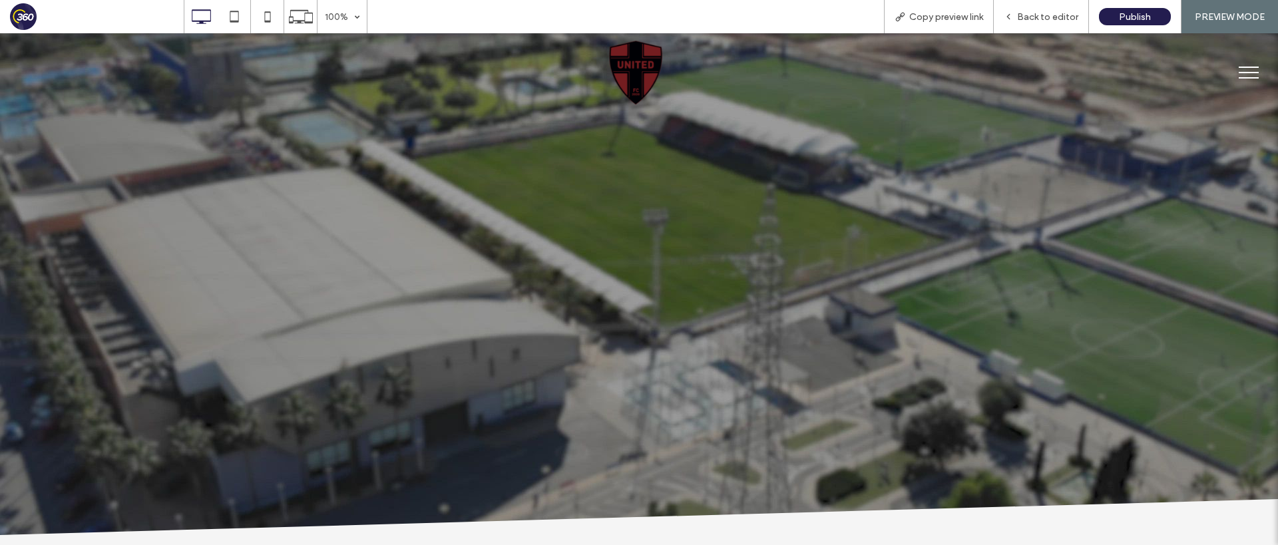
click at [1256, 73] on button "menu" at bounding box center [1248, 72] width 35 height 35
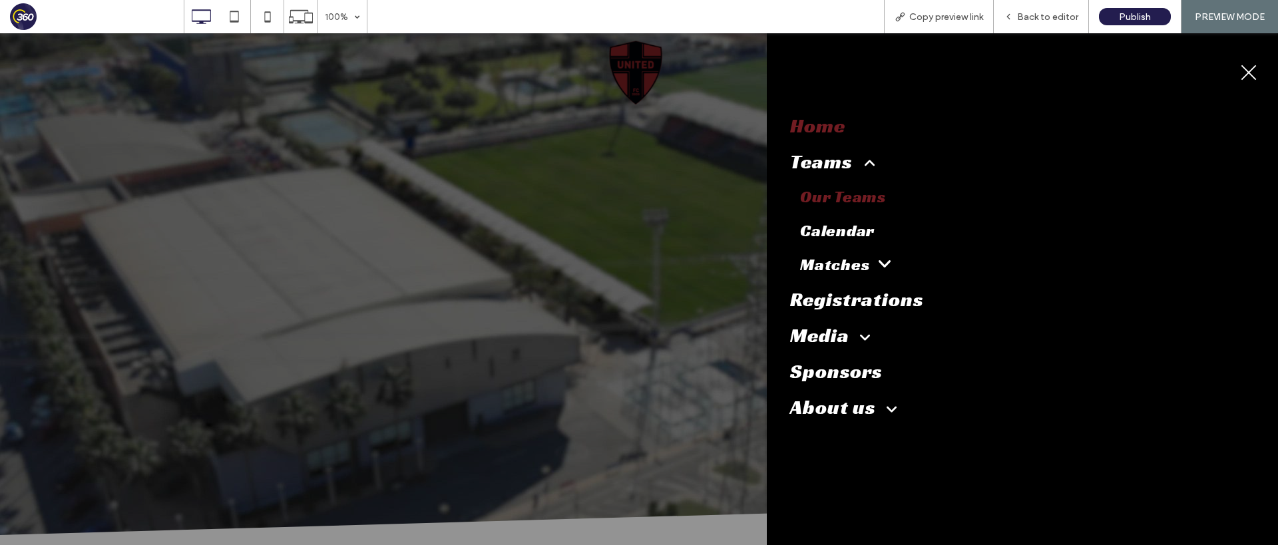
click at [828, 195] on span "Our Teams" at bounding box center [843, 196] width 86 height 21
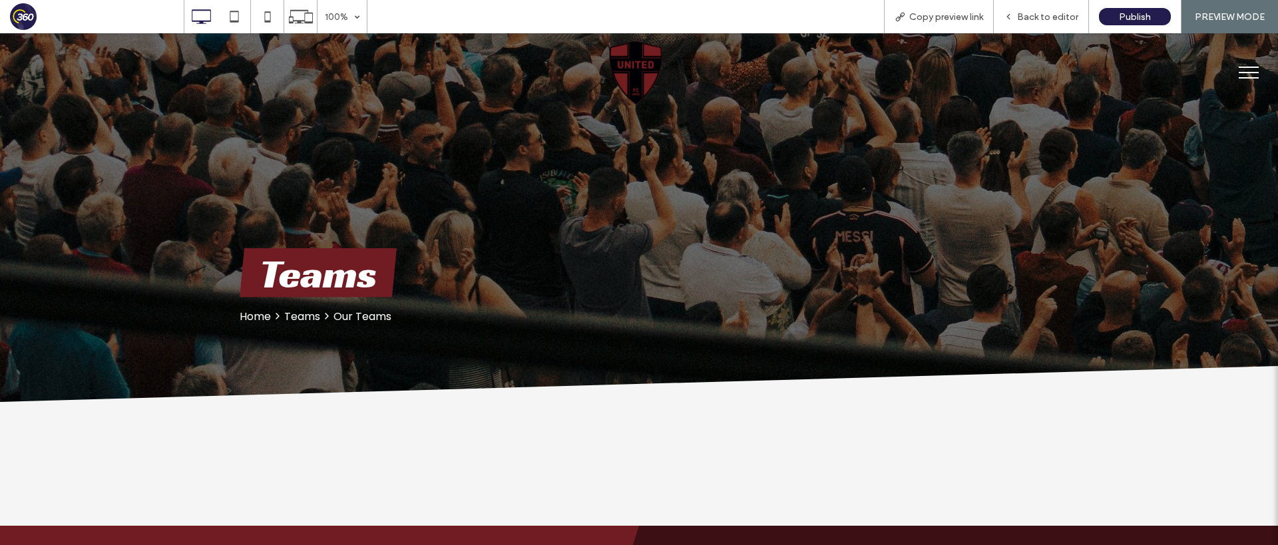
click at [1247, 72] on span "menu" at bounding box center [1248, 72] width 20 height 1
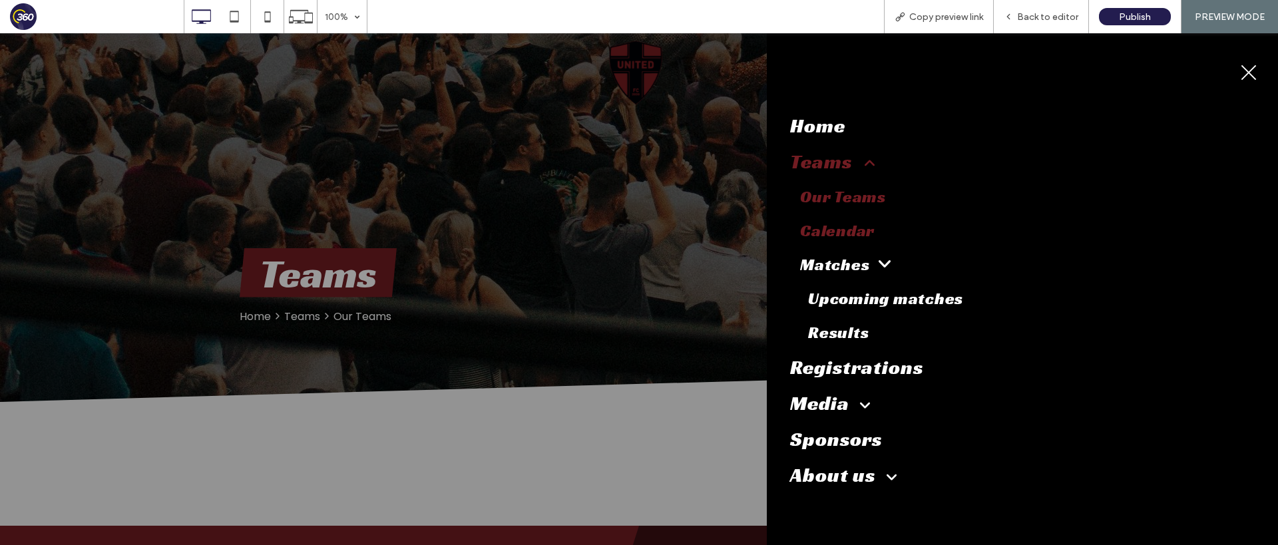
click at [844, 234] on span "Calendar" at bounding box center [837, 230] width 75 height 21
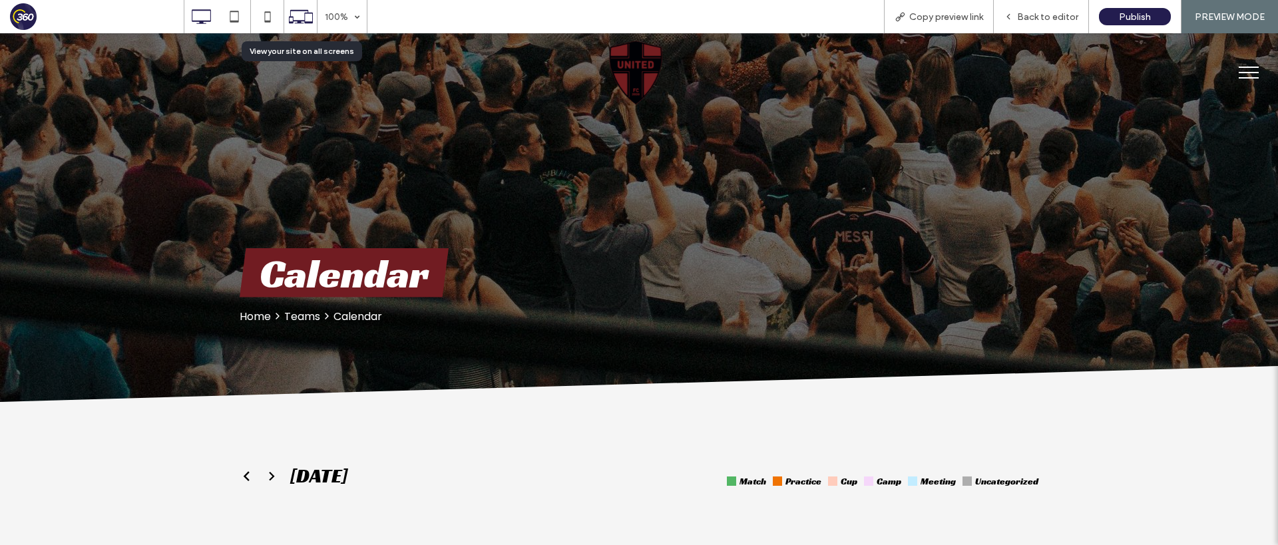
click at [303, 22] on icon at bounding box center [300, 16] width 25 height 25
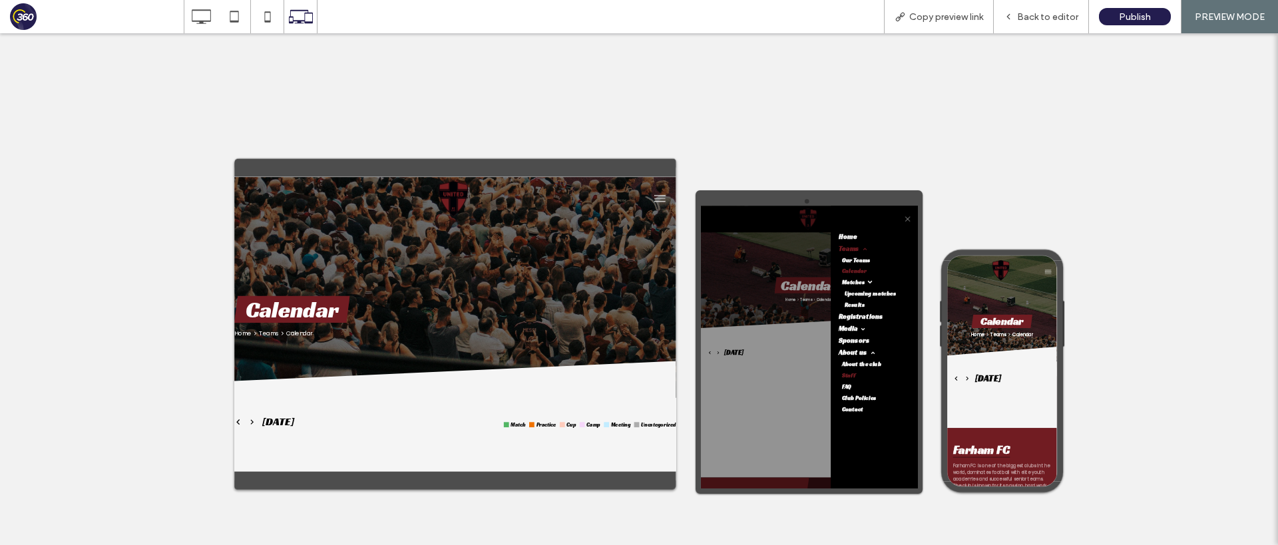
scroll to position [214, 0]
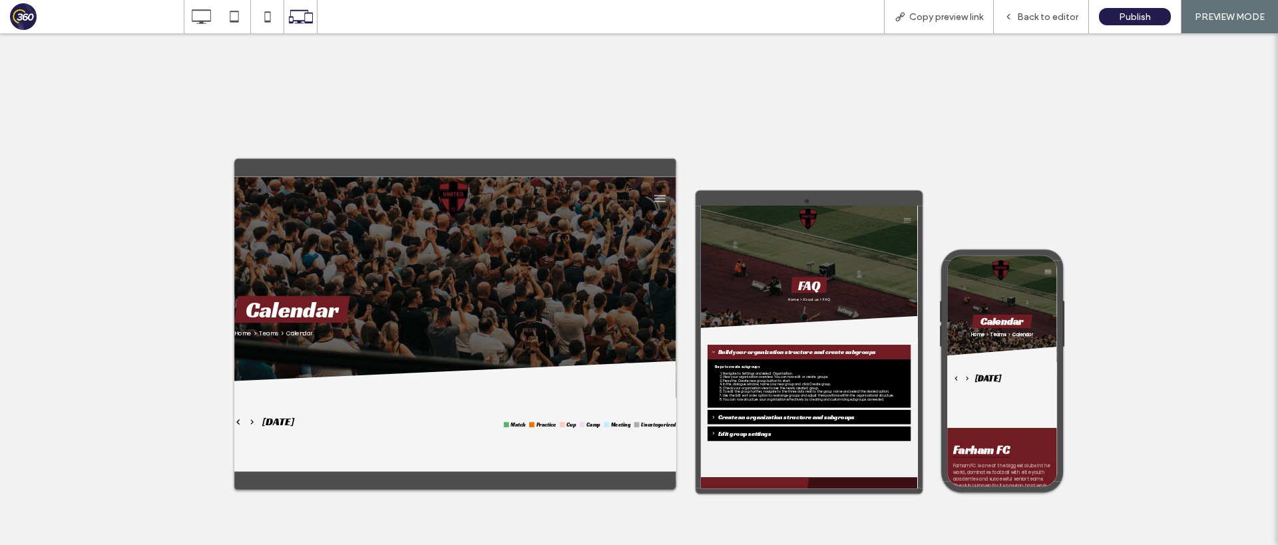
scroll to position [0, 0]
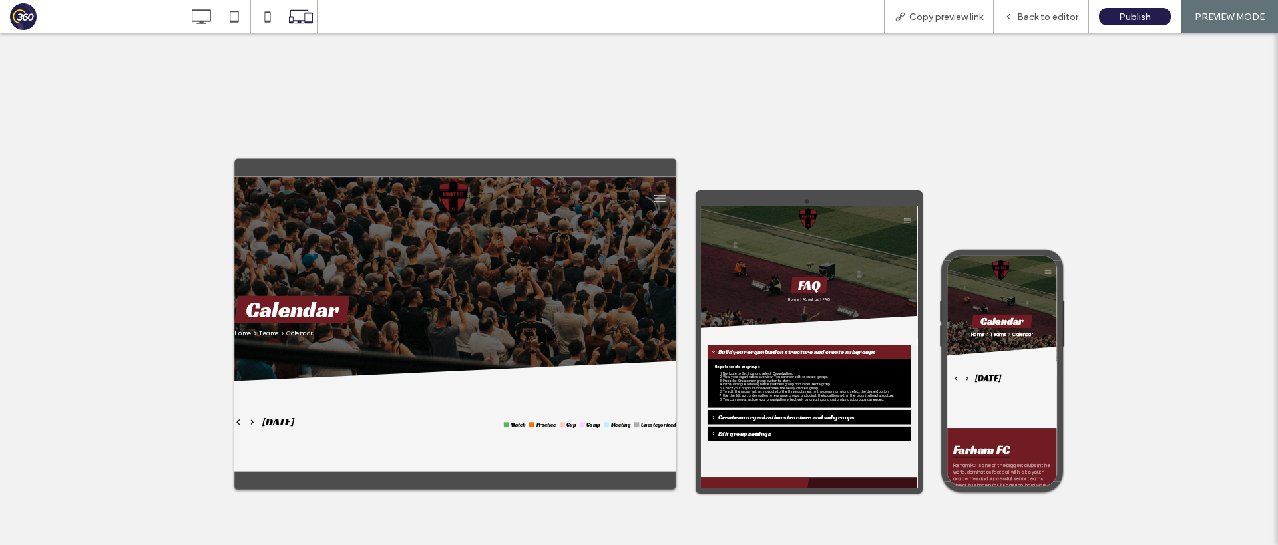
click at [1170, 298] on button "menu" at bounding box center [1174, 292] width 27 height 27
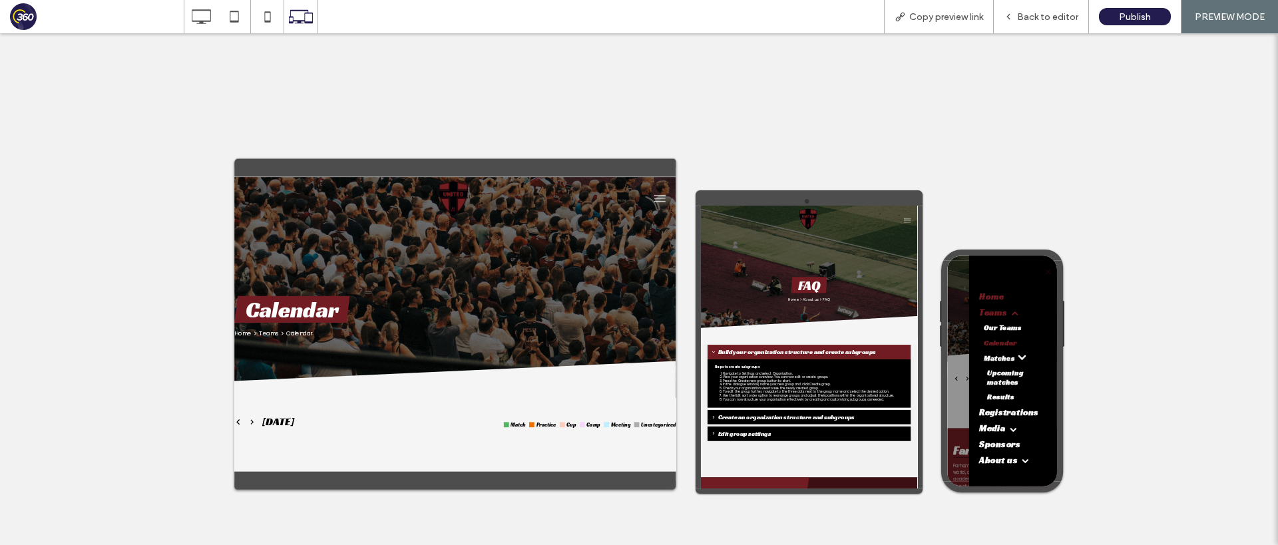
click at [1056, 352] on span "Home" at bounding box center [1046, 347] width 55 height 25
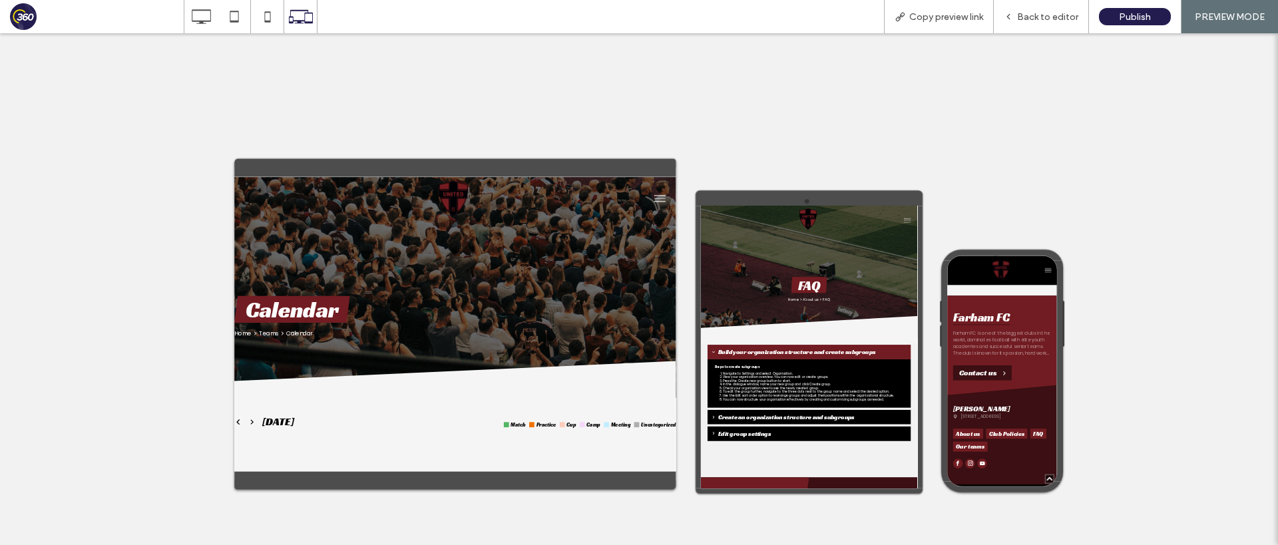
scroll to position [1835, 0]
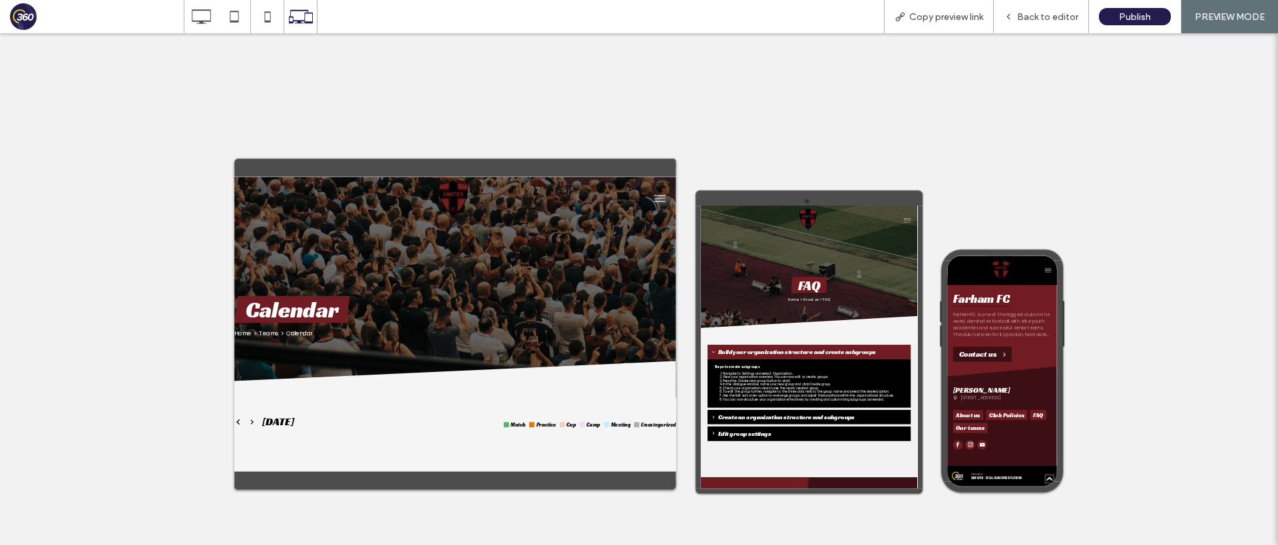
click at [1077, 307] on img at bounding box center [1067, 288] width 47 height 47
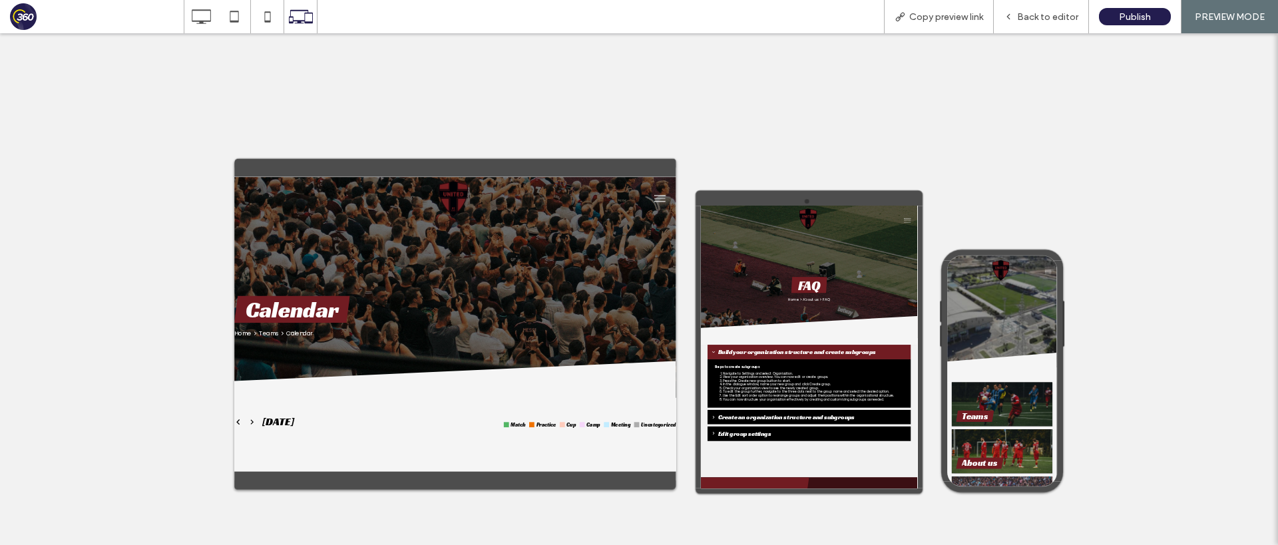
scroll to position [0, 0]
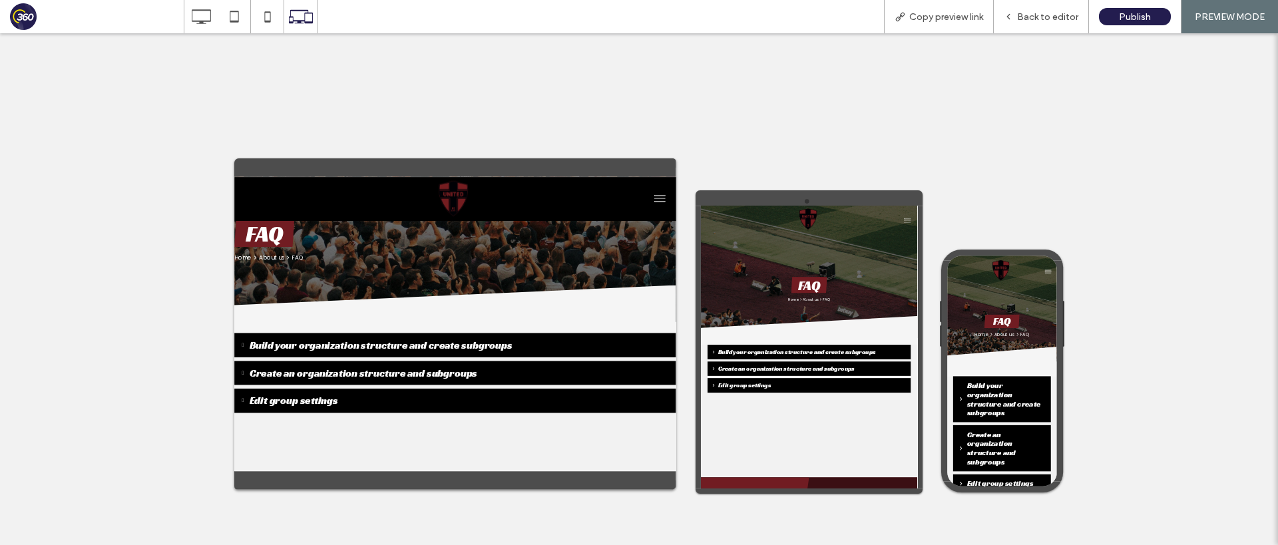
click at [631, 224] on img at bounding box center [629, 215] width 65 height 65
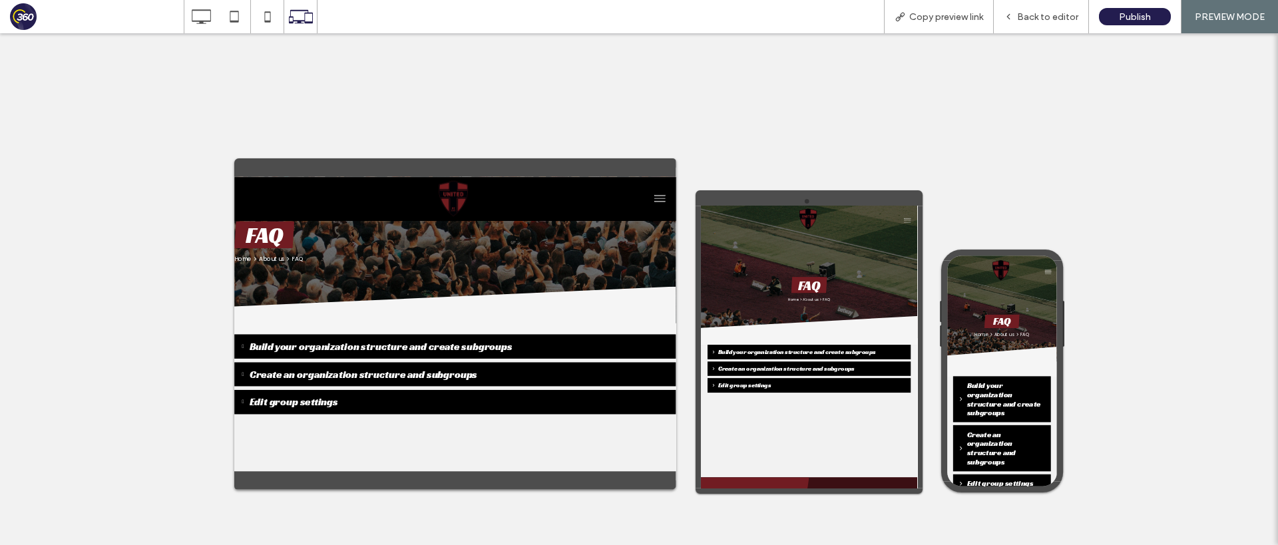
scroll to position [134, 0]
click at [1037, 23] on div "Back to editor" at bounding box center [1040, 16] width 95 height 33
click at [1044, 17] on span "Back to editor" at bounding box center [1047, 16] width 61 height 11
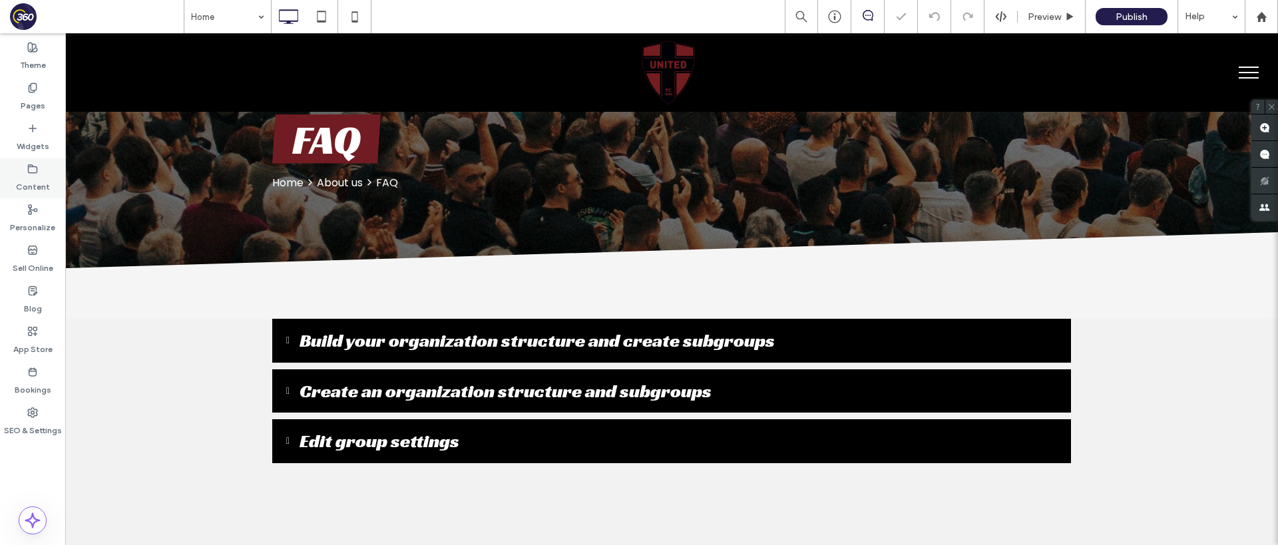
click at [36, 186] on label "Content" at bounding box center [33, 183] width 34 height 19
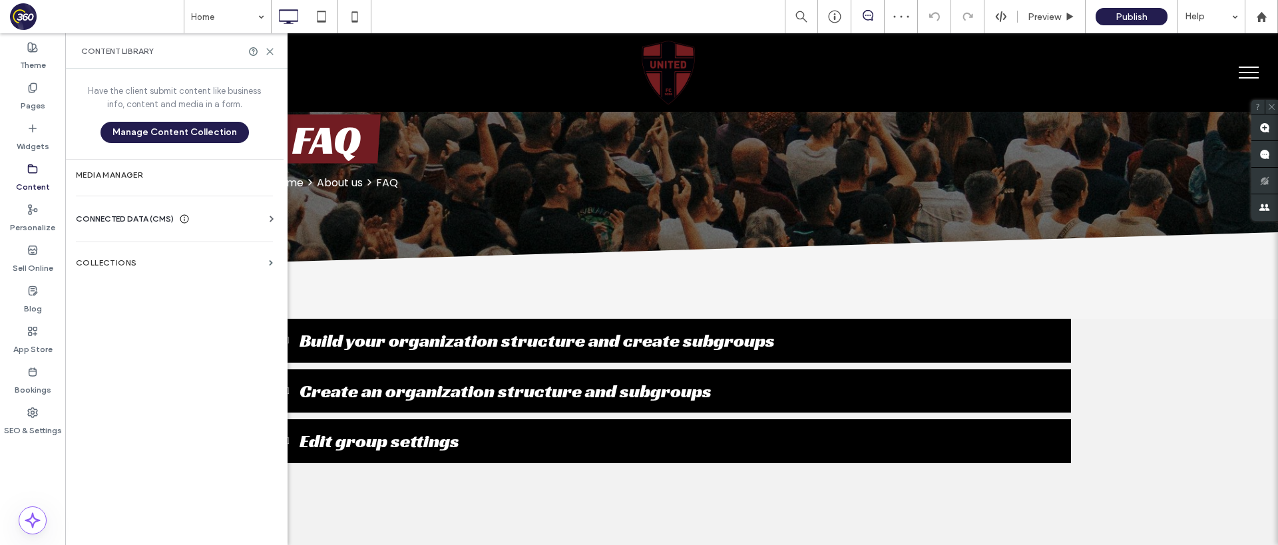
click at [194, 220] on div "CONNECTED DATA (CMS)" at bounding box center [177, 218] width 202 height 13
click at [33, 224] on label "Personalize" at bounding box center [32, 224] width 45 height 19
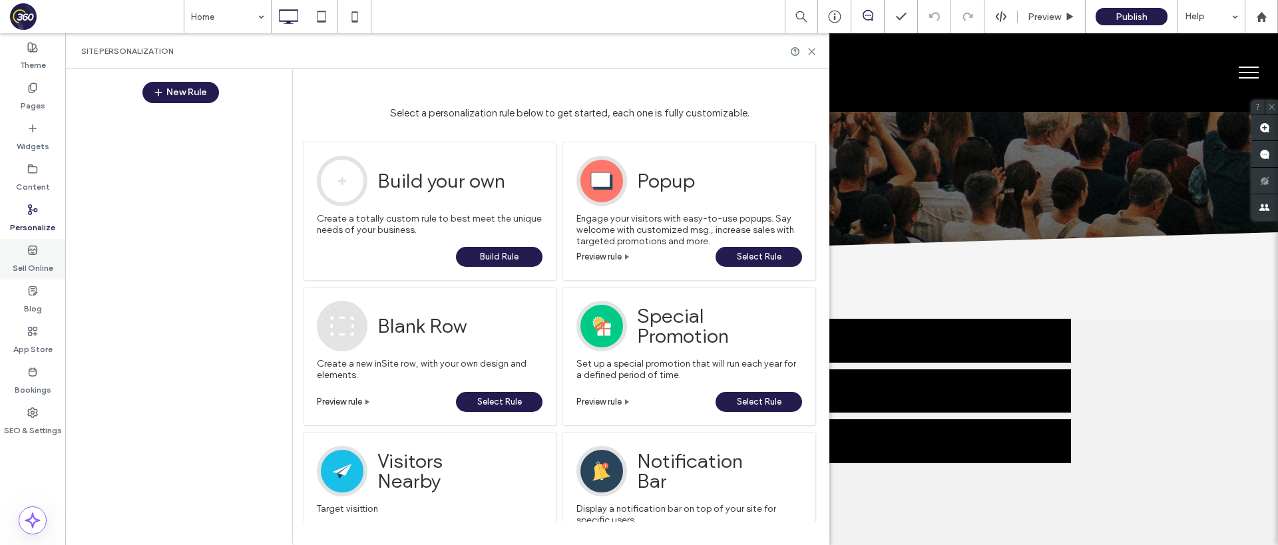
click at [33, 253] on icon at bounding box center [32, 250] width 11 height 11
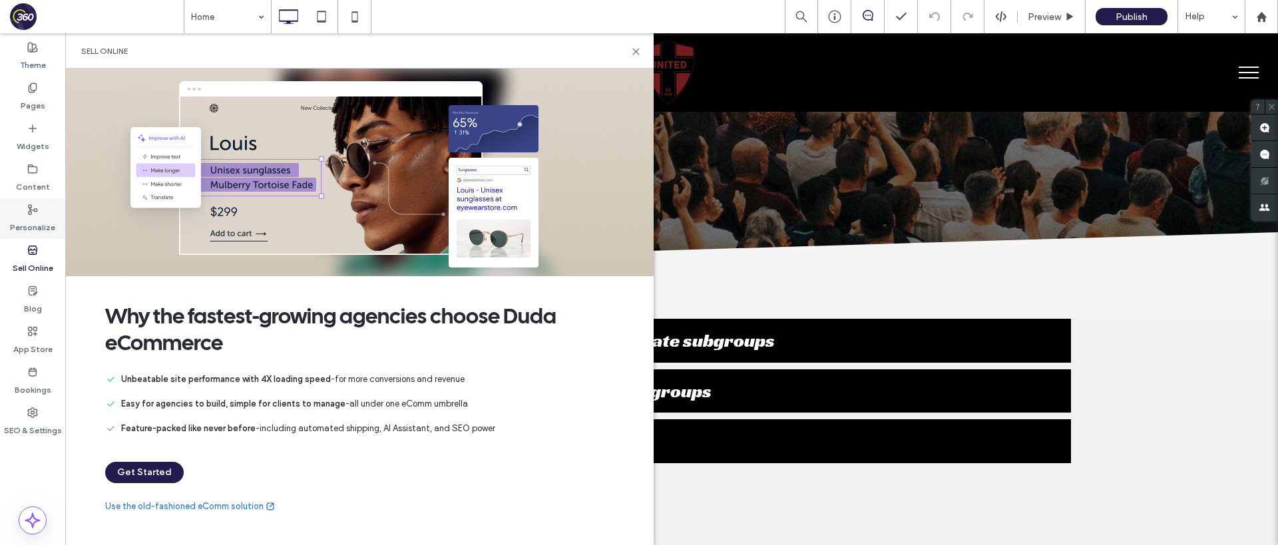
click at [31, 204] on icon at bounding box center [32, 209] width 11 height 11
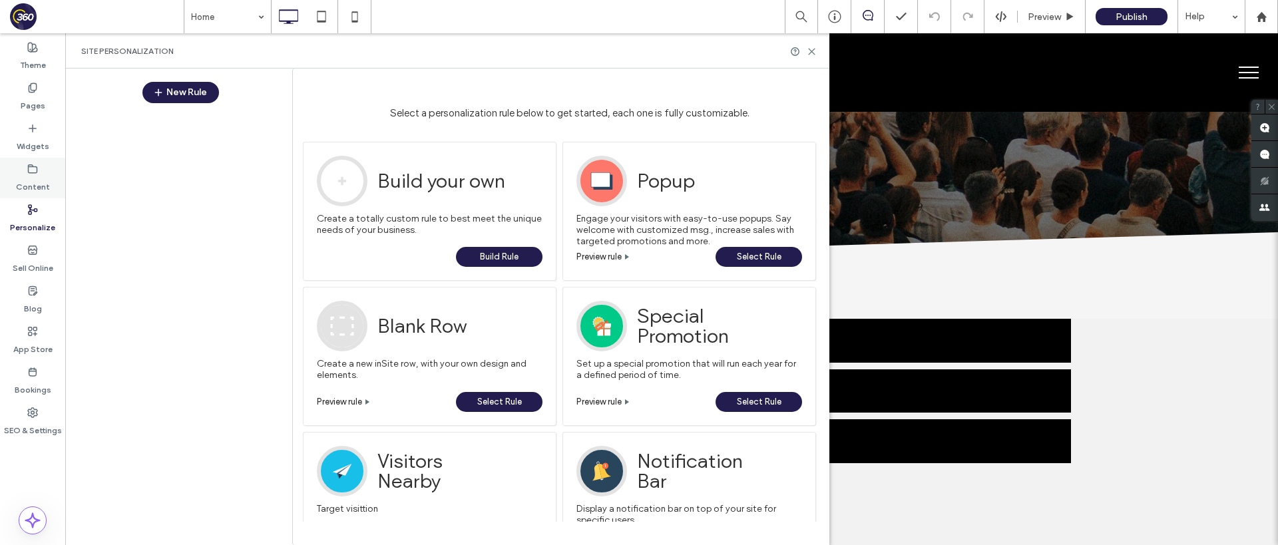
click at [32, 180] on label "Content" at bounding box center [33, 183] width 34 height 19
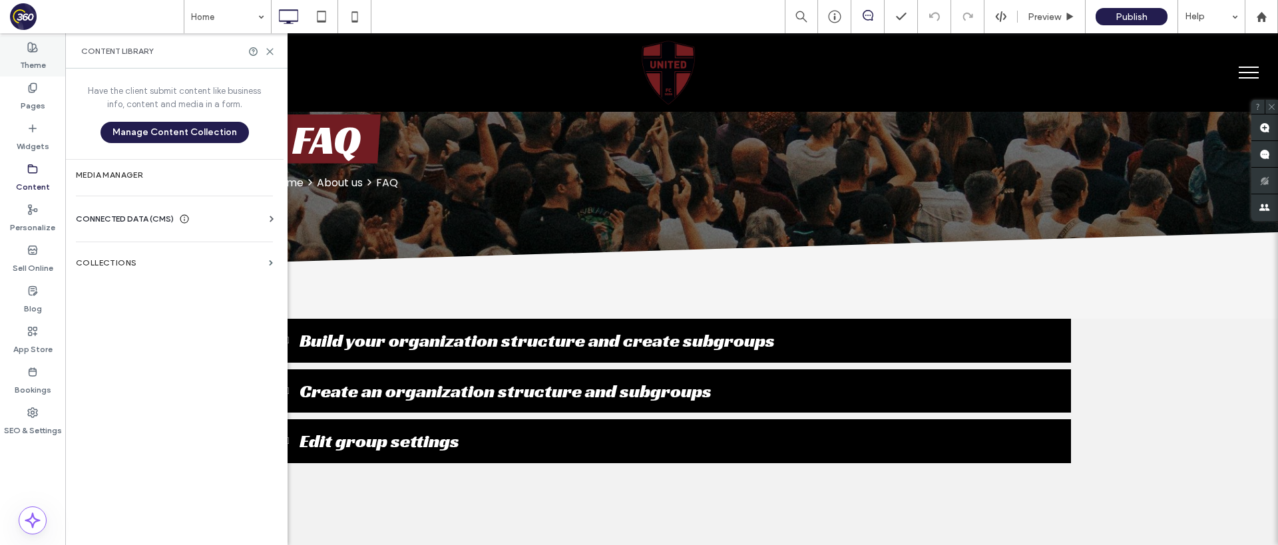
click at [33, 67] on label "Theme" at bounding box center [33, 62] width 26 height 19
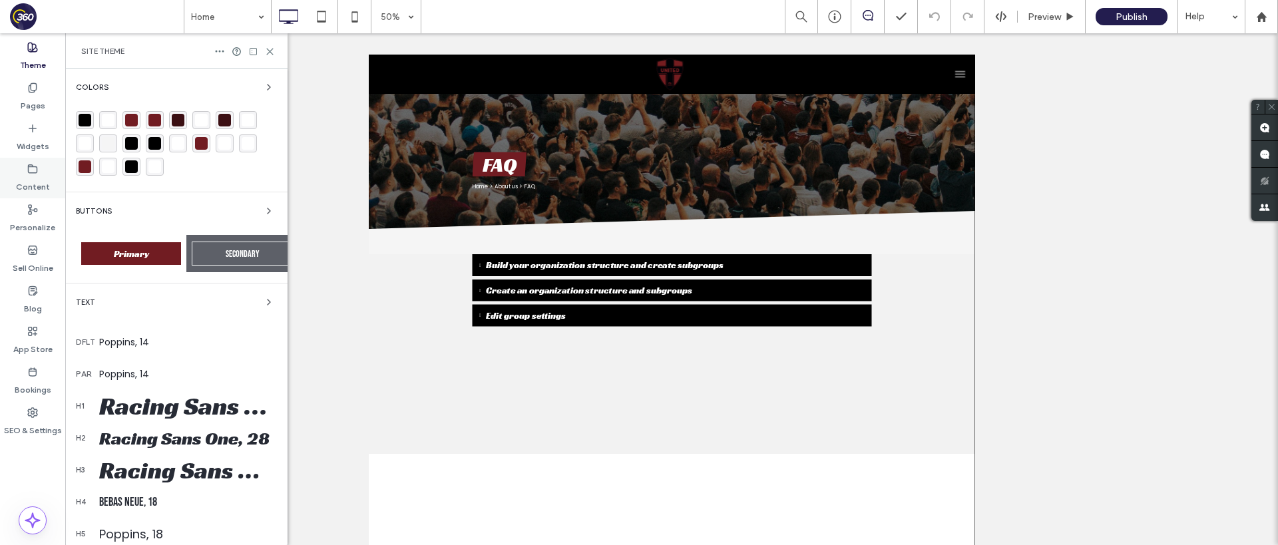
click at [36, 192] on label "Content" at bounding box center [33, 183] width 34 height 19
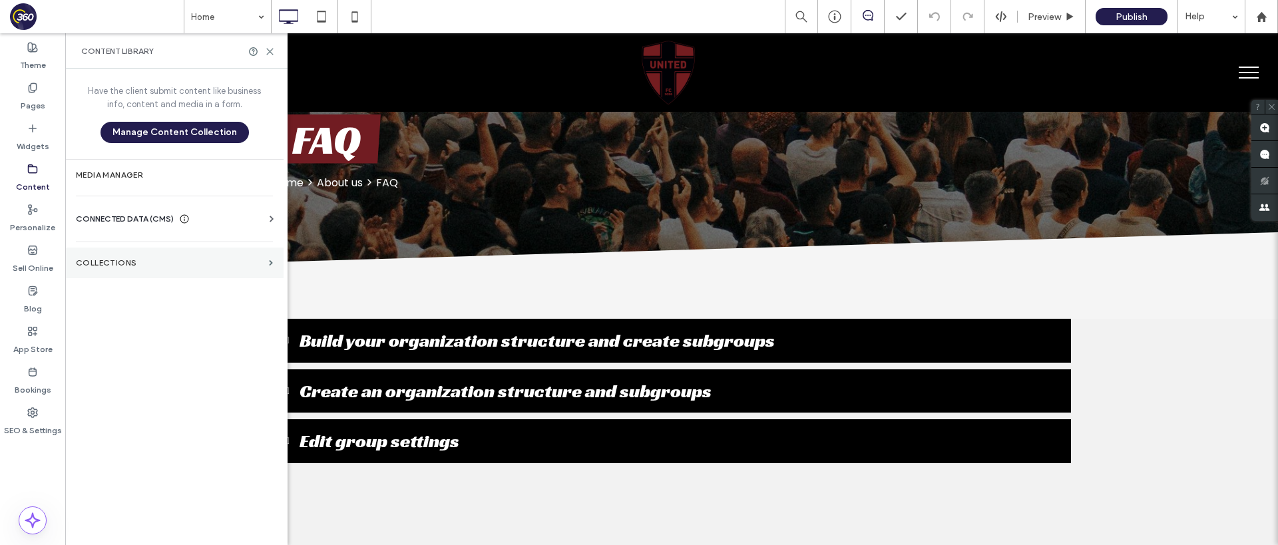
click at [162, 262] on label "Collections" at bounding box center [170, 262] width 188 height 9
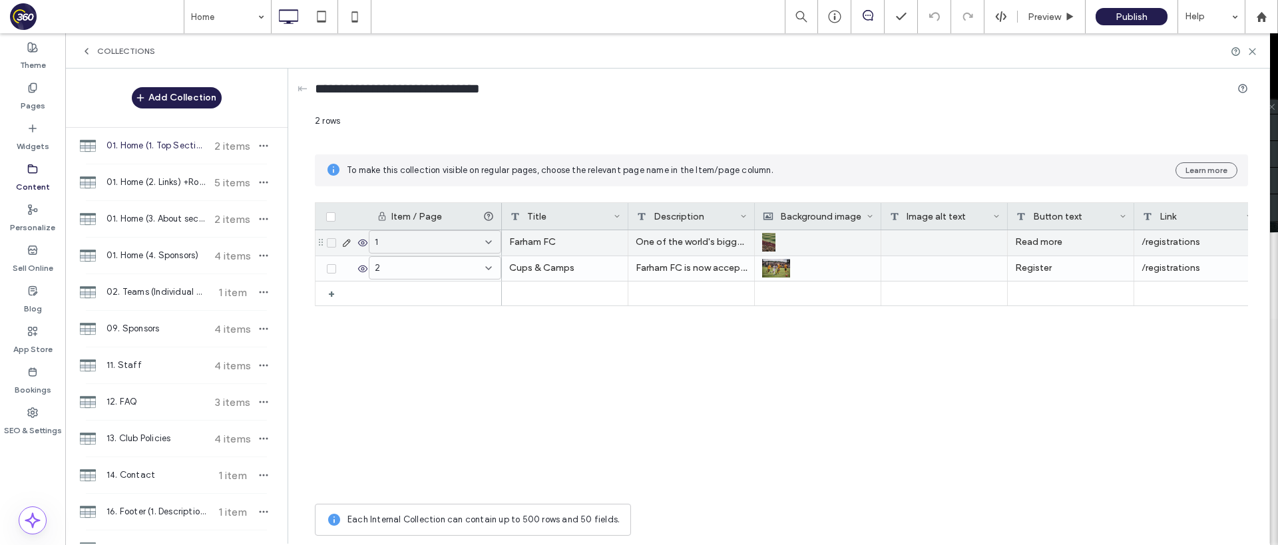
click at [345, 242] on icon at bounding box center [346, 243] width 11 height 11
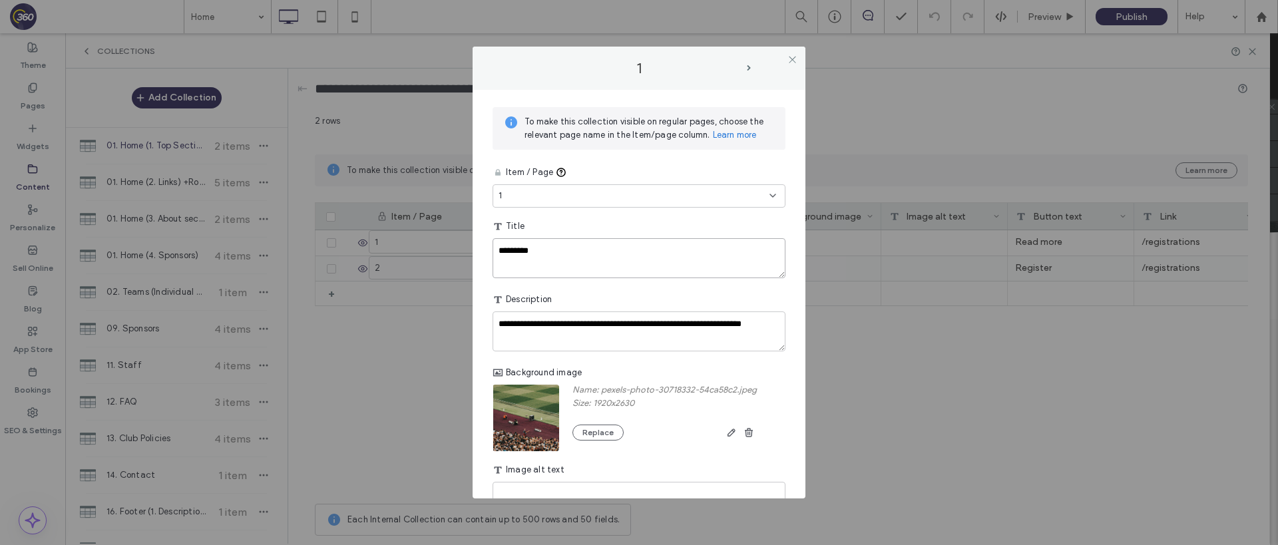
click at [556, 250] on textarea "*********" at bounding box center [638, 258] width 293 height 40
type textarea "**********"
drag, startPoint x: 572, startPoint y: 246, endPoint x: 494, endPoint y: 250, distance: 78.6
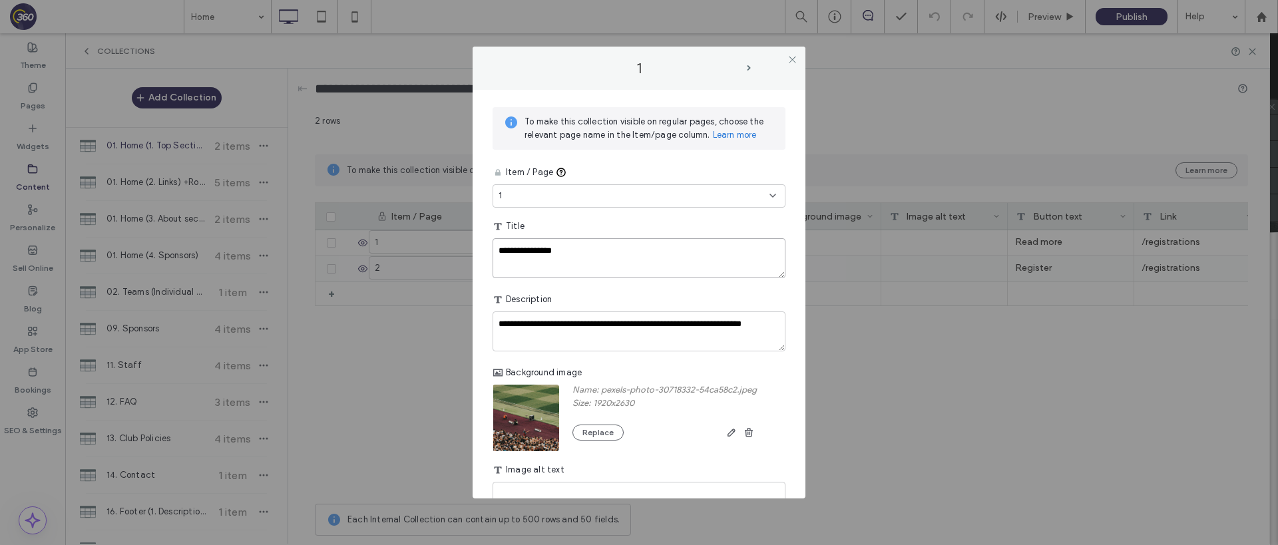
click at [494, 250] on textarea "**********" at bounding box center [638, 258] width 293 height 40
drag, startPoint x: 539, startPoint y: 343, endPoint x: 466, endPoint y: 317, distance: 77.9
click at [466, 317] on div "**********" at bounding box center [639, 272] width 1278 height 545
paste textarea "plain-text-cell"
click at [676, 324] on textarea "**********" at bounding box center [638, 331] width 293 height 40
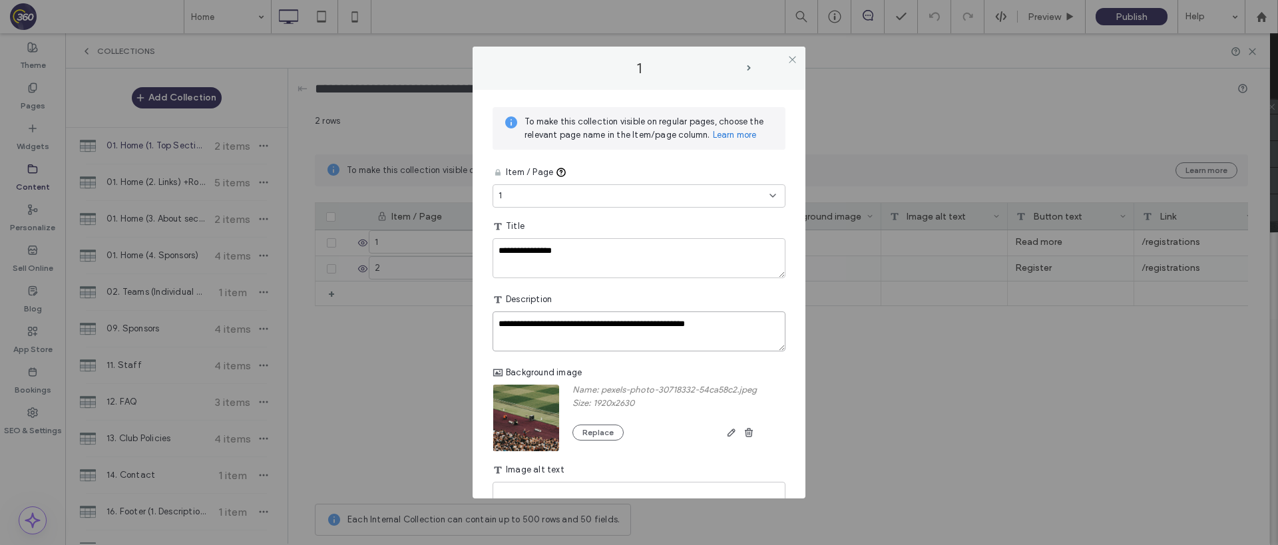
type textarea "**********"
click at [731, 357] on div "**********" at bounding box center [638, 415] width 293 height 510
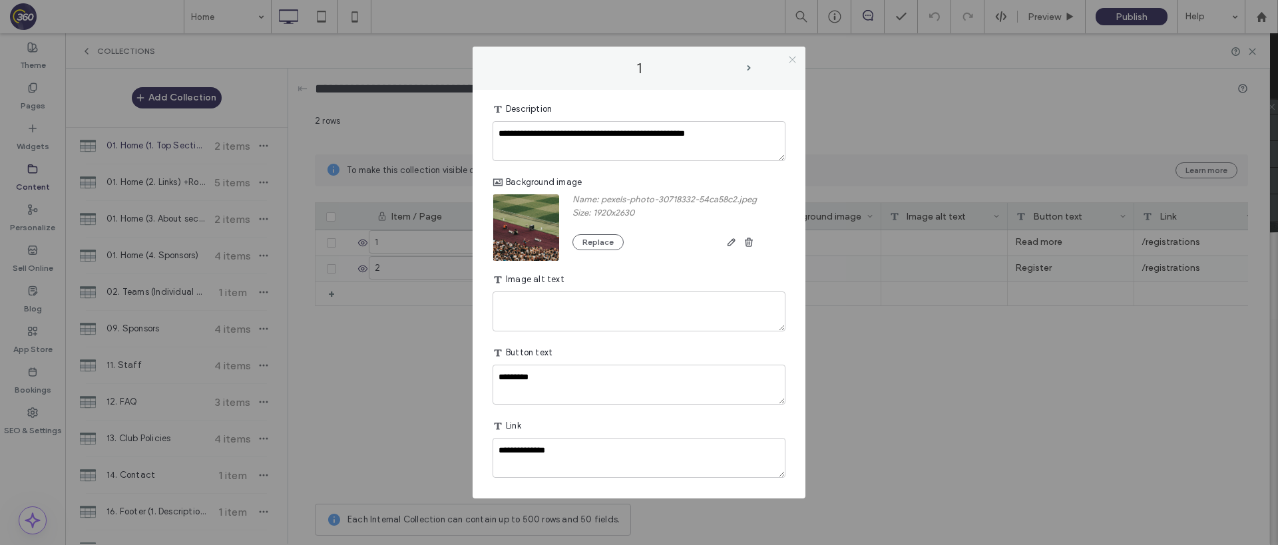
click at [791, 61] on icon at bounding box center [792, 60] width 10 height 10
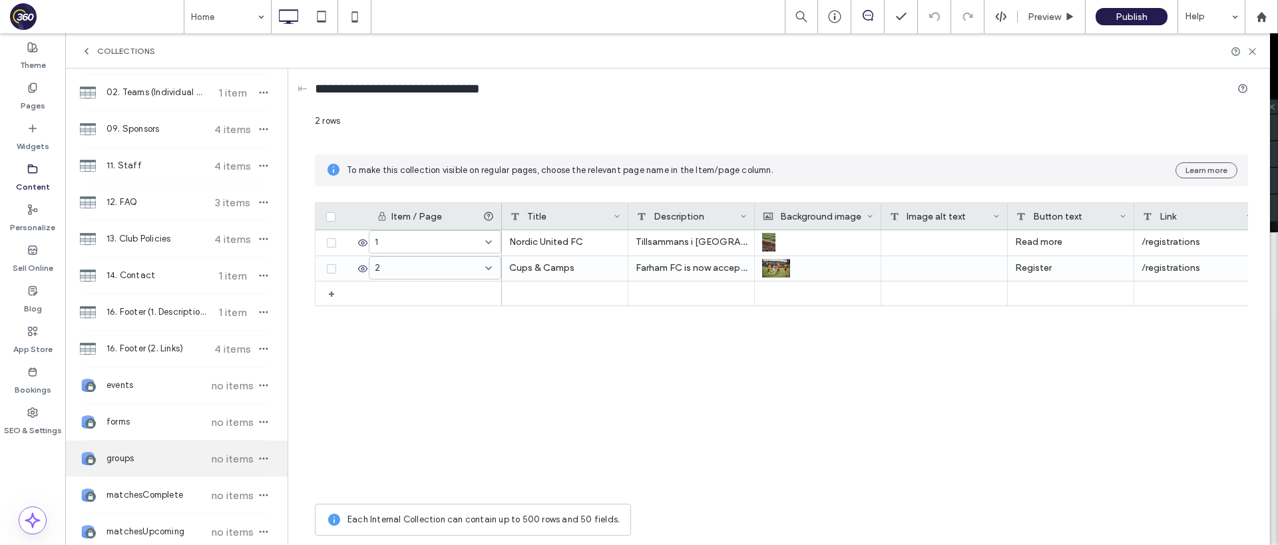
scroll to position [0, 0]
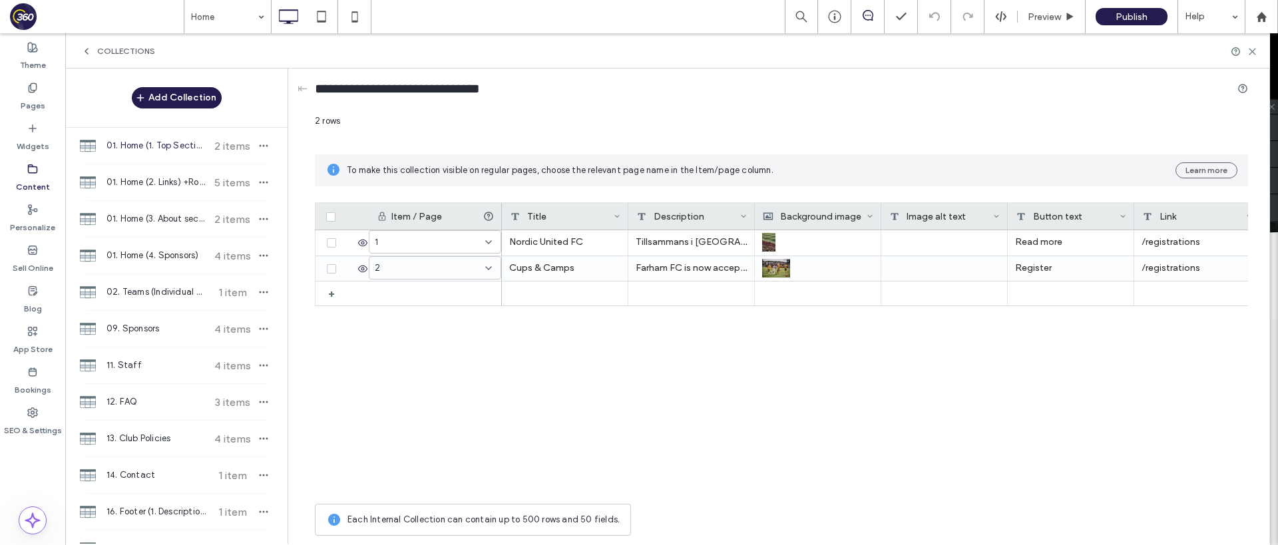
click at [154, 150] on span "01. Home (1. Top Section) +Rows" at bounding box center [155, 145] width 99 height 13
click at [359, 270] on icon at bounding box center [362, 268] width 11 height 11
click at [146, 182] on span "01. Home (2. Links) +Rows" at bounding box center [155, 182] width 99 height 13
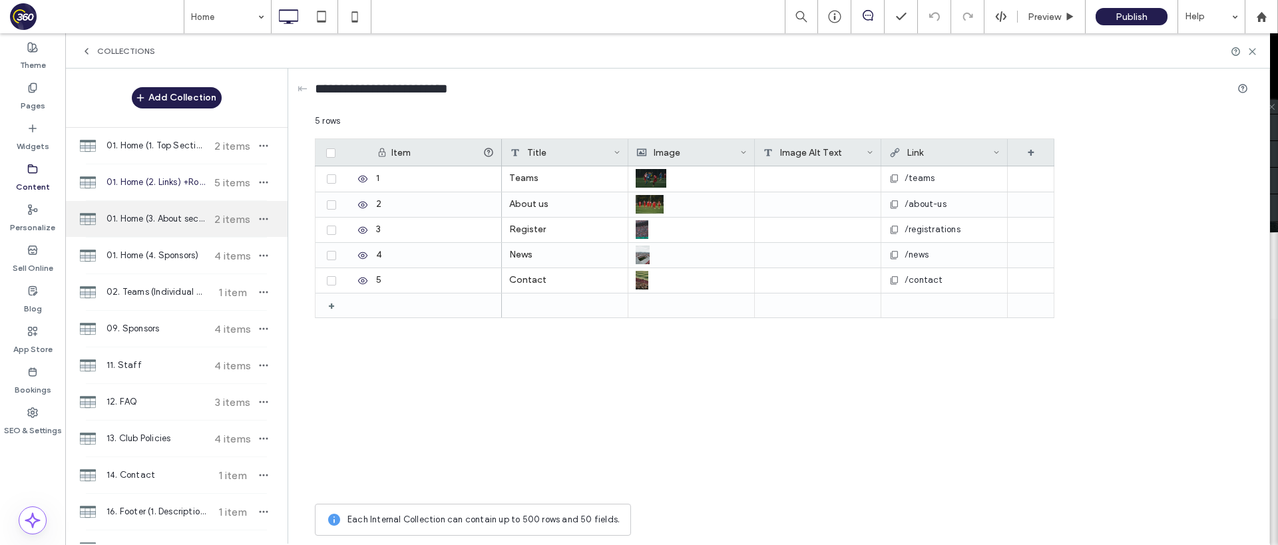
click at [154, 221] on span "01. Home (3. About section) +Rows" at bounding box center [155, 218] width 99 height 13
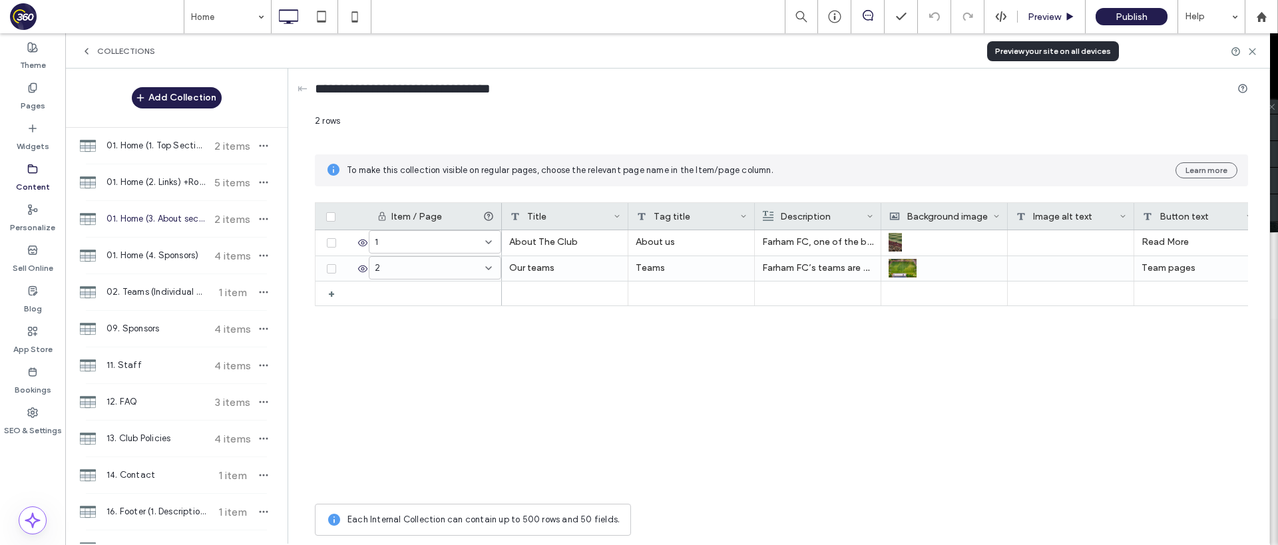
click at [1043, 17] on span "Preview" at bounding box center [1043, 16] width 33 height 11
